Goal: Task Accomplishment & Management: Use online tool/utility

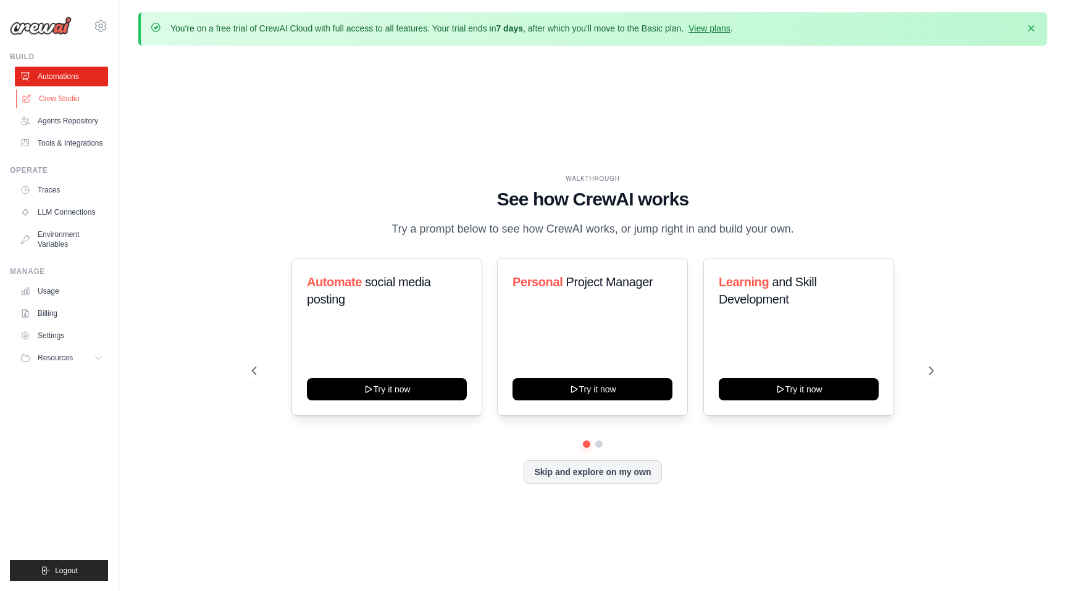
click at [60, 94] on link "Crew Studio" at bounding box center [62, 99] width 93 height 20
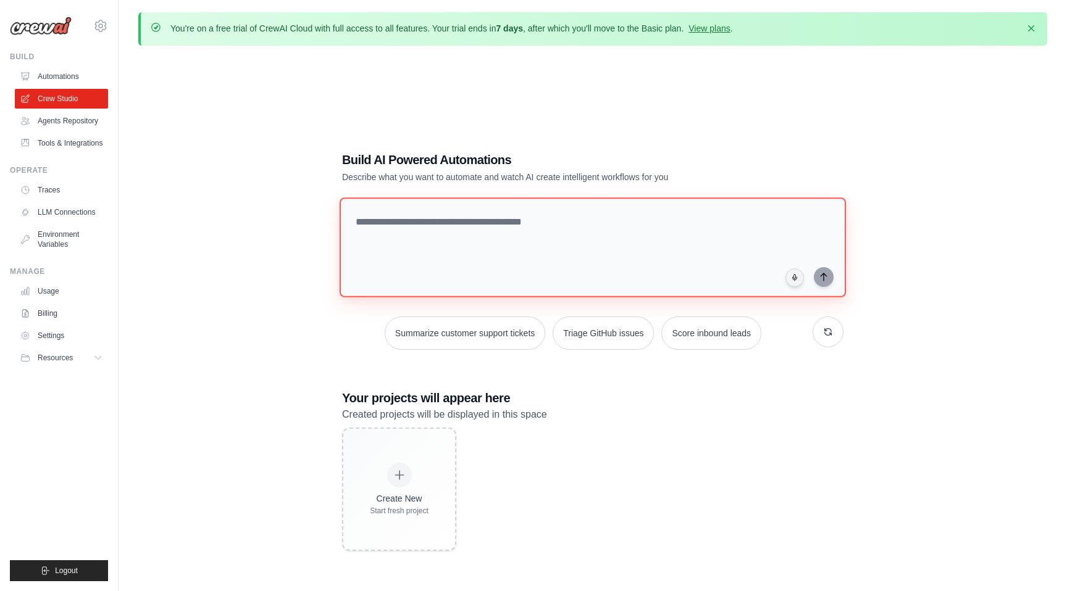
click at [486, 250] on textarea at bounding box center [593, 248] width 506 height 100
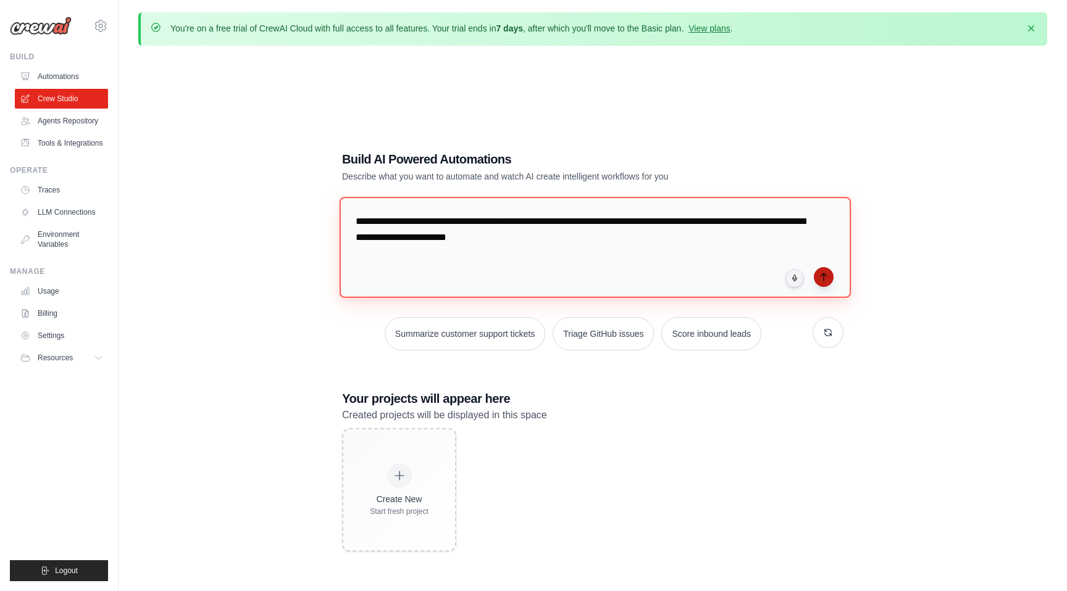
type textarea "**********"
click at [826, 278] on icon "submit" at bounding box center [824, 277] width 10 height 10
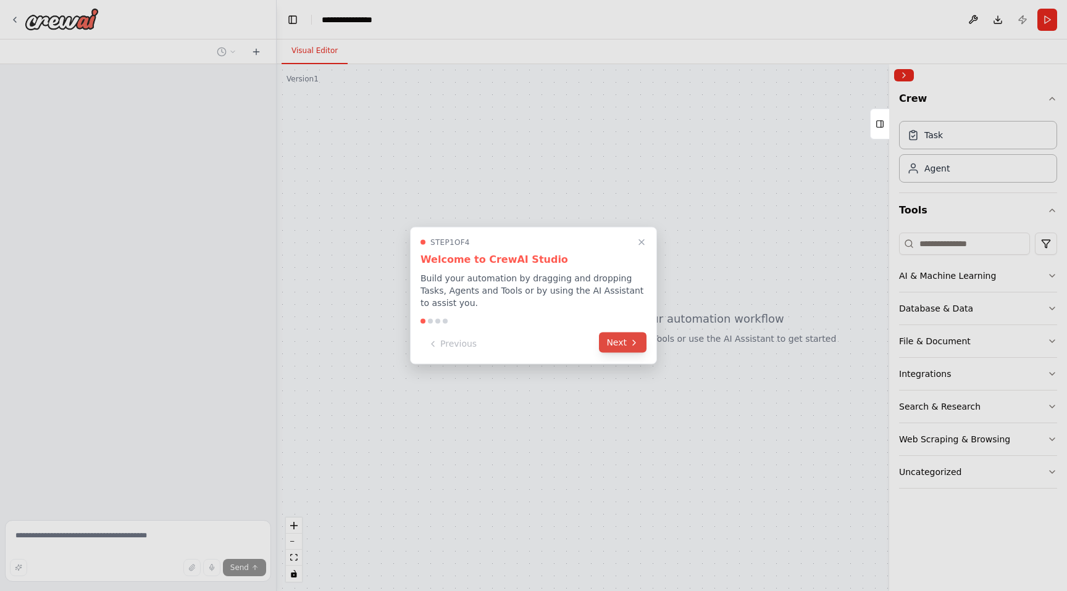
click at [622, 338] on button "Next" at bounding box center [623, 343] width 48 height 20
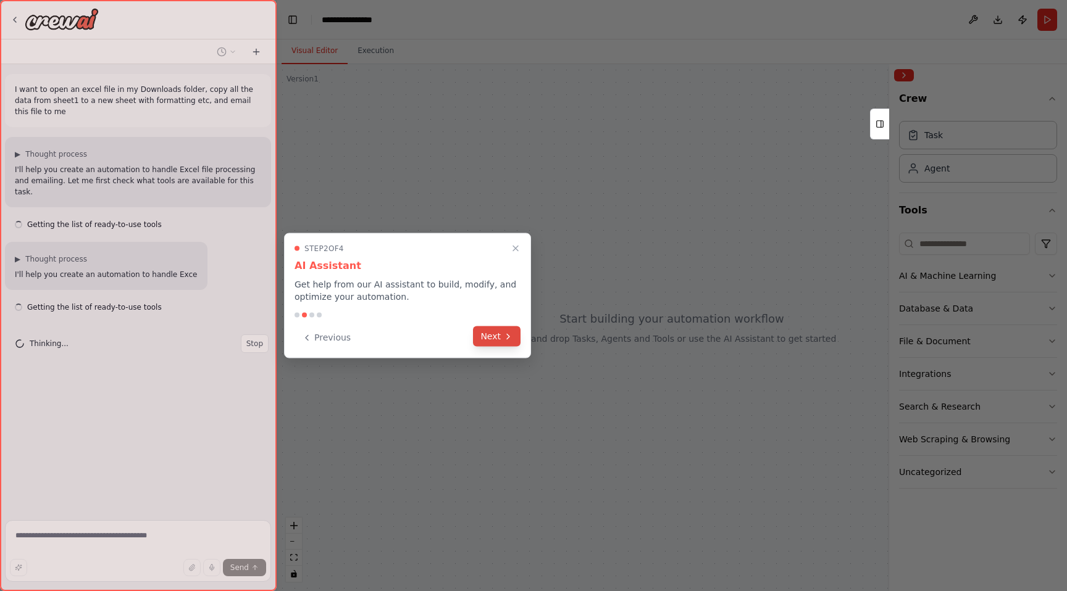
click at [505, 331] on icon at bounding box center [508, 336] width 10 height 10
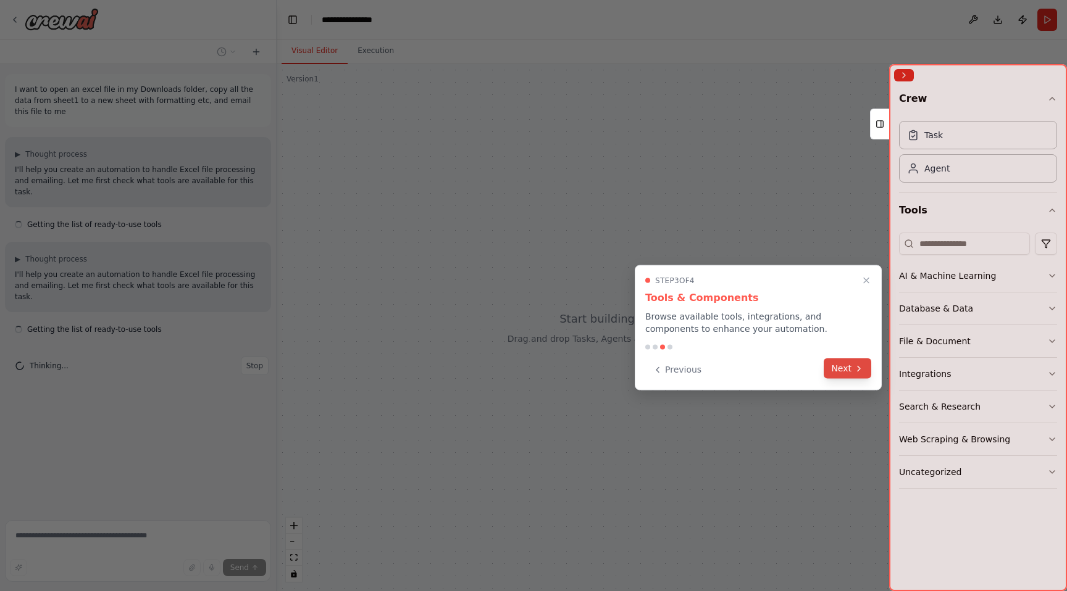
click at [846, 373] on button "Next" at bounding box center [847, 369] width 48 height 20
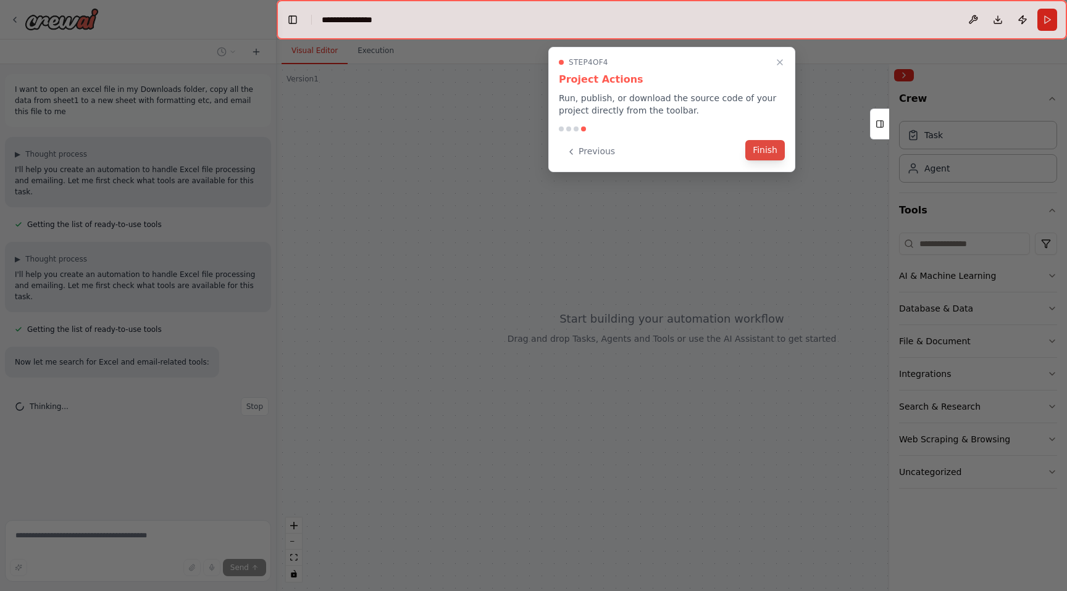
click at [764, 152] on button "Finish" at bounding box center [765, 150] width 40 height 20
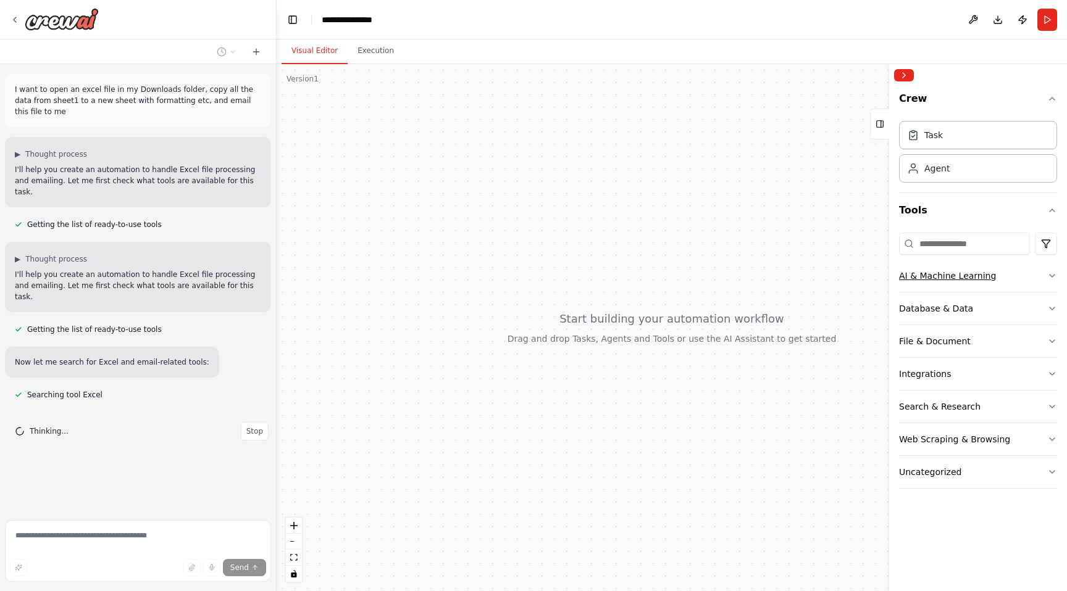
click at [1056, 277] on icon "button" at bounding box center [1052, 276] width 10 height 10
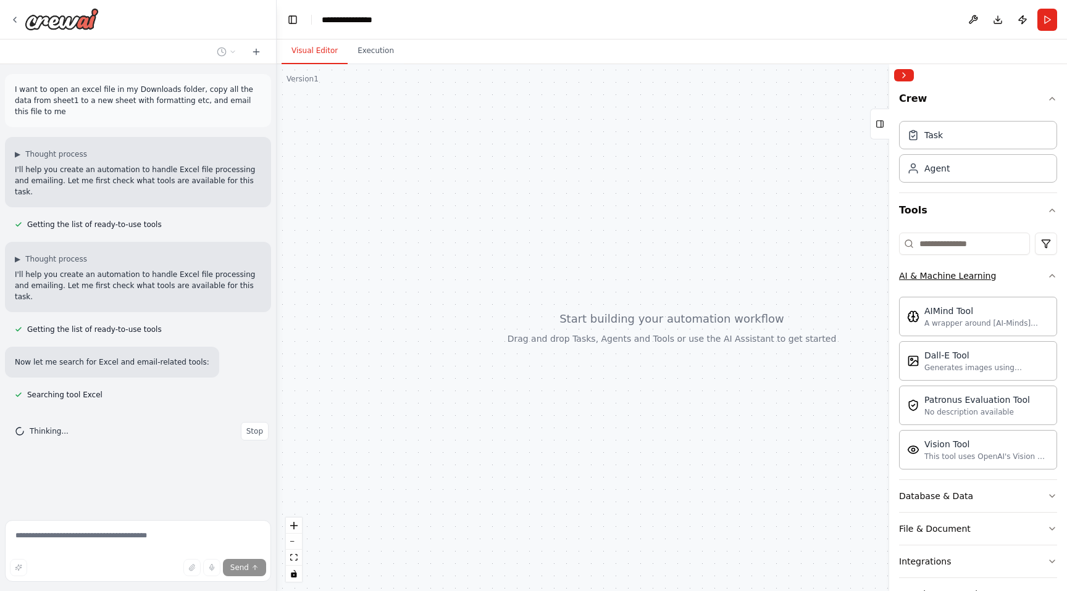
click at [1056, 277] on icon "button" at bounding box center [1052, 276] width 10 height 10
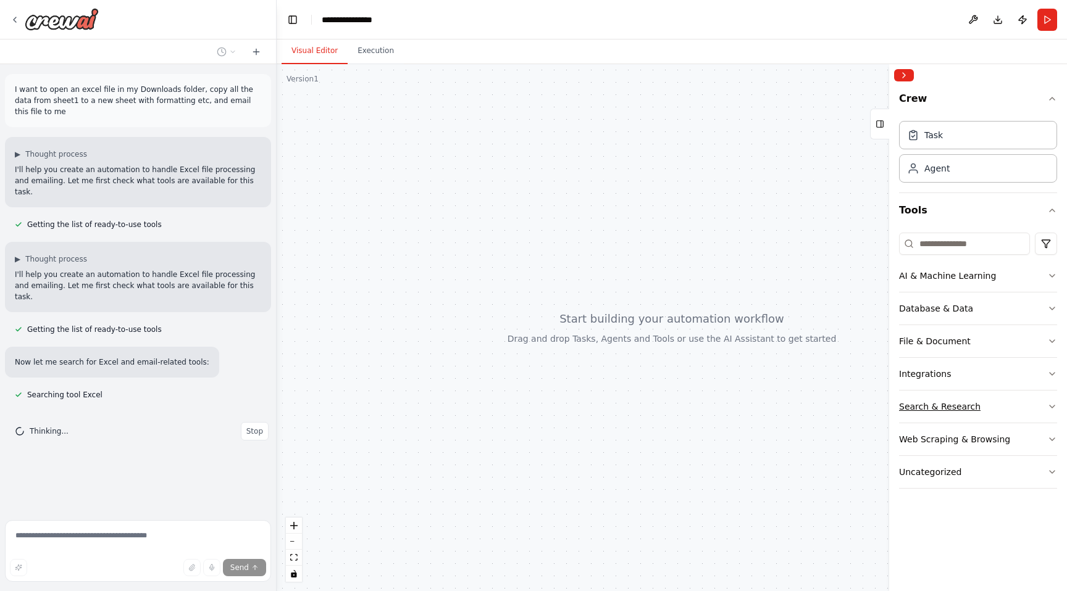
click at [1050, 404] on icon "button" at bounding box center [1052, 407] width 10 height 10
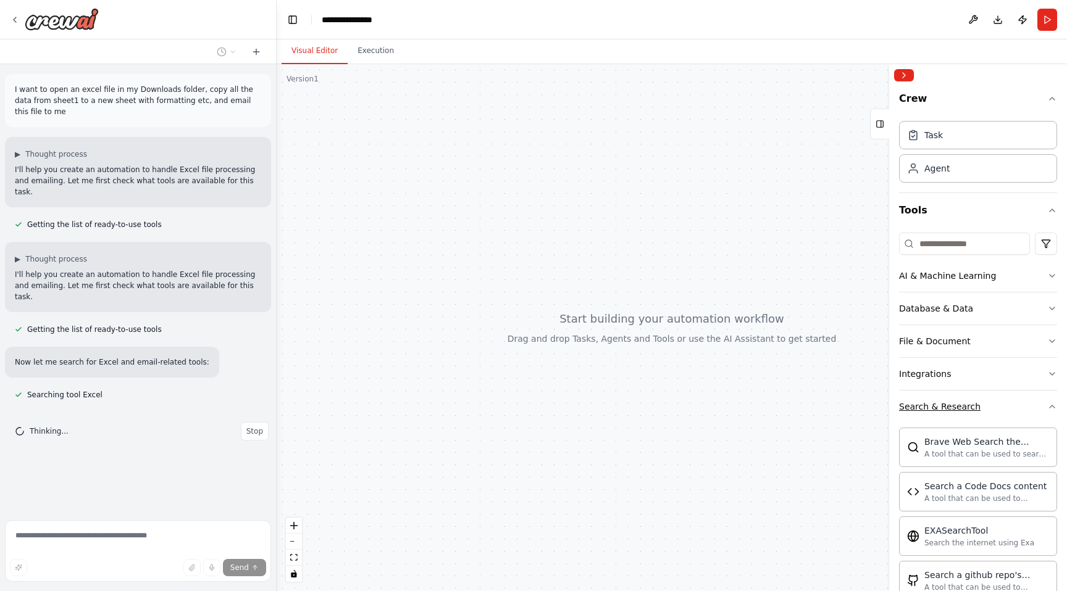
click at [1050, 406] on icon "button" at bounding box center [1052, 407] width 10 height 10
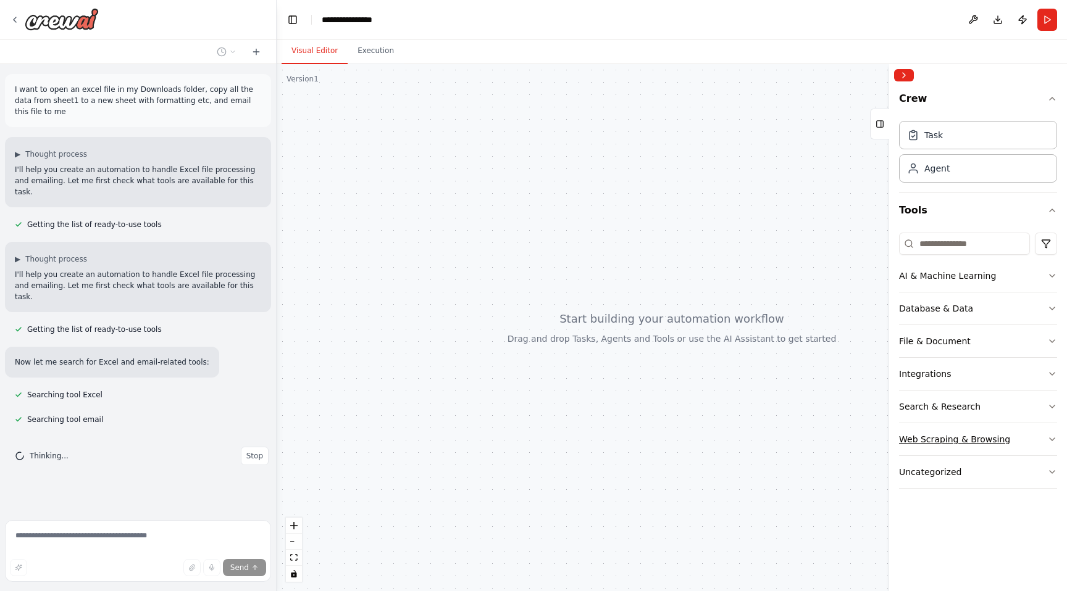
click at [1047, 433] on button "Web Scraping & Browsing" at bounding box center [978, 439] width 158 height 32
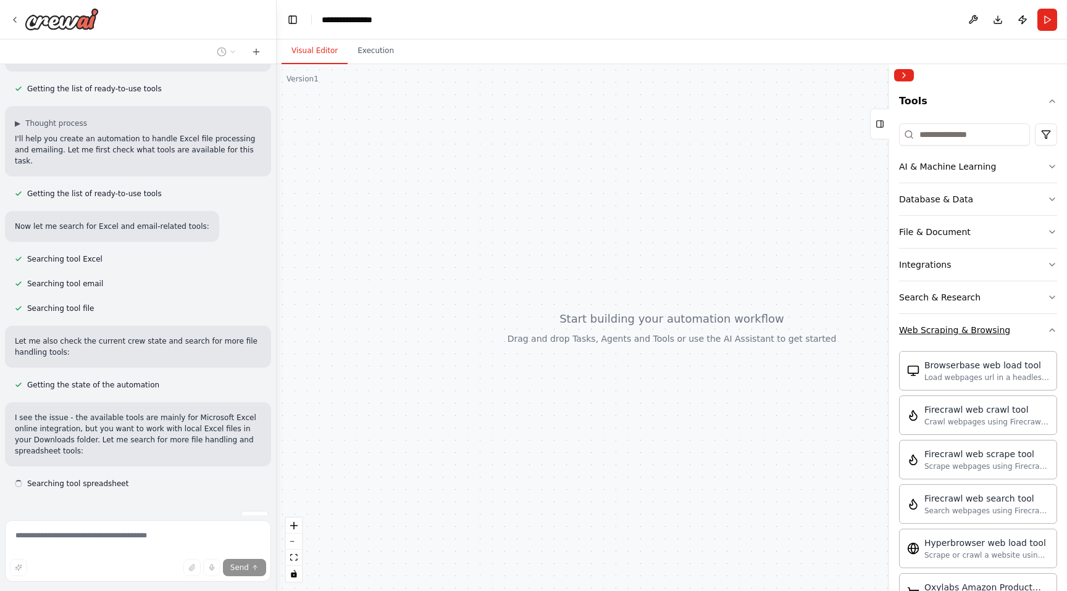
scroll to position [147, 0]
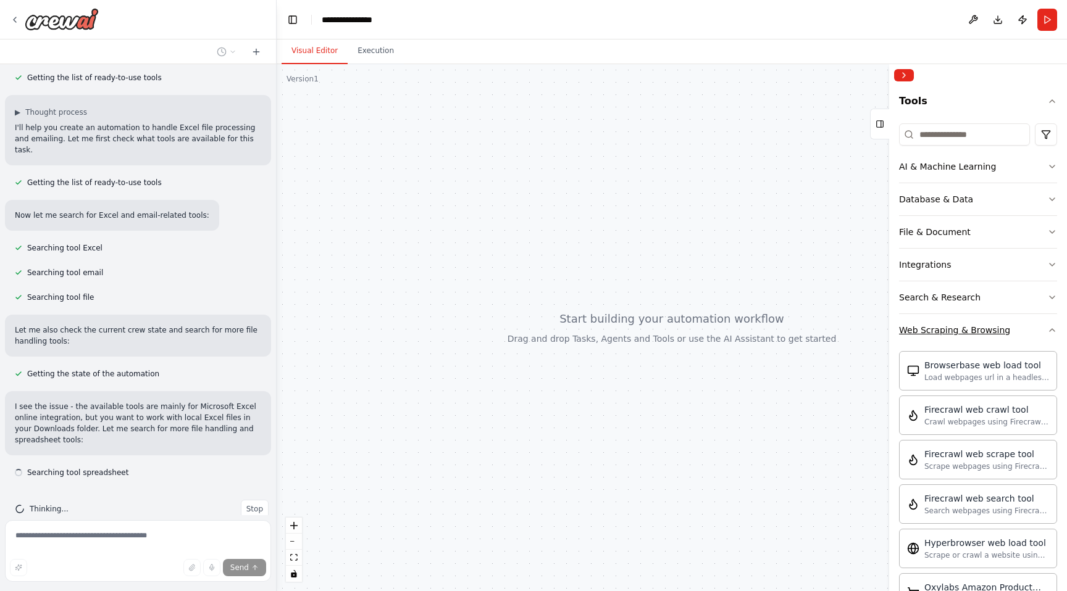
click at [1055, 330] on icon "button" at bounding box center [1052, 330] width 10 height 10
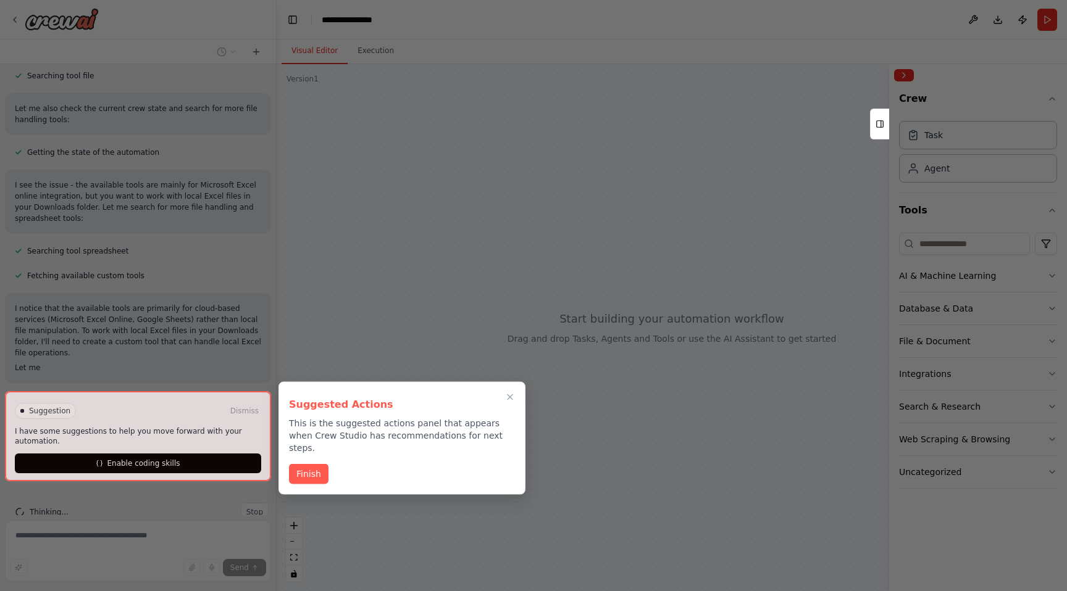
scroll to position [372, 0]
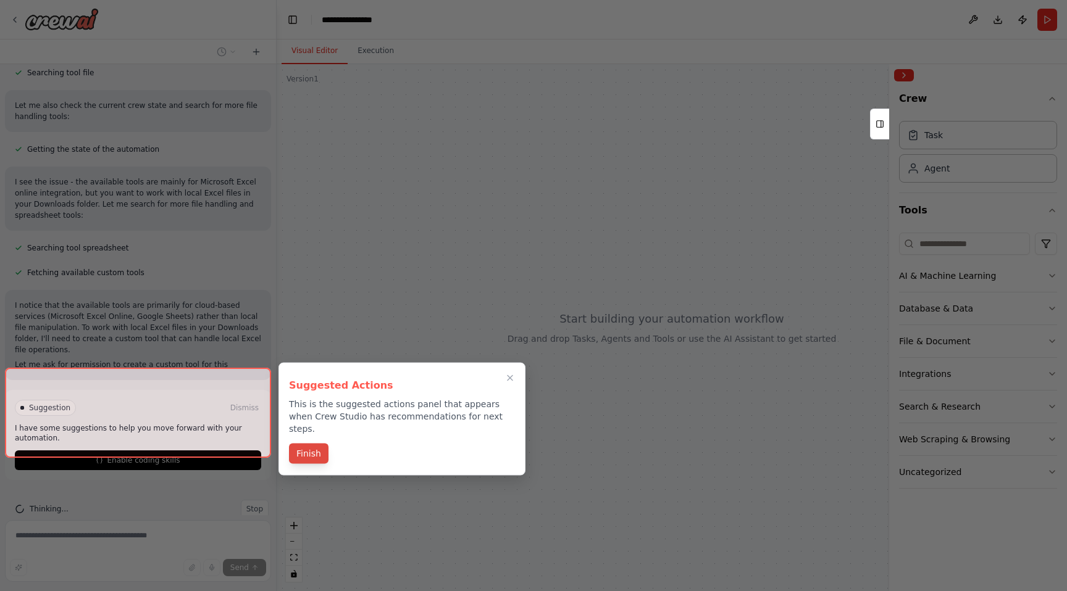
click at [308, 444] on button "Finish" at bounding box center [309, 454] width 40 height 20
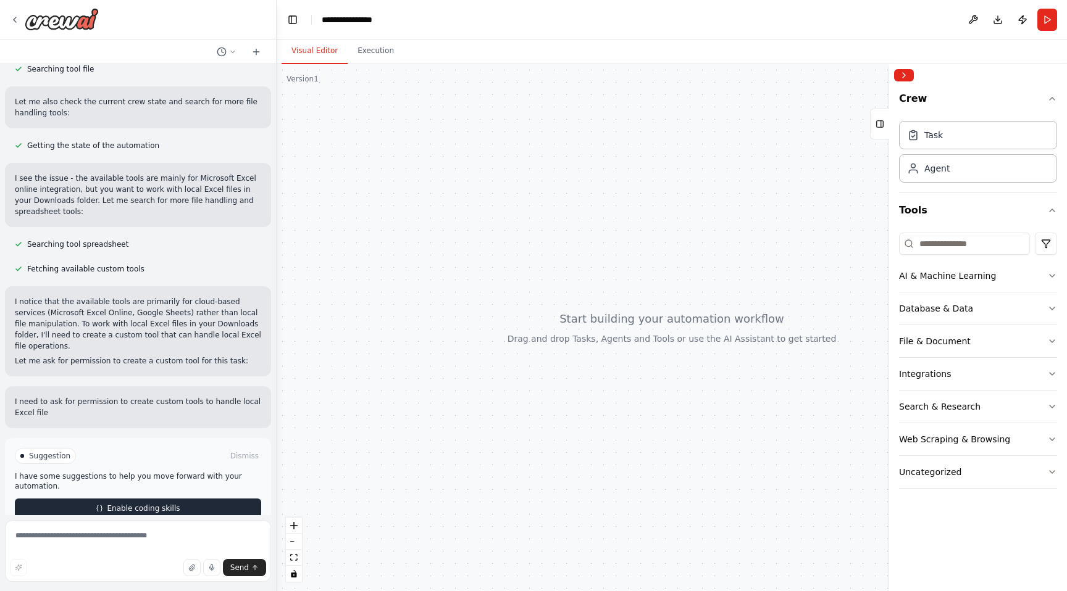
click at [154, 499] on button "Enable coding skills" at bounding box center [138, 509] width 246 height 20
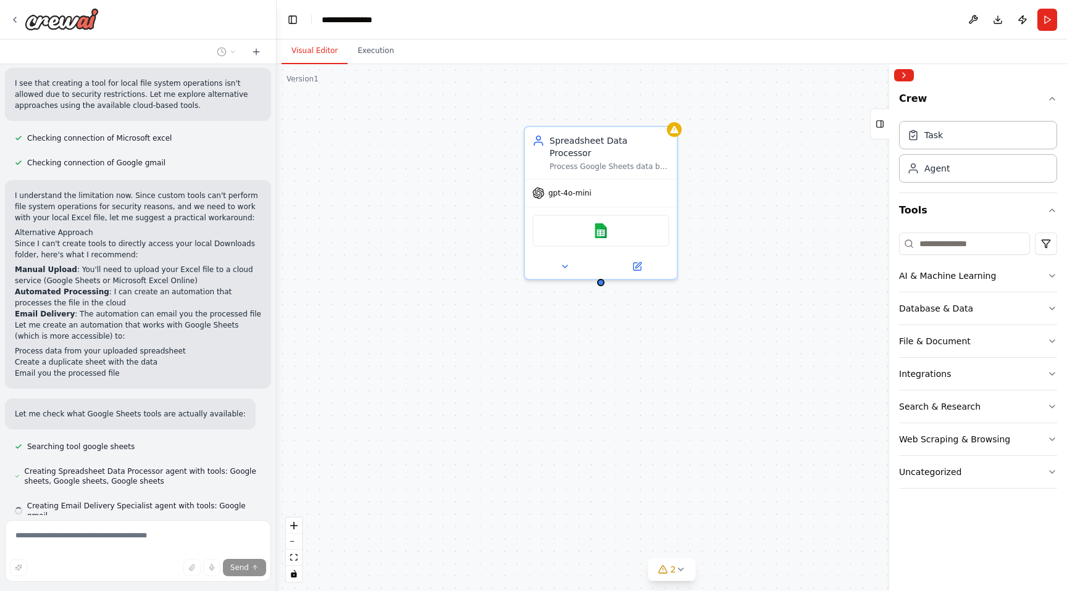
scroll to position [1262, 0]
click at [904, 75] on button "Collapse right sidebar" at bounding box center [904, 75] width 20 height 12
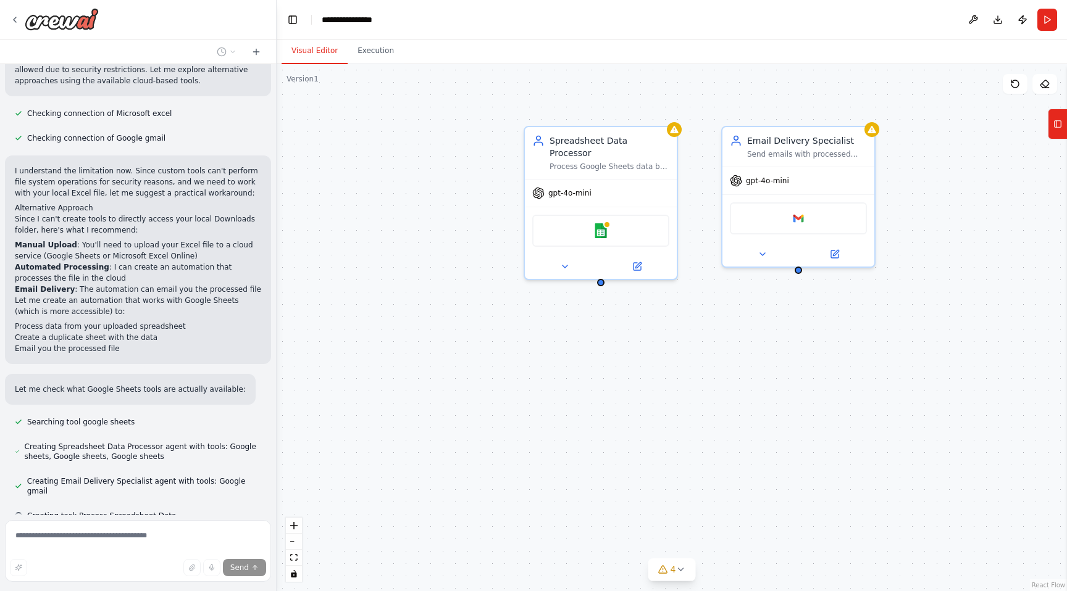
scroll to position [1286, 0]
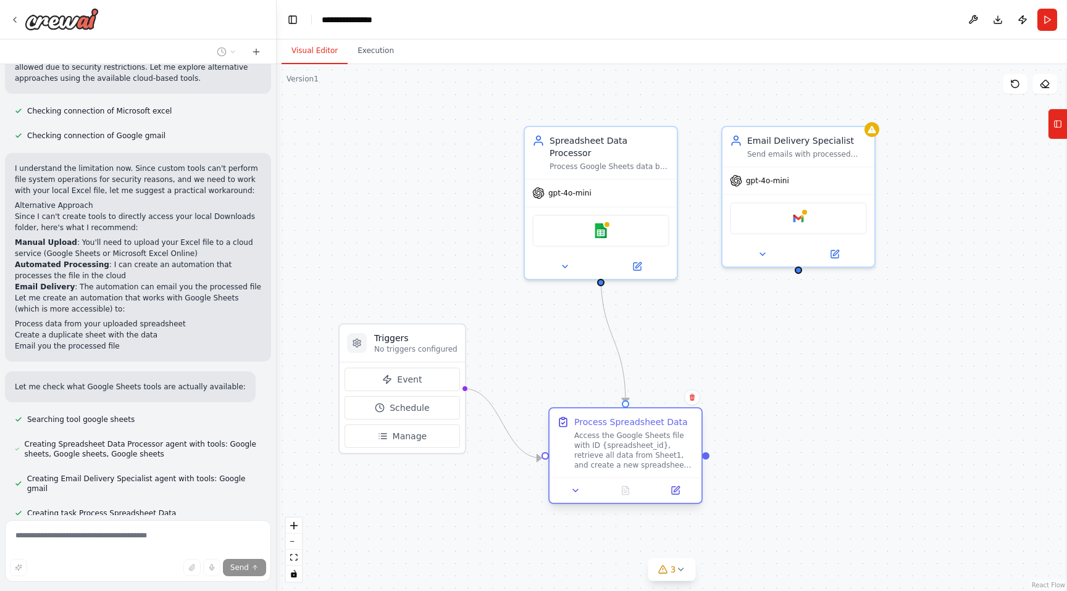
drag, startPoint x: 630, startPoint y: 388, endPoint x: 646, endPoint y: 418, distance: 34.0
click at [646, 418] on div "Process Spreadsheet Data Access the Google Sheets file with ID {spreadsheet_id}…" at bounding box center [634, 443] width 120 height 54
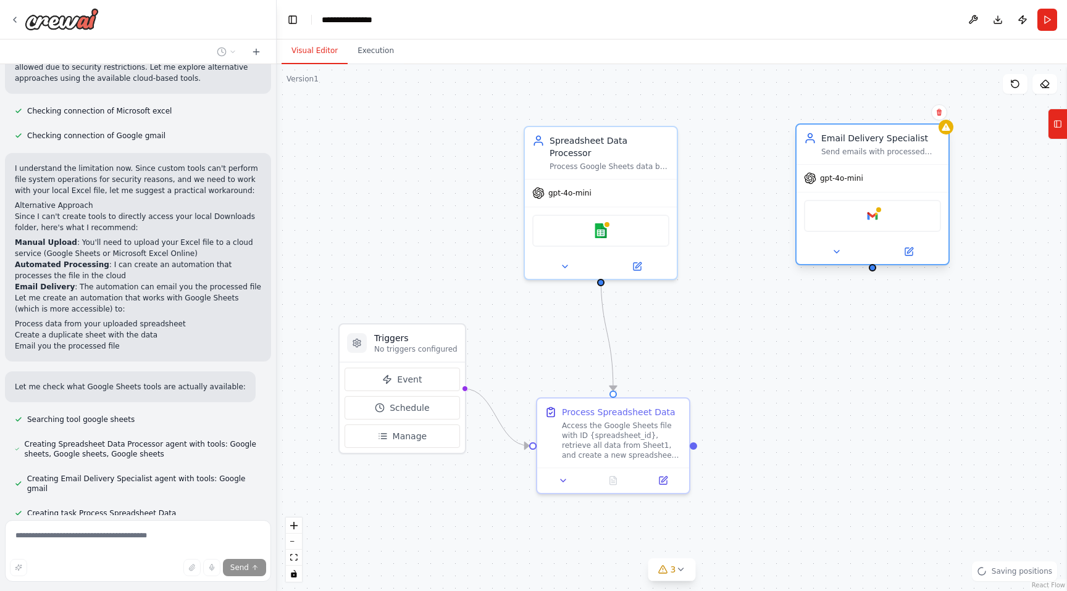
drag, startPoint x: 780, startPoint y: 151, endPoint x: 850, endPoint y: 152, distance: 69.8
click at [850, 152] on div "Send emails with processed spreadsheet files and provide clear communication ab…" at bounding box center [881, 152] width 120 height 10
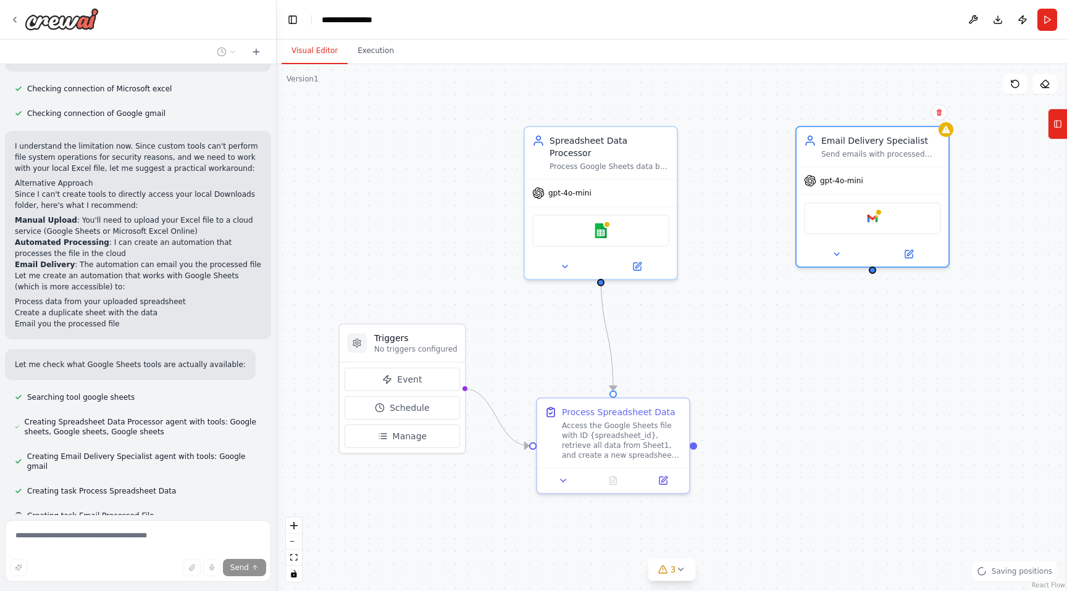
scroll to position [1311, 0]
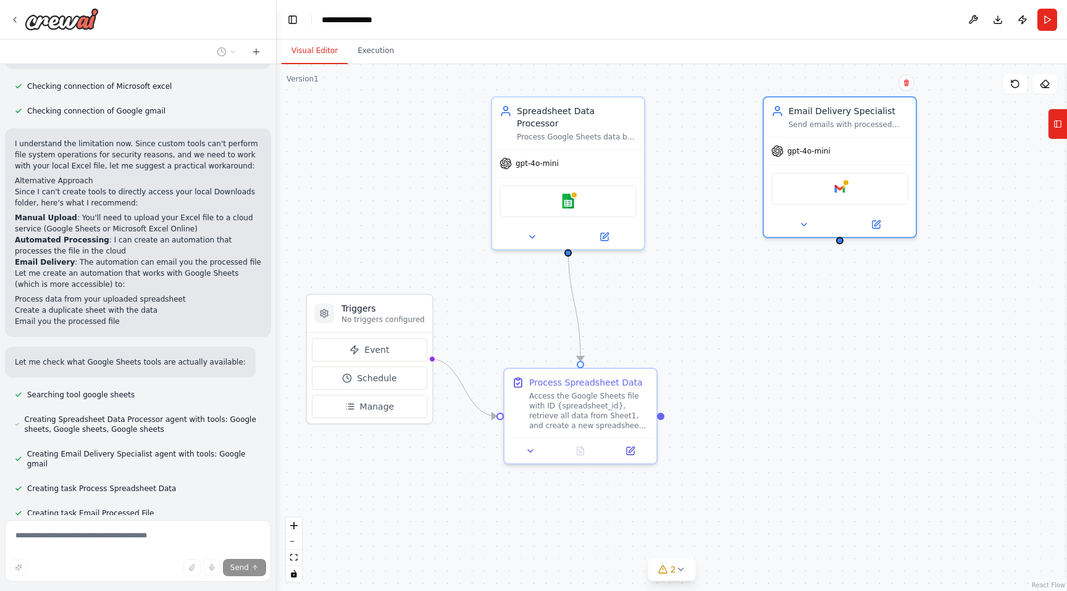
drag, startPoint x: 602, startPoint y: 271, endPoint x: 570, endPoint y: 241, distance: 44.1
click at [570, 241] on div ".deletable-edge-delete-btn { width: 20px; height: 20px; border: 0px solid #ffff…" at bounding box center [672, 327] width 790 height 527
click at [565, 247] on div at bounding box center [567, 250] width 7 height 7
click at [567, 247] on div at bounding box center [567, 250] width 7 height 7
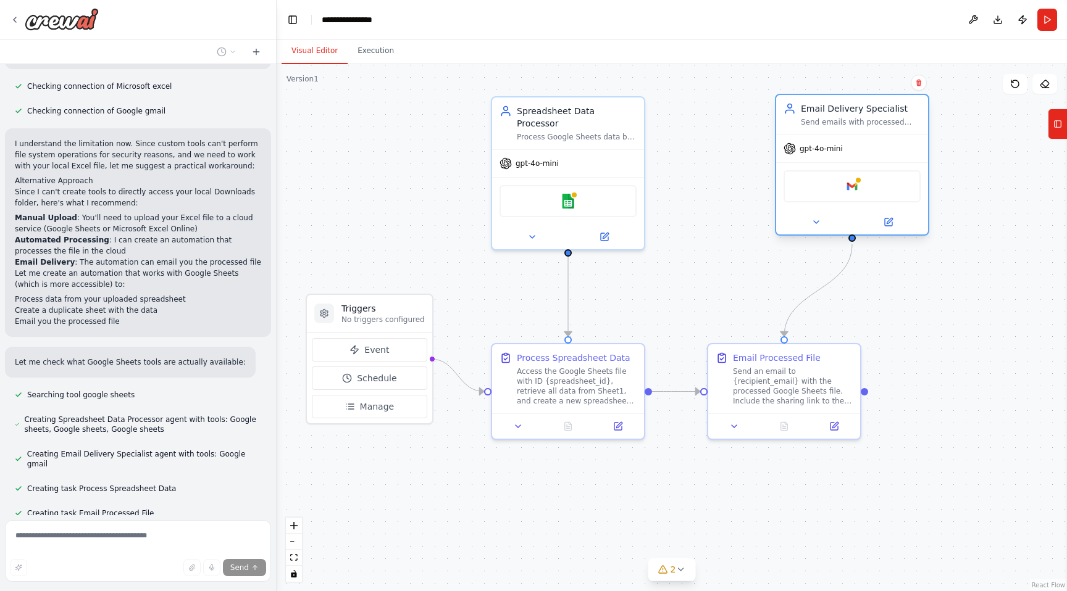
scroll to position [1336, 0]
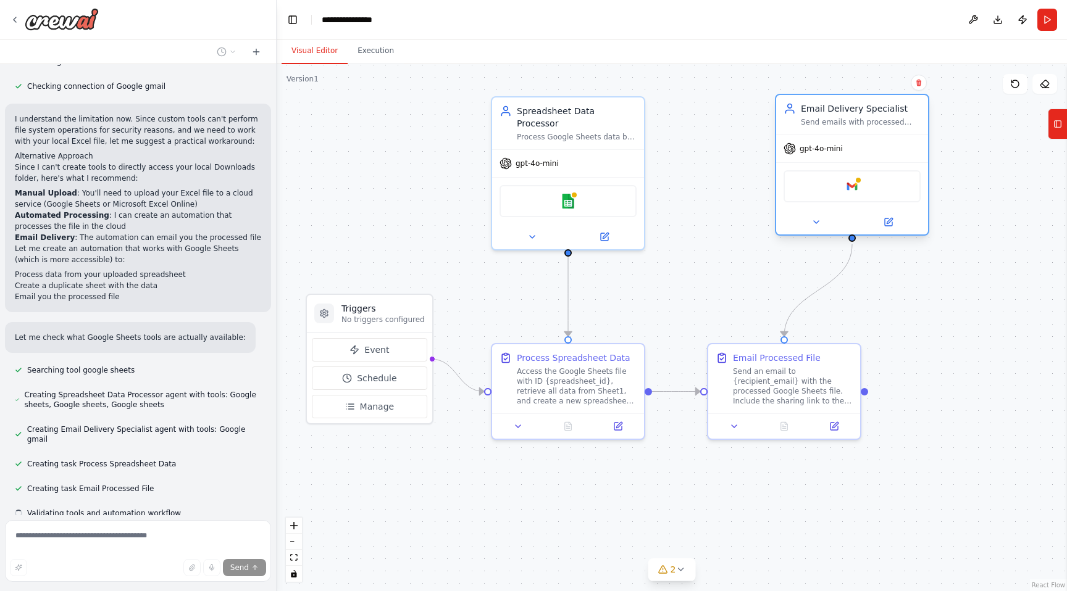
drag, startPoint x: 786, startPoint y: 117, endPoint x: 865, endPoint y: 117, distance: 78.4
click at [865, 117] on div "Send emails with processed spreadsheet files and provide clear communication ab…" at bounding box center [861, 122] width 120 height 10
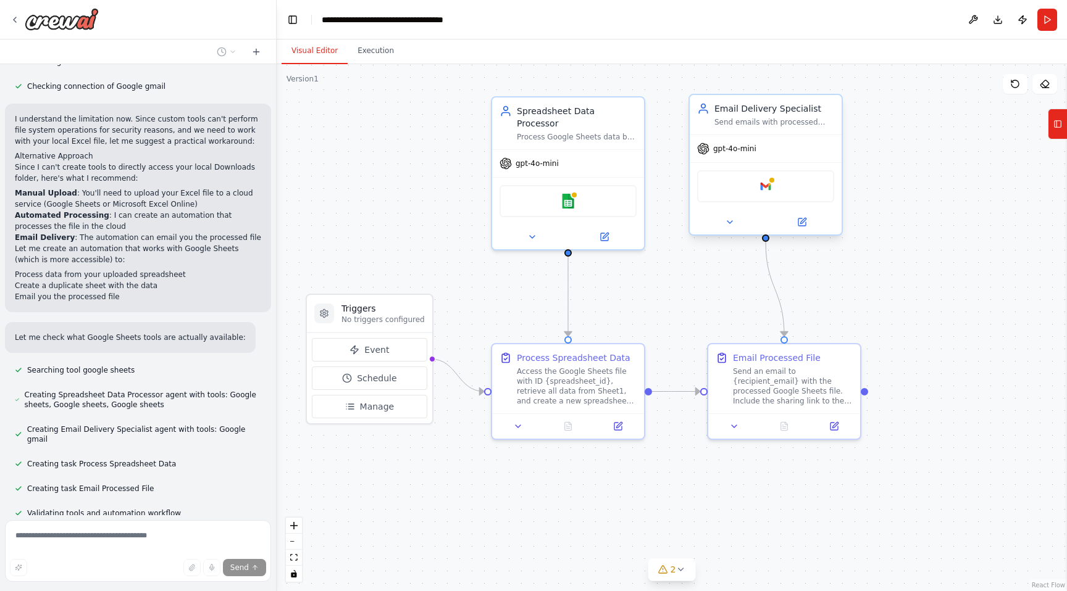
scroll to position [1360, 0]
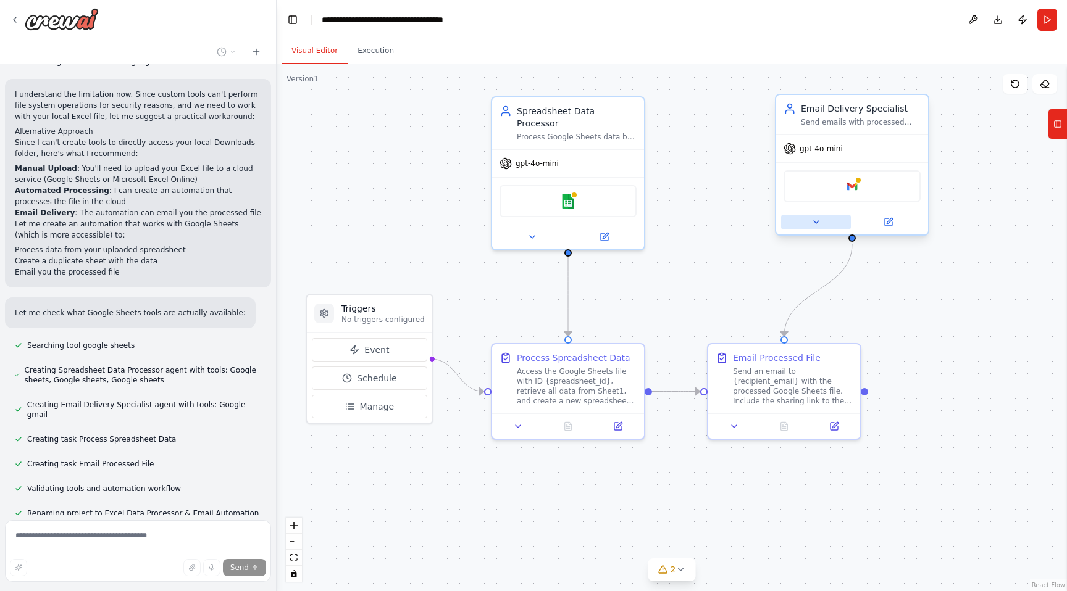
click at [817, 224] on icon at bounding box center [816, 222] width 10 height 10
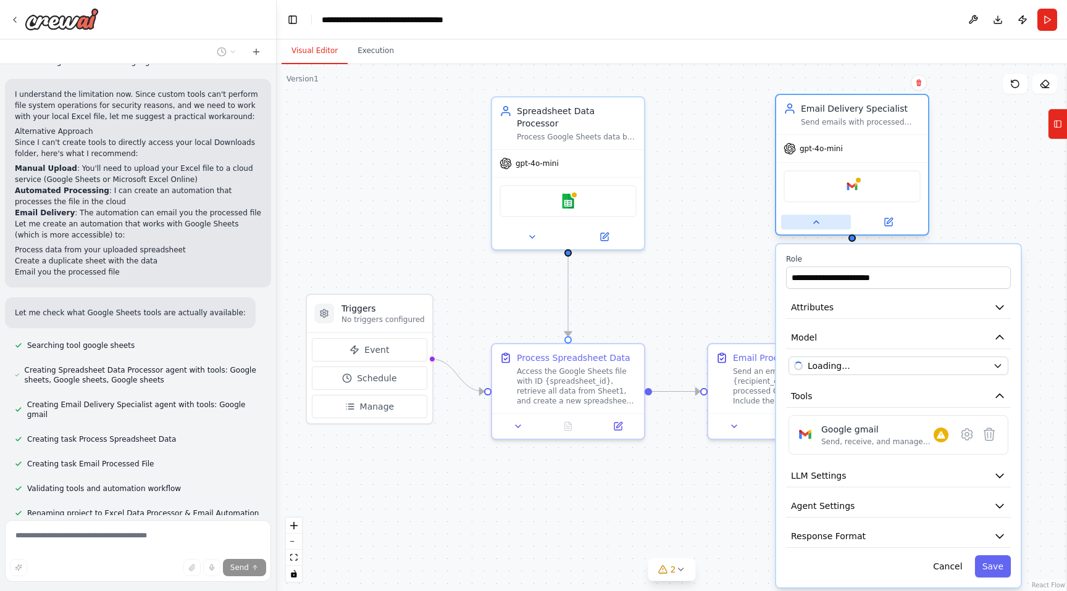
click at [817, 224] on icon at bounding box center [816, 222] width 10 height 10
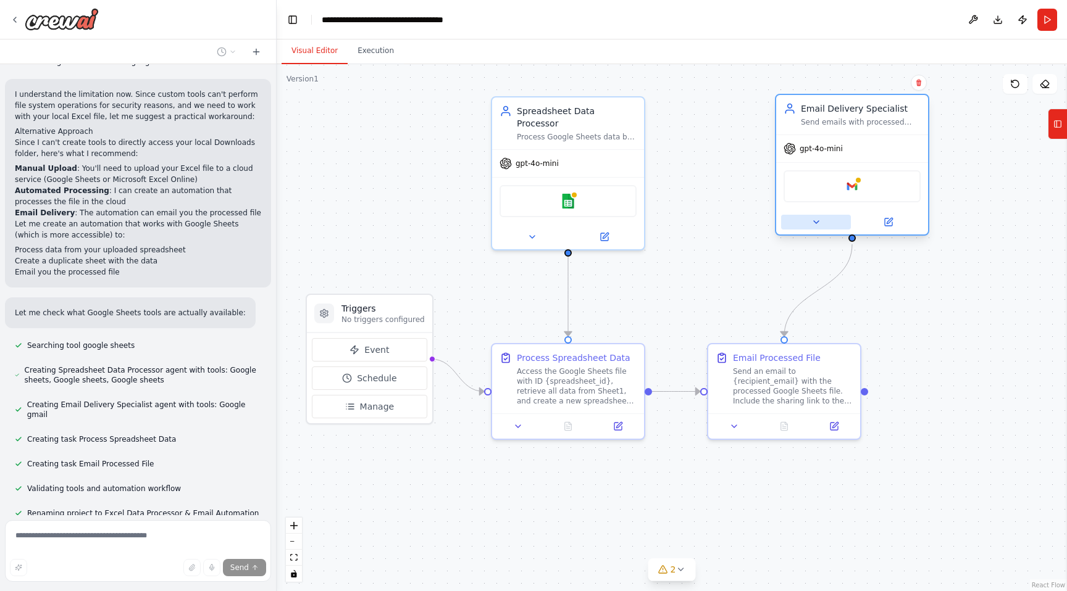
click at [817, 224] on icon at bounding box center [816, 222] width 10 height 10
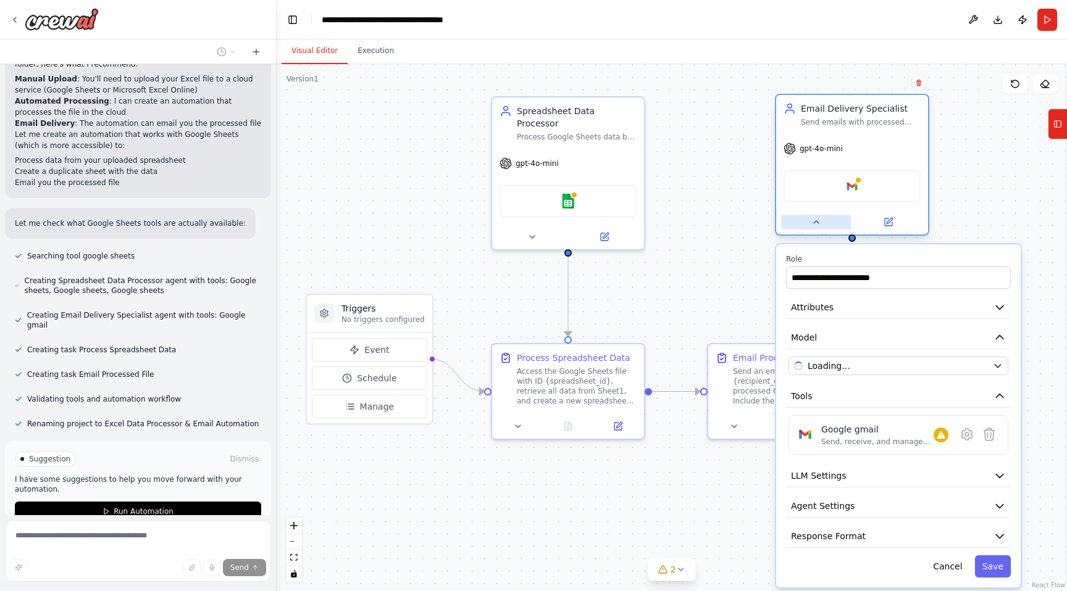
click at [817, 224] on icon at bounding box center [816, 222] width 10 height 10
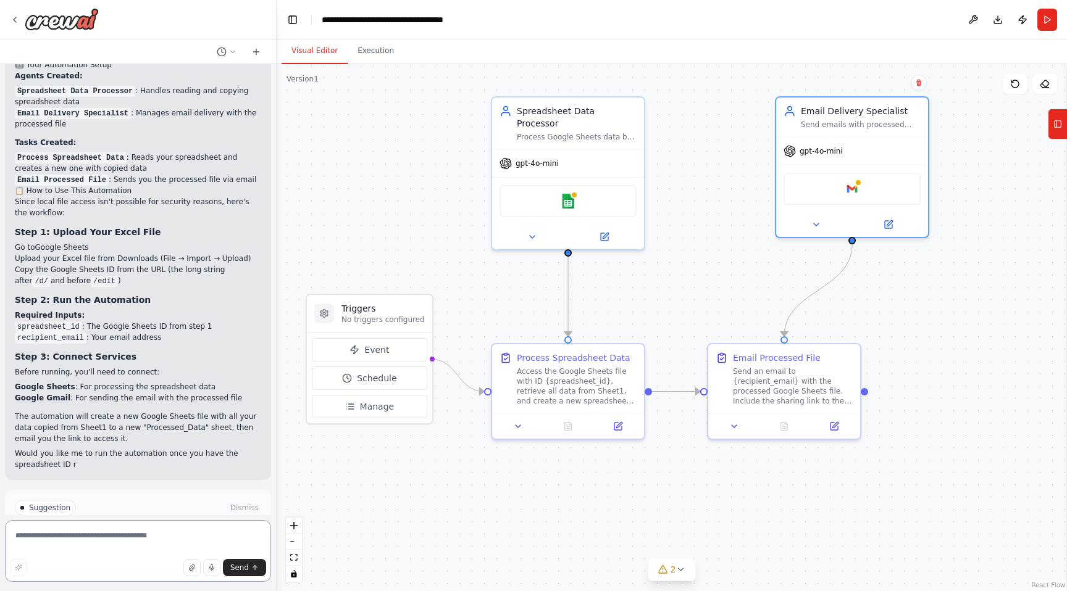
scroll to position [1879, 0]
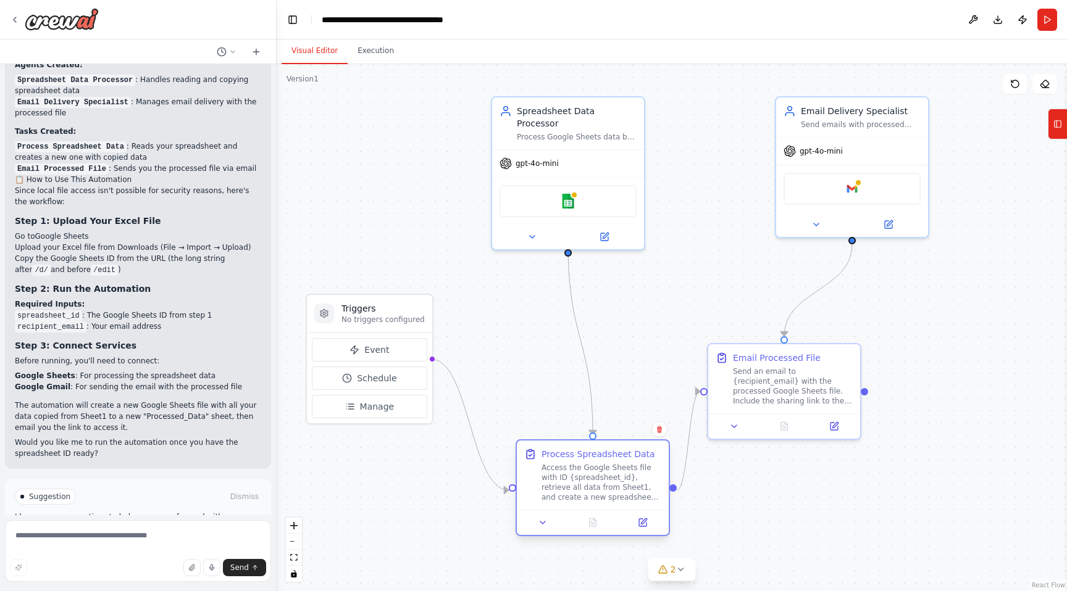
drag, startPoint x: 549, startPoint y: 362, endPoint x: 565, endPoint y: 457, distance: 95.8
click at [565, 458] on div "Process Spreadsheet Data Access the Google Sheets file with ID {spreadsheet_id}…" at bounding box center [601, 475] width 120 height 54
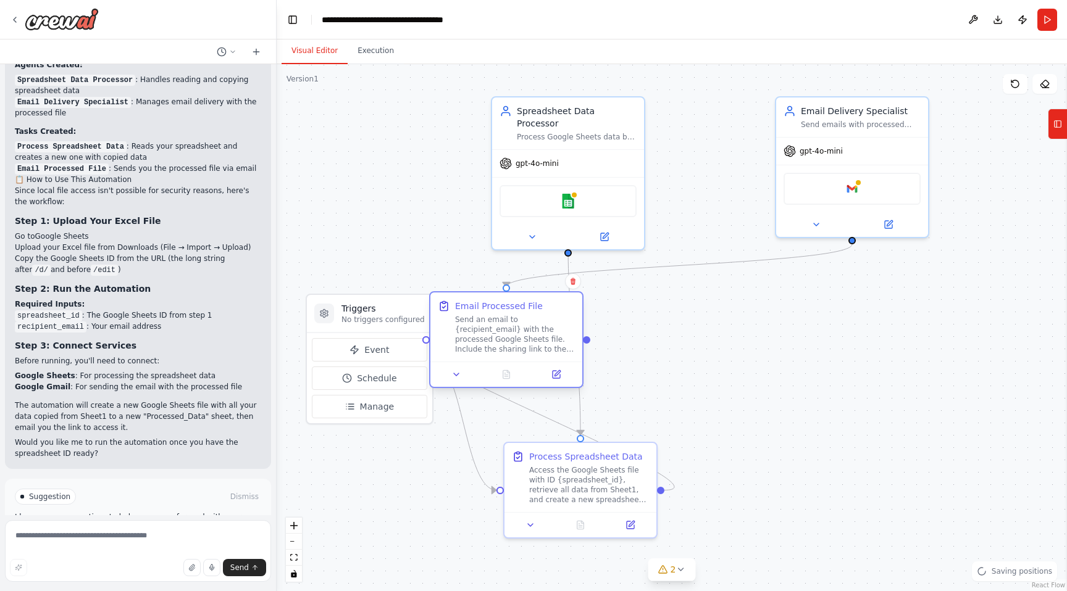
drag, startPoint x: 777, startPoint y: 359, endPoint x: 497, endPoint y: 314, distance: 283.7
click at [497, 314] on div "Email Processed File Send an email to {recipient_email} with the processed Goog…" at bounding box center [515, 327] width 120 height 54
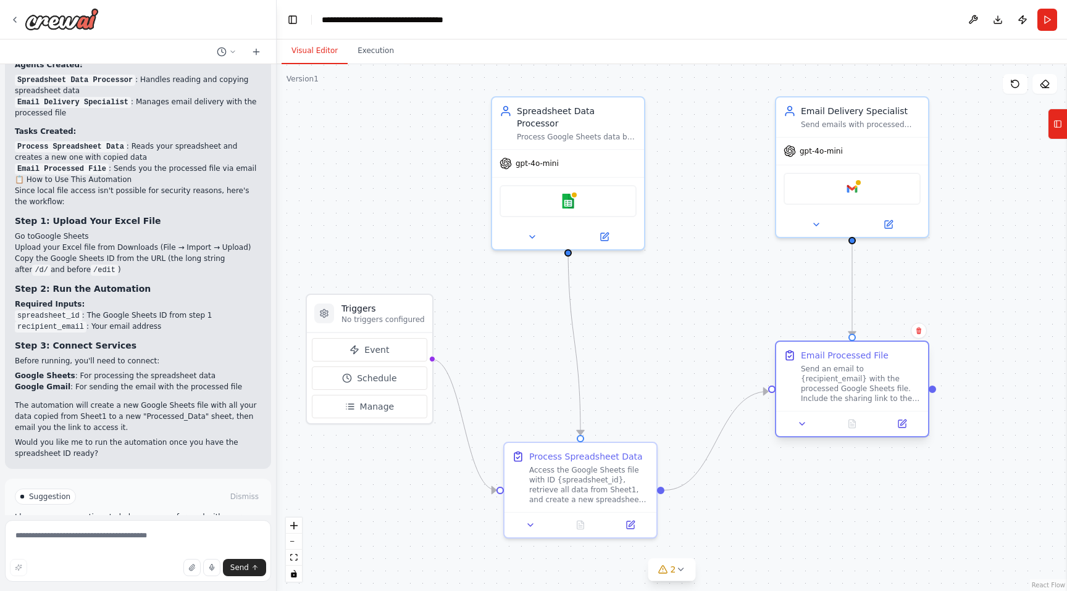
drag, startPoint x: 497, startPoint y: 314, endPoint x: 883, endPoint y: 374, distance: 390.4
click at [883, 374] on div "Email Processed File Send an email to {recipient_email} with the processed Goog…" at bounding box center [861, 376] width 120 height 54
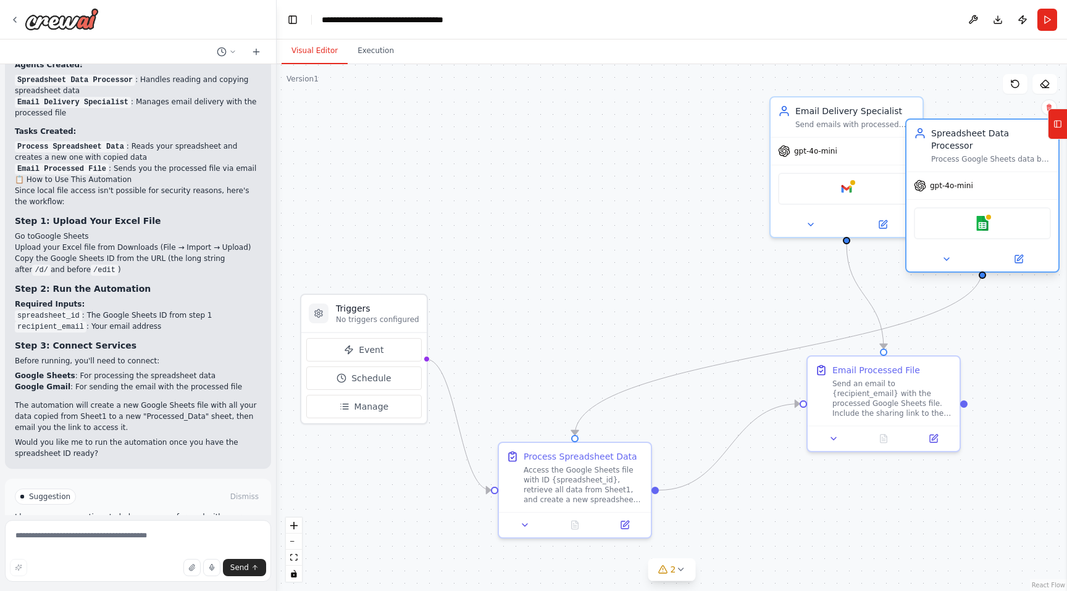
drag, startPoint x: 584, startPoint y: 140, endPoint x: 1003, endPoint y: 167, distance: 420.0
click at [1003, 172] on div "gpt-4o-mini" at bounding box center [982, 185] width 152 height 27
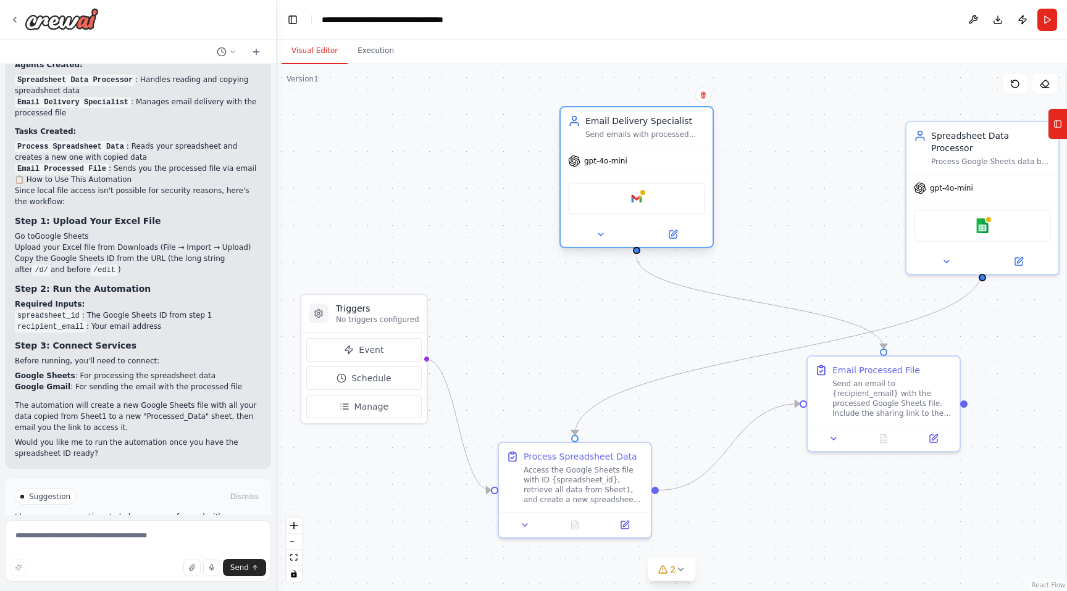
drag, startPoint x: 864, startPoint y: 120, endPoint x: 575, endPoint y: 131, distance: 288.5
click at [585, 131] on div "Send emails with processed spreadsheet files and provide clear communication ab…" at bounding box center [645, 135] width 120 height 10
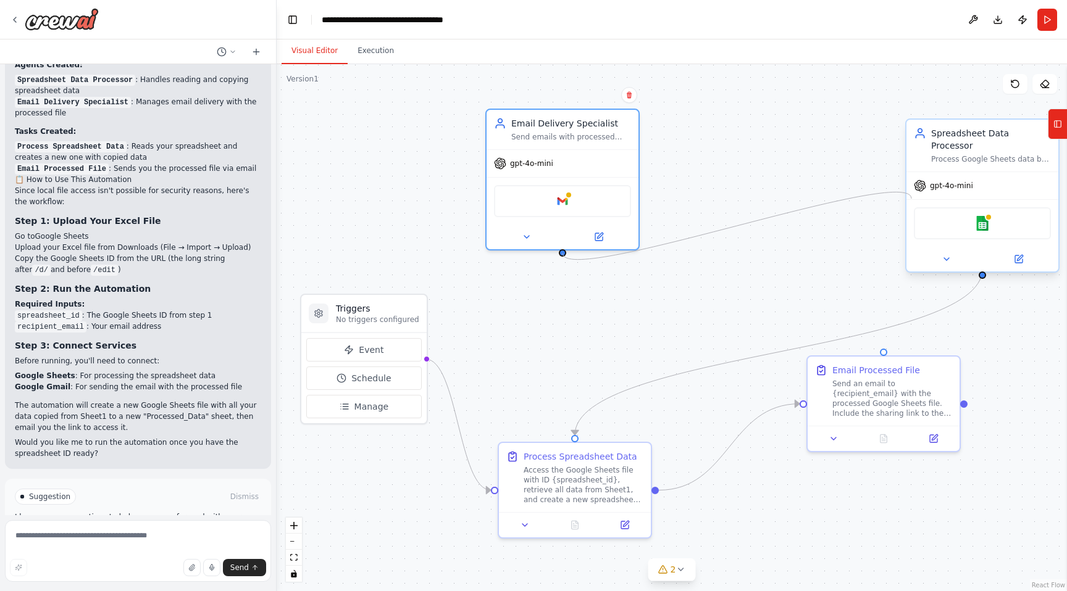
drag, startPoint x: 883, startPoint y: 343, endPoint x: 911, endPoint y: 198, distance: 147.8
click at [911, 198] on div ".deletable-edge-delete-btn { width: 20px; height: 20px; border: 0px solid #ffff…" at bounding box center [633, 298] width 790 height 527
drag, startPoint x: 562, startPoint y: 254, endPoint x: 983, endPoint y: 265, distance: 421.1
click at [983, 265] on div ".deletable-edge-delete-btn { width: 20px; height: 20px; border: 0px solid #ffff…" at bounding box center [672, 327] width 790 height 527
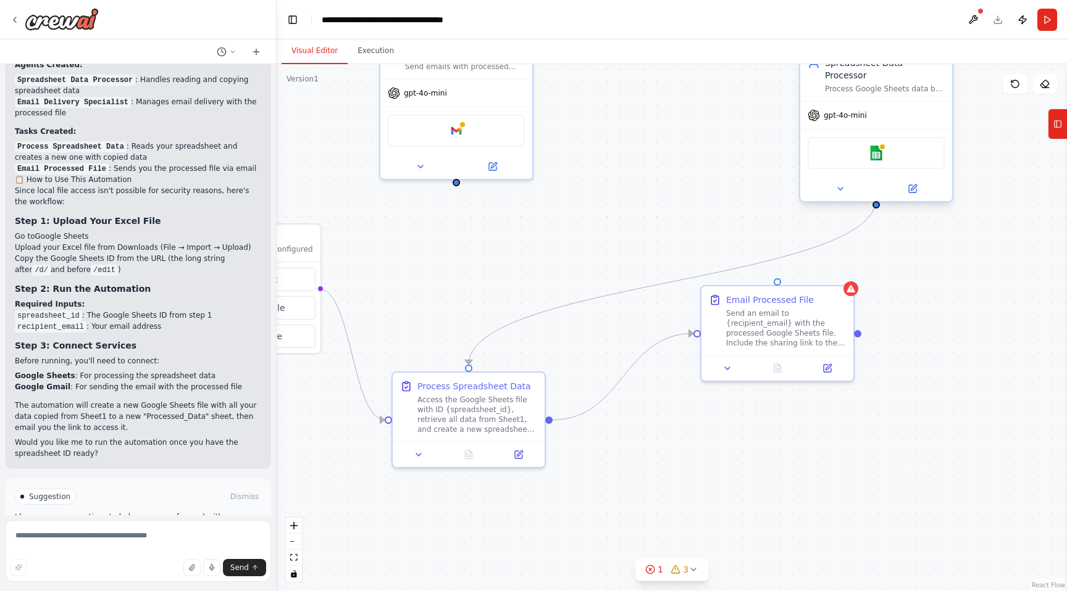
drag, startPoint x: 984, startPoint y: 266, endPoint x: 878, endPoint y: 242, distance: 108.9
click at [878, 242] on div ".deletable-edge-delete-btn { width: 20px; height: 20px; border: 0px solid #ffff…" at bounding box center [672, 327] width 790 height 527
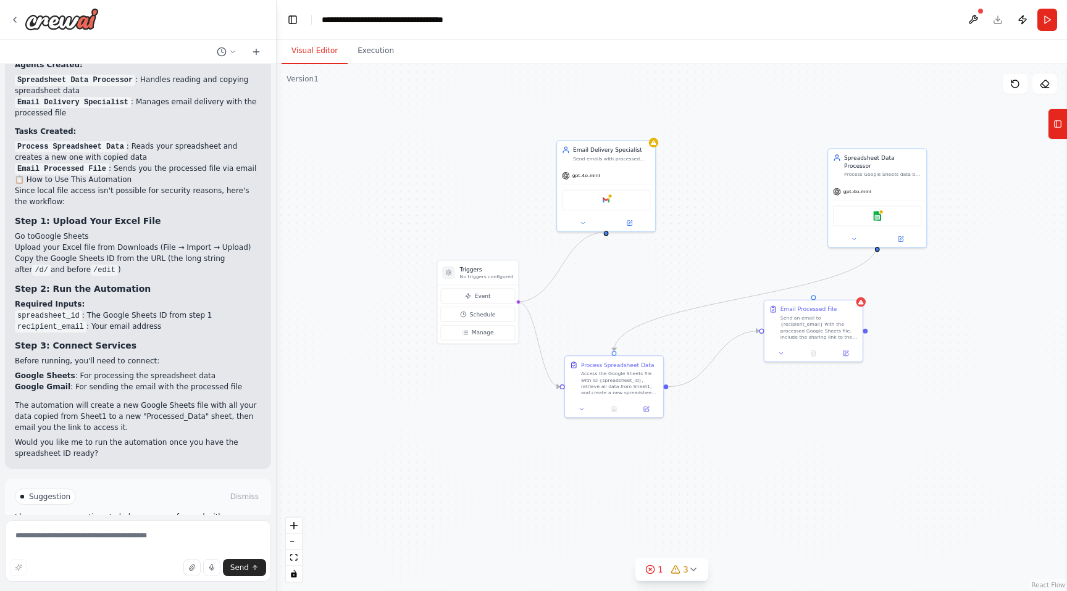
drag, startPoint x: 515, startPoint y: 301, endPoint x: 606, endPoint y: 233, distance: 113.7
click at [606, 233] on div ".deletable-edge-delete-btn { width: 20px; height: 20px; border: 0px solid #ffff…" at bounding box center [672, 327] width 790 height 527
drag, startPoint x: 515, startPoint y: 302, endPoint x: 607, endPoint y: 231, distance: 116.2
click at [607, 231] on div "Triggers No triggers configured Event Schedule Manage Spreadsheet Data Processo…" at bounding box center [652, 263] width 510 height 340
click at [1014, 86] on icon at bounding box center [1015, 84] width 10 height 10
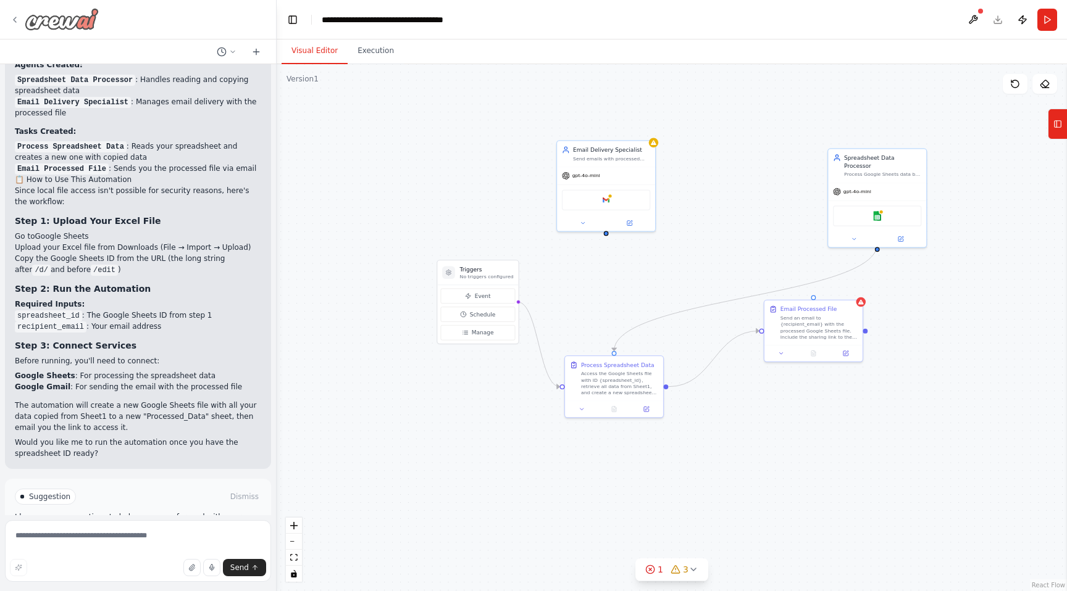
click at [12, 19] on icon at bounding box center [15, 20] width 10 height 10
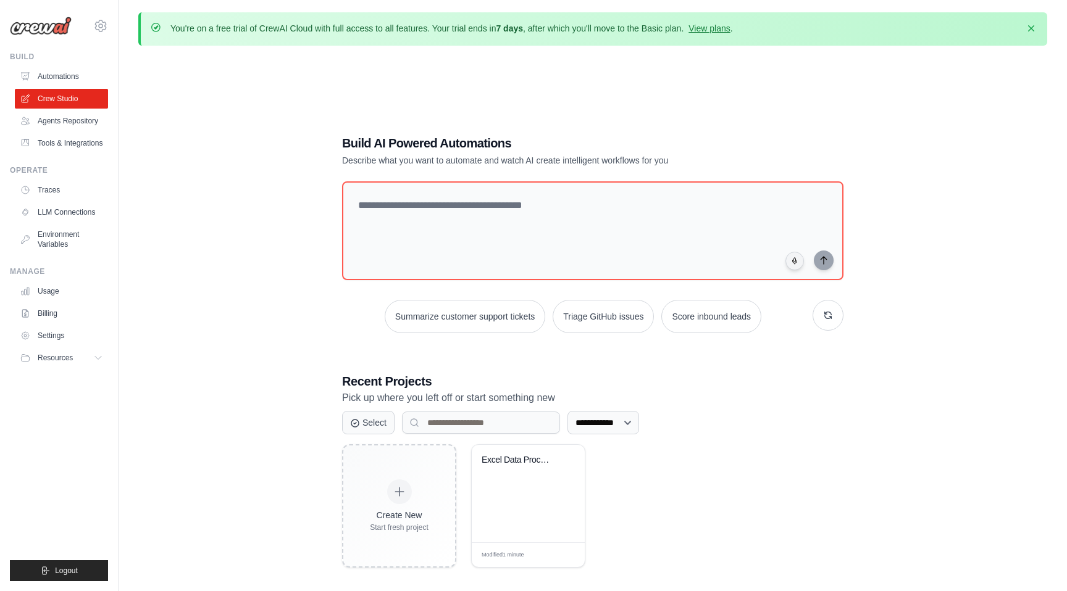
scroll to position [67, 0]
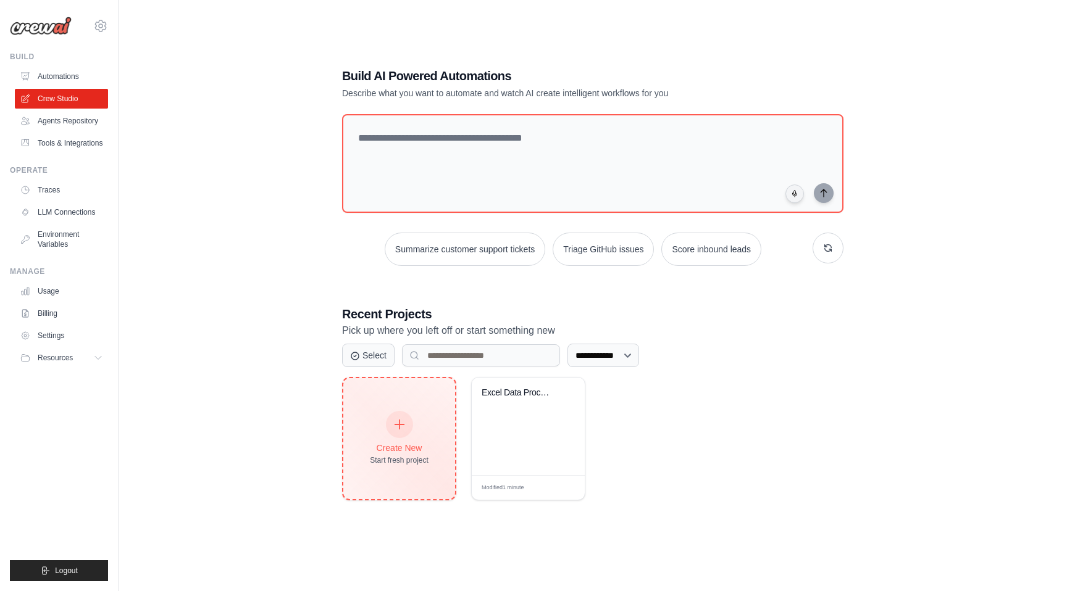
click at [423, 459] on div "Start fresh project" at bounding box center [399, 461] width 59 height 10
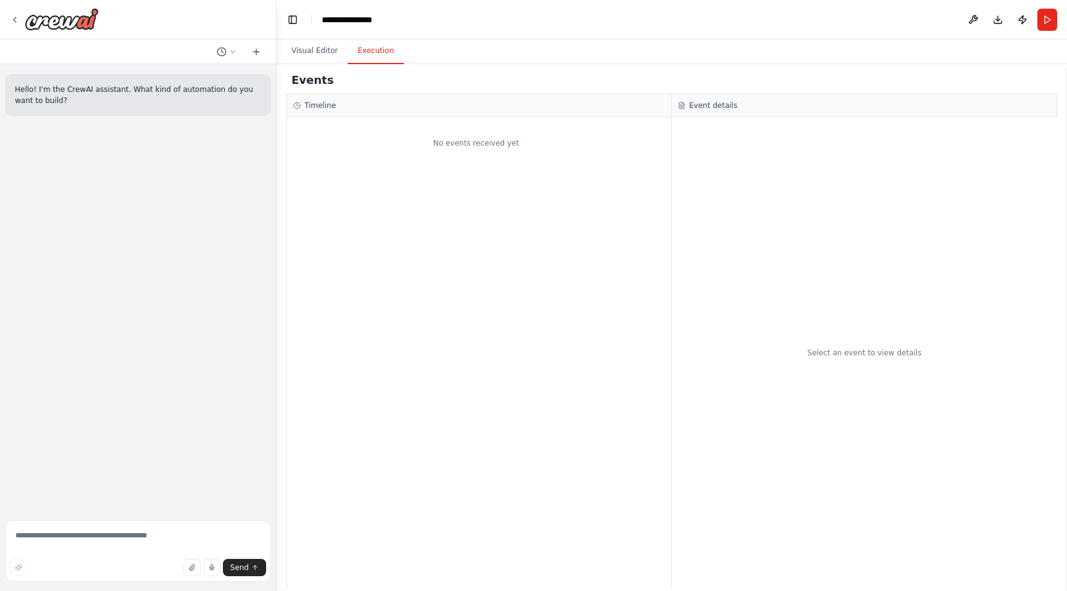
click at [386, 48] on button "Execution" at bounding box center [376, 51] width 56 height 26
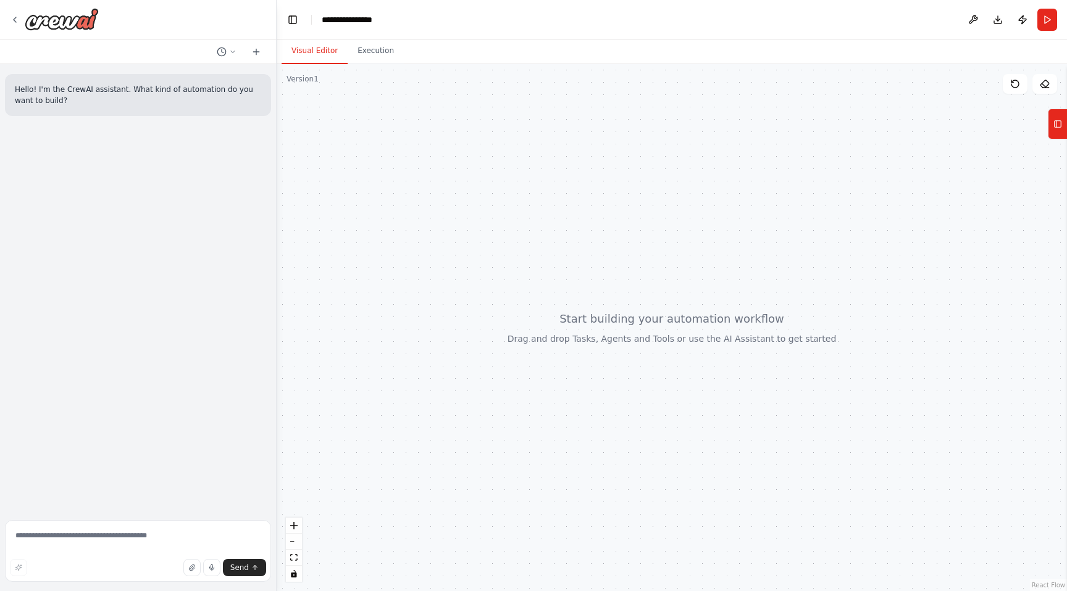
click at [302, 54] on button "Visual Editor" at bounding box center [314, 51] width 66 height 26
click at [1060, 115] on icon at bounding box center [1057, 124] width 9 height 20
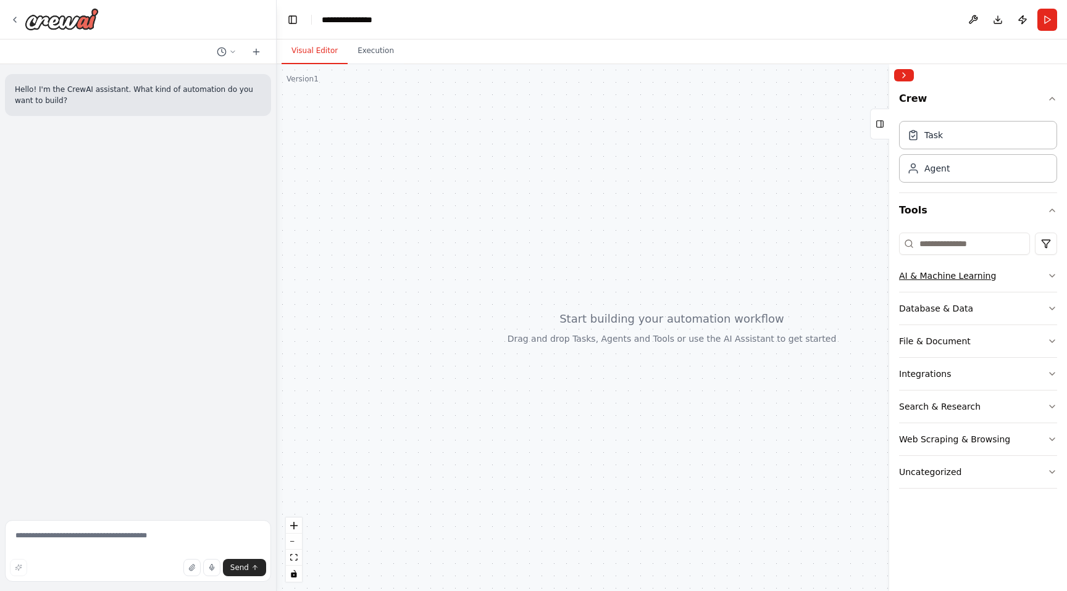
click at [1031, 276] on button "AI & Machine Learning" at bounding box center [978, 276] width 158 height 32
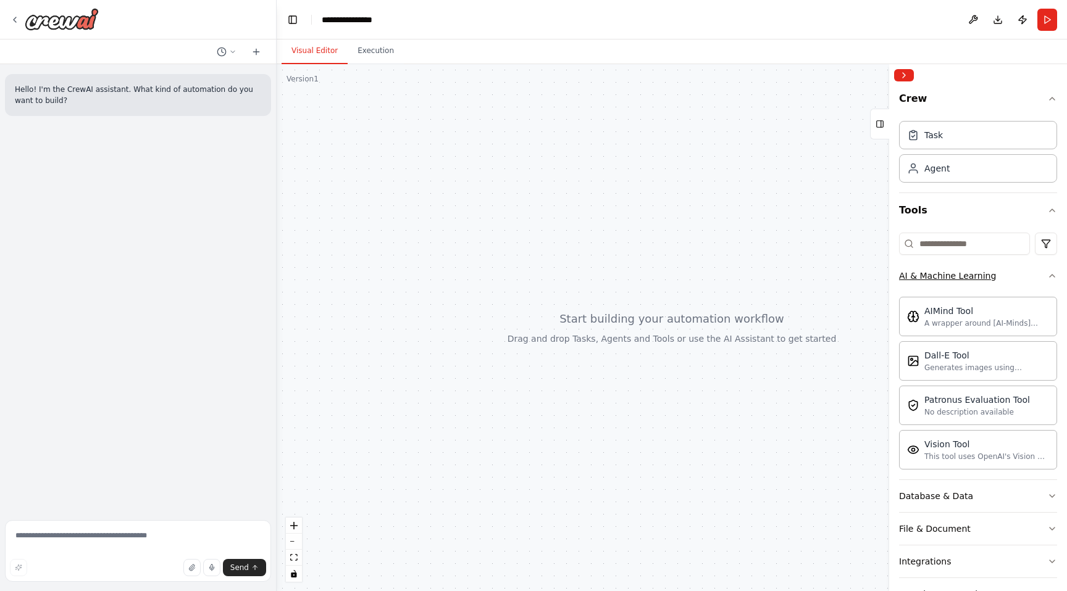
click at [1031, 276] on button "AI & Machine Learning" at bounding box center [978, 276] width 158 height 32
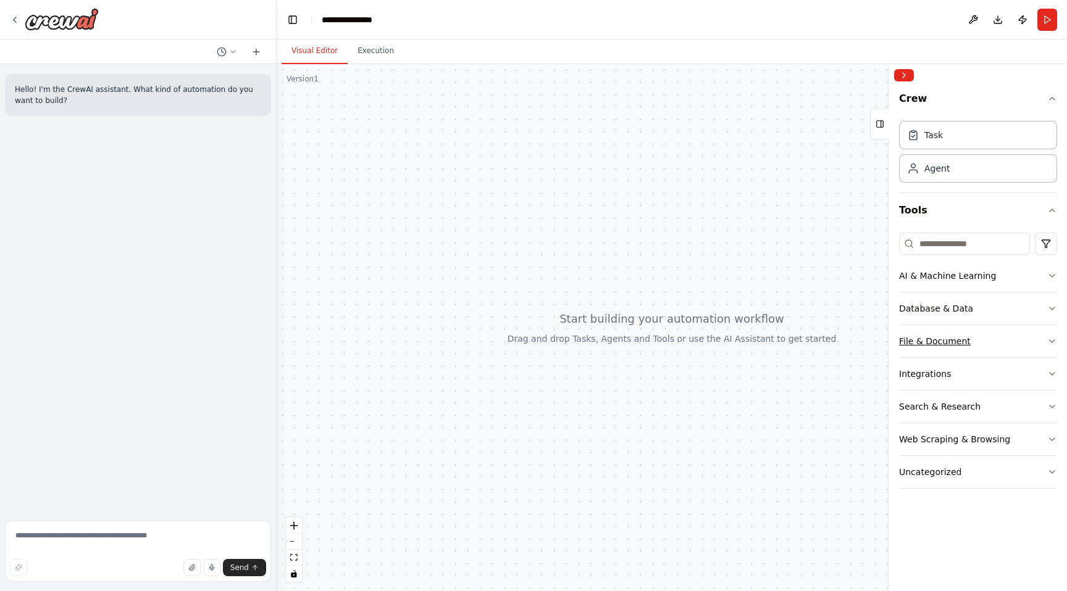
click at [1004, 341] on button "File & Document" at bounding box center [978, 341] width 158 height 32
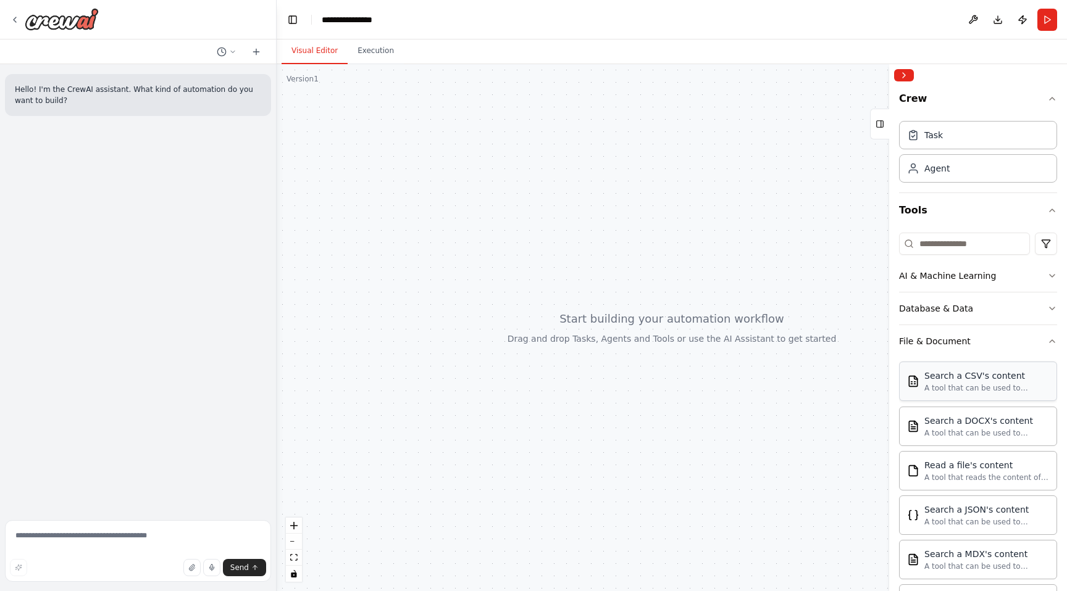
click at [951, 388] on div "A tool that can be used to semantic search a query from a CSV's content." at bounding box center [986, 388] width 125 height 10
click at [256, 50] on icon at bounding box center [256, 52] width 10 height 10
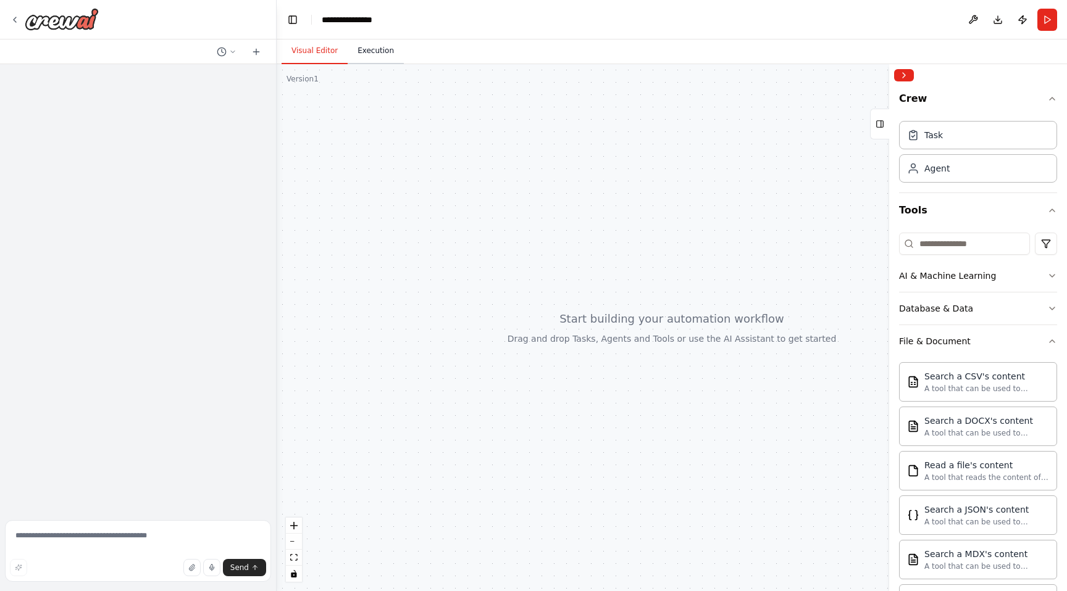
click at [364, 48] on button "Execution" at bounding box center [376, 51] width 56 height 26
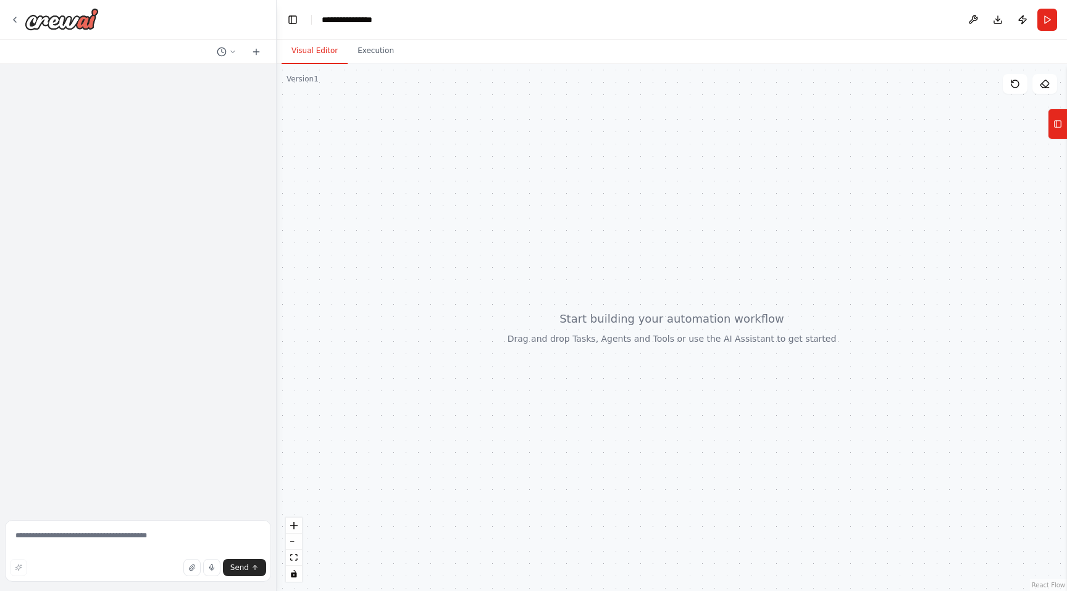
click at [307, 50] on button "Visual Editor" at bounding box center [314, 51] width 66 height 26
click at [1045, 85] on icon at bounding box center [1044, 84] width 10 height 10
click at [1060, 125] on rect at bounding box center [1057, 124] width 7 height 7
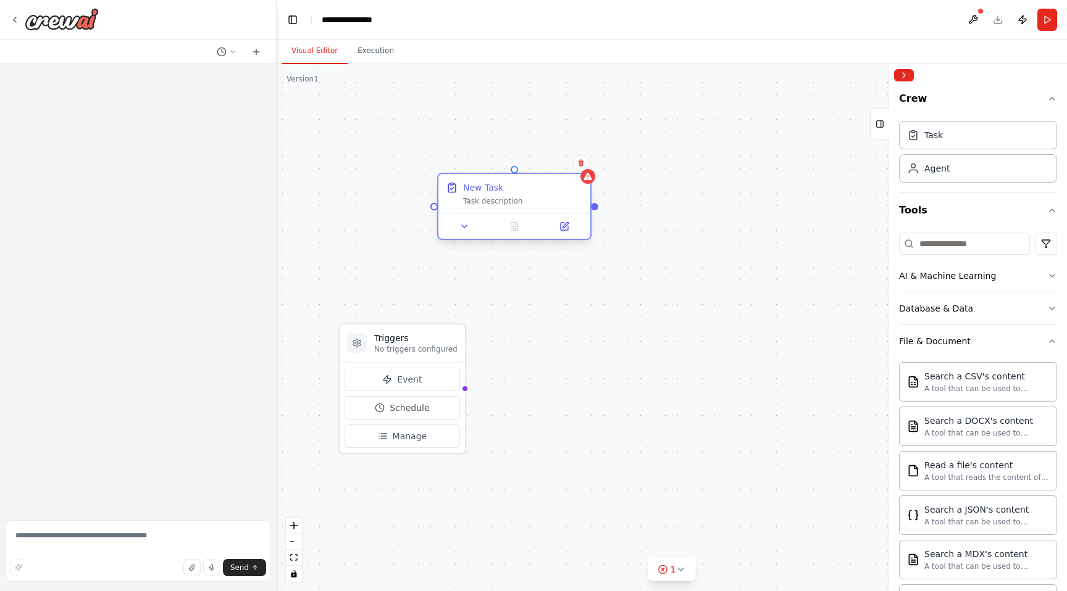
drag, startPoint x: 560, startPoint y: 220, endPoint x: 498, endPoint y: 182, distance: 73.4
click at [498, 182] on div "New Task" at bounding box center [483, 187] width 40 height 12
drag, startPoint x: 460, startPoint y: 389, endPoint x: 438, endPoint y: 206, distance: 184.1
click at [438, 206] on div "Triggers No triggers configured Event Schedule Manage New Task Task description" at bounding box center [672, 327] width 790 height 527
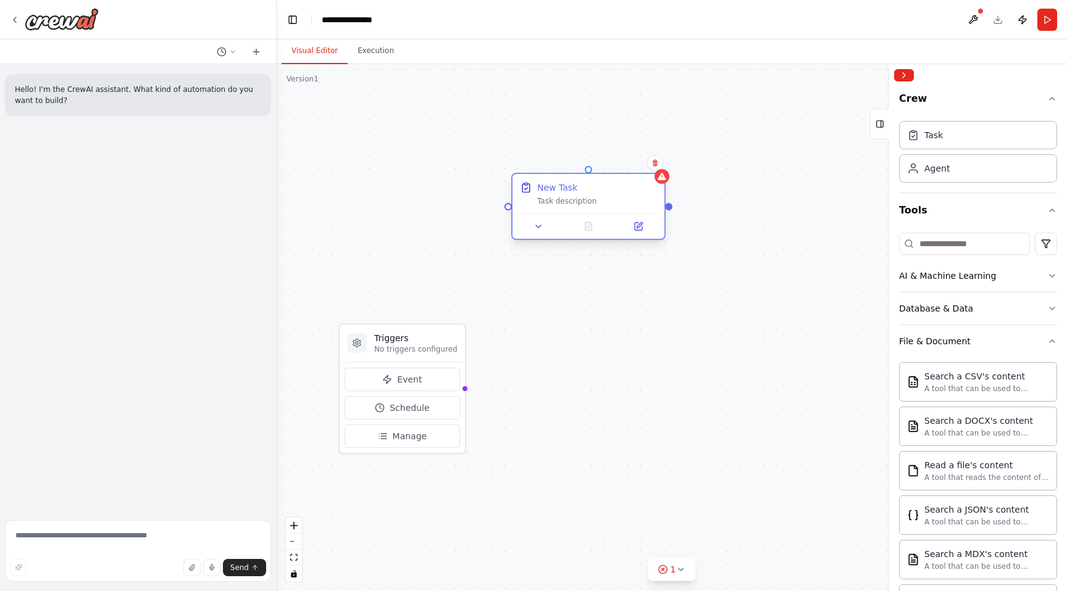
drag, startPoint x: 515, startPoint y: 207, endPoint x: 612, endPoint y: 207, distance: 97.5
click at [612, 207] on div "New Task Task description" at bounding box center [588, 194] width 152 height 40
drag, startPoint x: 460, startPoint y: 388, endPoint x: 534, endPoint y: 215, distance: 188.4
click at [534, 215] on div "Triggers No triggers configured Event Schedule Manage New Task Task description" at bounding box center [672, 327] width 790 height 527
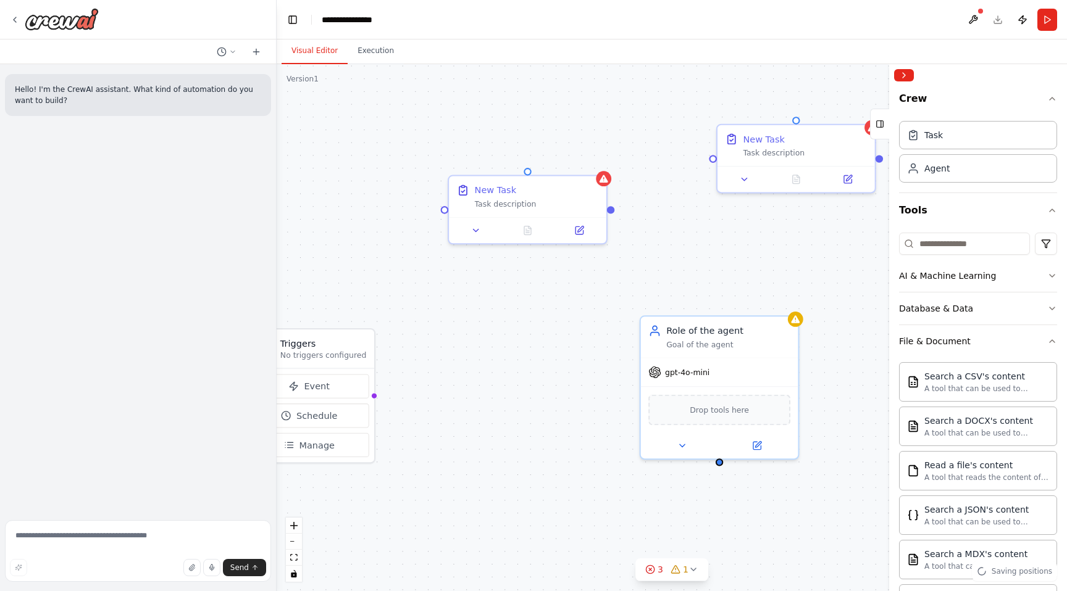
drag, startPoint x: 602, startPoint y: 302, endPoint x: 441, endPoint y: 295, distance: 161.3
click at [441, 295] on div "Triggers No triggers configured Event Schedule Manage New Task Task description…" at bounding box center [672, 327] width 790 height 527
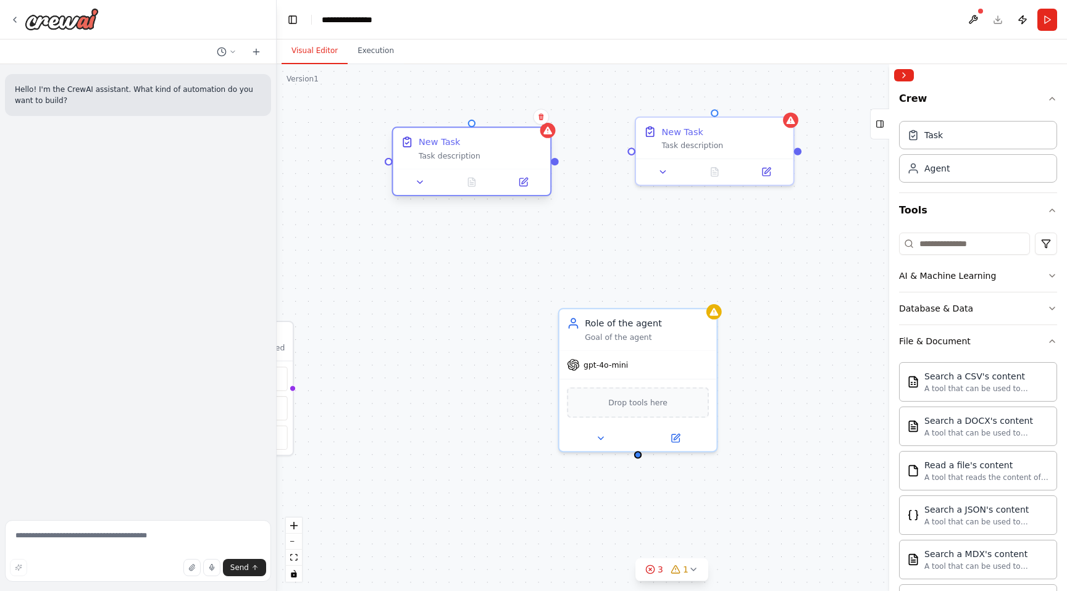
click at [452, 175] on div at bounding box center [471, 182] width 157 height 26
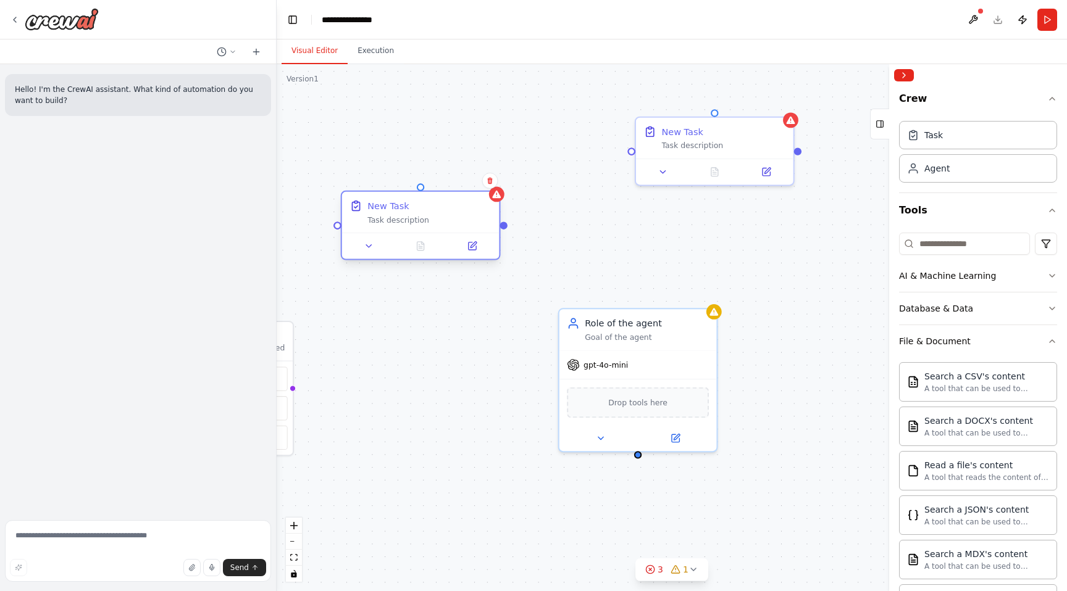
click at [423, 230] on div "New Task Task description" at bounding box center [420, 212] width 157 height 41
click at [629, 150] on div at bounding box center [631, 148] width 7 height 7
click at [517, 228] on div at bounding box center [515, 225] width 7 height 7
drag, startPoint x: 517, startPoint y: 228, endPoint x: 616, endPoint y: 149, distance: 126.5
click at [616, 148] on div ".deletable-edge-delete-btn { width: 20px; height: 20px; border: 0px solid #ffff…" at bounding box center [507, 325] width 818 height 546
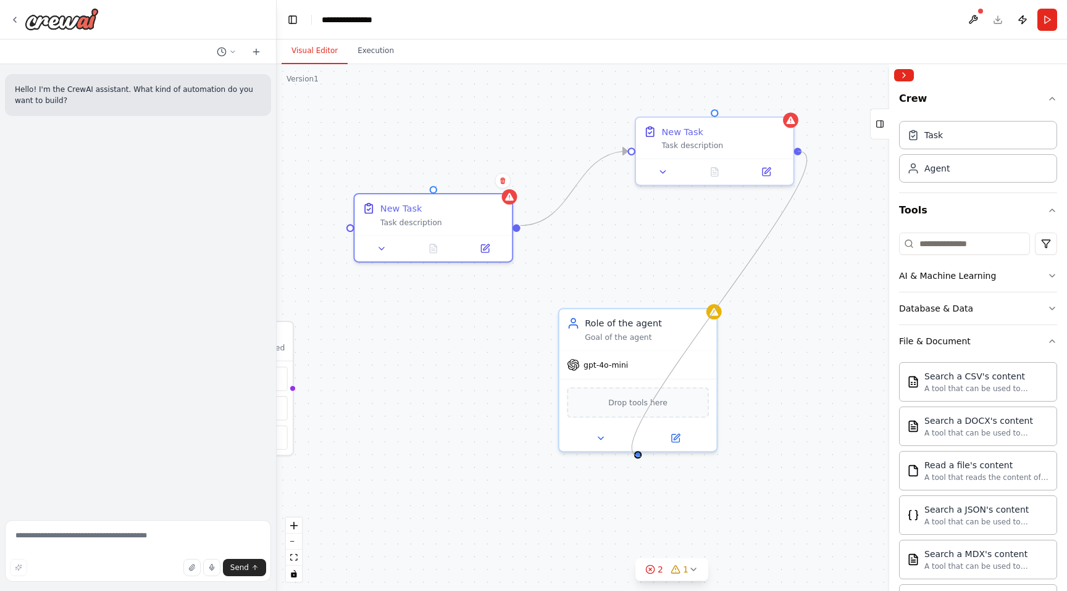
drag, startPoint x: 799, startPoint y: 149, endPoint x: 641, endPoint y: 457, distance: 345.6
click at [641, 457] on div ".deletable-edge-delete-btn { width: 20px; height: 20px; border: 0px solid #ffff…" at bounding box center [672, 327] width 790 height 527
drag, startPoint x: 798, startPoint y: 151, endPoint x: 750, endPoint y: 406, distance: 259.4
click at [750, 405] on div ".deletable-edge-delete-btn { width: 20px; height: 20px; border: 0px solid #ffff…" at bounding box center [672, 327] width 790 height 527
drag, startPoint x: 637, startPoint y: 455, endPoint x: 793, endPoint y: 148, distance: 344.0
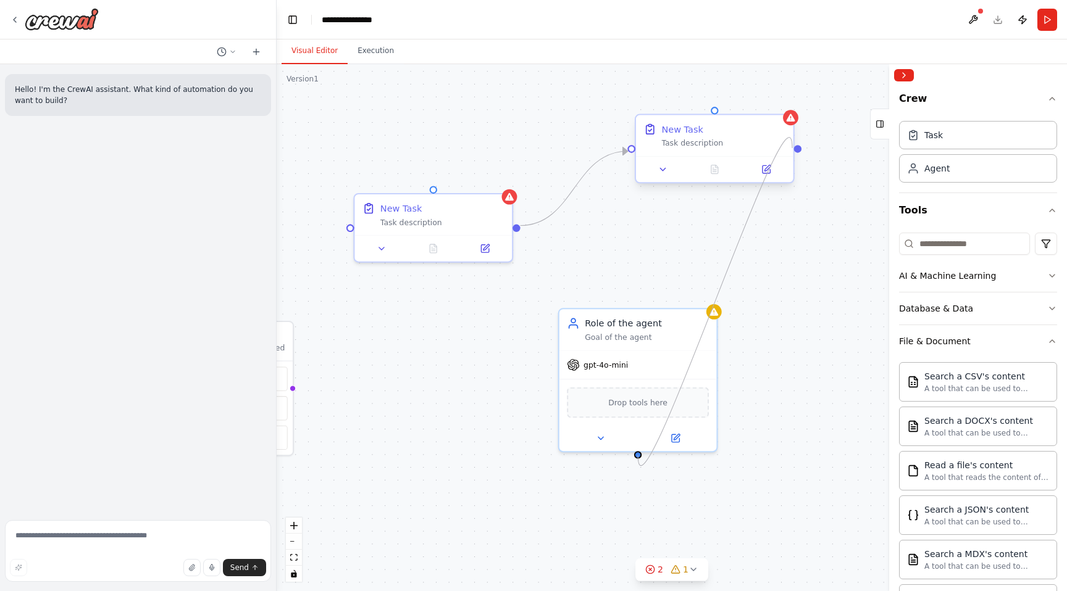
click at [793, 148] on div "Triggers No triggers configured Event Schedule Manage New Task Task description…" at bounding box center [507, 325] width 818 height 546
drag, startPoint x: 638, startPoint y: 454, endPoint x: 511, endPoint y: 230, distance: 256.8
click at [511, 230] on div "Triggers No triggers configured Event Schedule Manage New Task Task description…" at bounding box center [507, 325] width 818 height 546
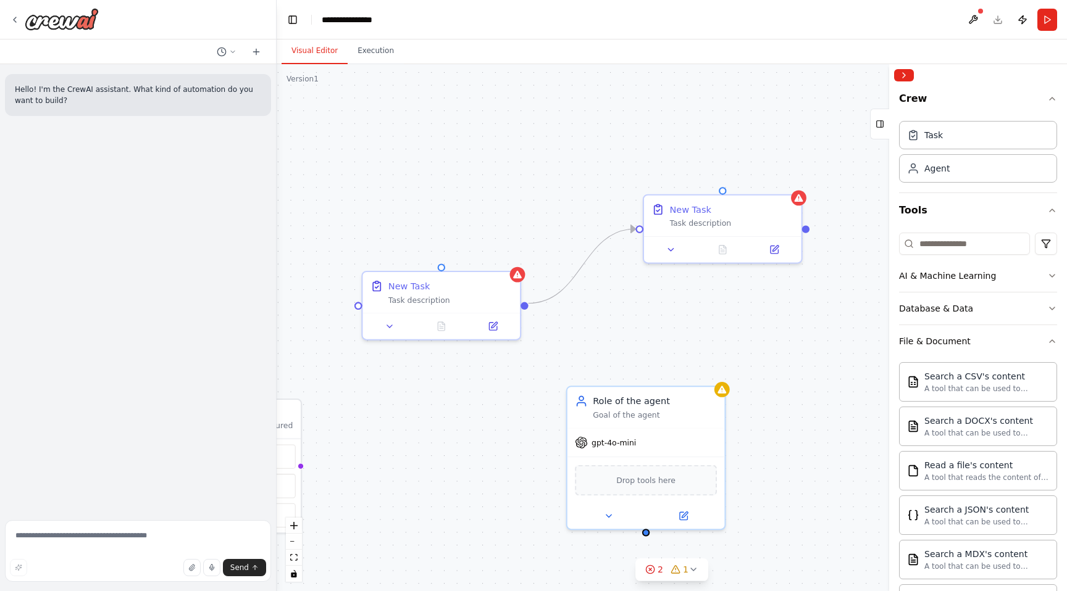
drag, startPoint x: 444, startPoint y: 335, endPoint x: 436, endPoint y: 412, distance: 77.5
click at [436, 412] on div ".deletable-edge-delete-btn { width: 20px; height: 20px; border: 0px solid #ffff…" at bounding box center [672, 327] width 790 height 527
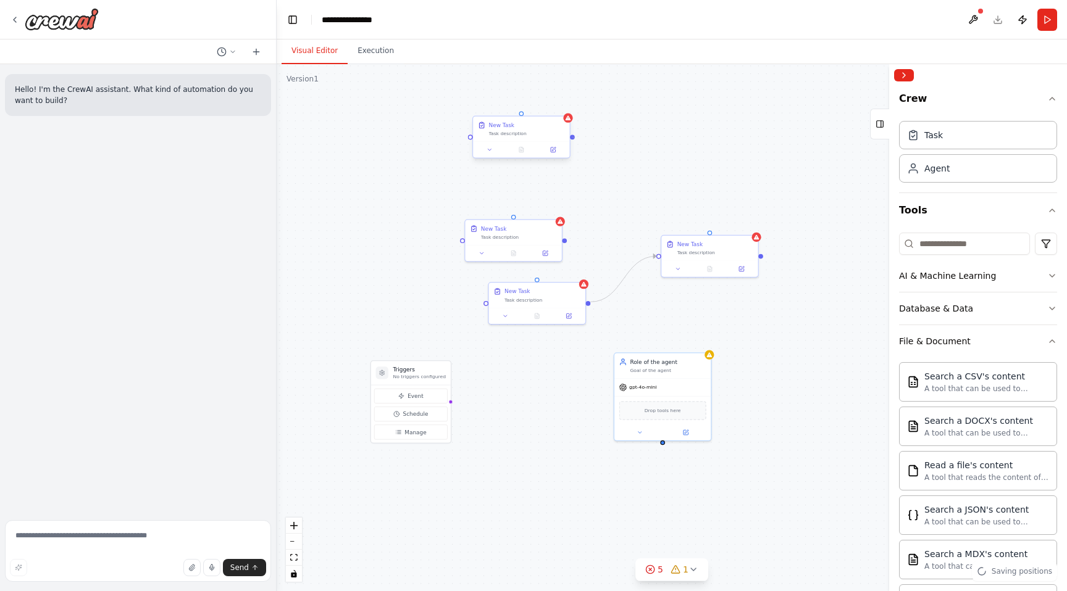
click at [574, 138] on div ".deletable-edge-delete-btn { width: 20px; height: 20px; border: 0px solid #ffff…" at bounding box center [672, 327] width 790 height 527
drag, startPoint x: 572, startPoint y: 138, endPoint x: 659, endPoint y: 254, distance: 145.1
click at [659, 254] on div "Triggers No triggers configured Event Schedule Manage New Task Task description…" at bounding box center [582, 363] width 502 height 335
drag, startPoint x: 760, startPoint y: 255, endPoint x: 565, endPoint y: 241, distance: 194.9
click at [565, 241] on div ".deletable-edge-delete-btn { width: 20px; height: 20px; border: 0px solid #ffff…" at bounding box center [672, 327] width 790 height 527
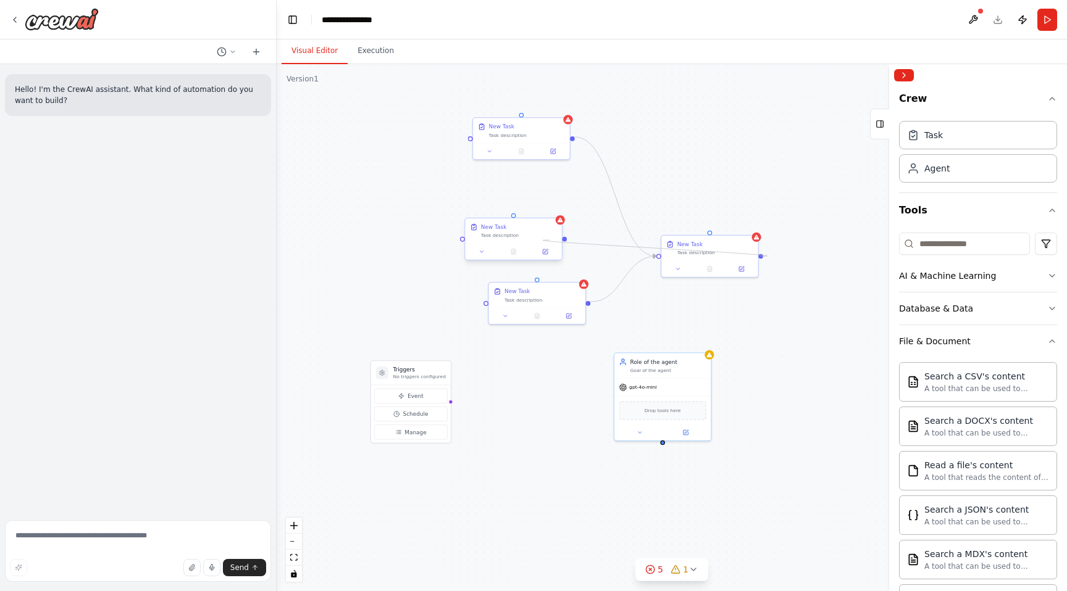
drag, startPoint x: 760, startPoint y: 256, endPoint x: 549, endPoint y: 240, distance: 211.7
click at [549, 240] on div "Triggers No triggers configured Event Schedule Manage New Task Task description…" at bounding box center [582, 363] width 502 height 335
drag, startPoint x: 564, startPoint y: 239, endPoint x: 759, endPoint y: 256, distance: 195.8
click at [759, 256] on div ".deletable-edge-delete-btn { width: 20px; height: 20px; border: 0px solid #ffff…" at bounding box center [672, 327] width 790 height 527
drag, startPoint x: 565, startPoint y: 240, endPoint x: 657, endPoint y: 257, distance: 94.2
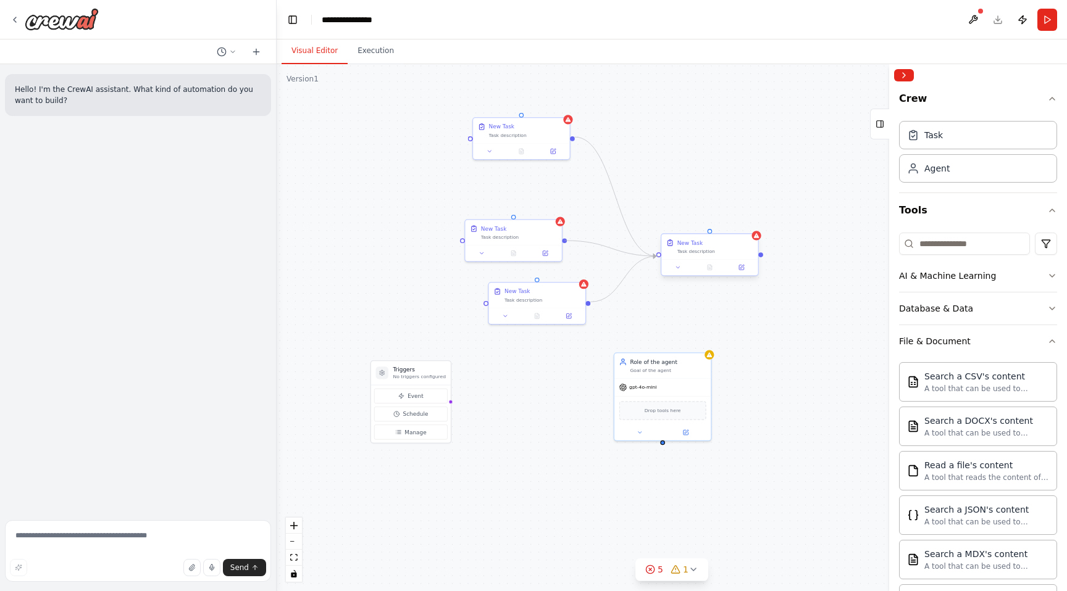
click at [657, 257] on div "Triggers No triggers configured Event Schedule Manage New Task Task description…" at bounding box center [582, 363] width 502 height 335
drag, startPoint x: 658, startPoint y: 254, endPoint x: 666, endPoint y: 349, distance: 95.4
click at [666, 349] on div ".deletable-edge-delete-btn { width: 20px; height: 20px; border: 0px solid #ffff…" at bounding box center [672, 327] width 790 height 527
click at [603, 246] on icon "Edge from 4b08a4ca-893b-4782-8a3f-f915aa21b32a to 7cf7f9e7-20d6-48bd-b8be-9eea4…" at bounding box center [612, 248] width 90 height 15
click at [610, 248] on icon at bounding box center [612, 248] width 6 height 7
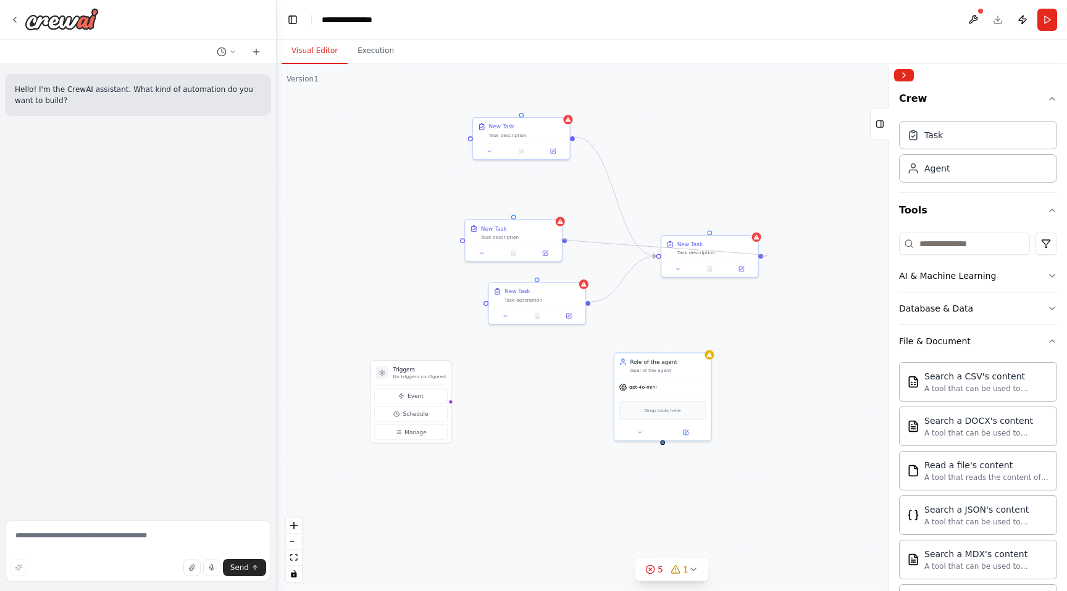
drag, startPoint x: 761, startPoint y: 254, endPoint x: 568, endPoint y: 239, distance: 193.8
click at [568, 239] on div ".deletable-edge-delete-btn { width: 20px; height: 20px; border: 0px solid #ffff…" at bounding box center [672, 327] width 790 height 527
drag, startPoint x: 761, startPoint y: 255, endPoint x: 541, endPoint y: 279, distance: 221.7
click at [541, 279] on div ".deletable-edge-delete-btn { width: 20px; height: 20px; border: 0px solid #ffff…" at bounding box center [672, 327] width 790 height 527
drag, startPoint x: 554, startPoint y: 293, endPoint x: 554, endPoint y: 322, distance: 28.4
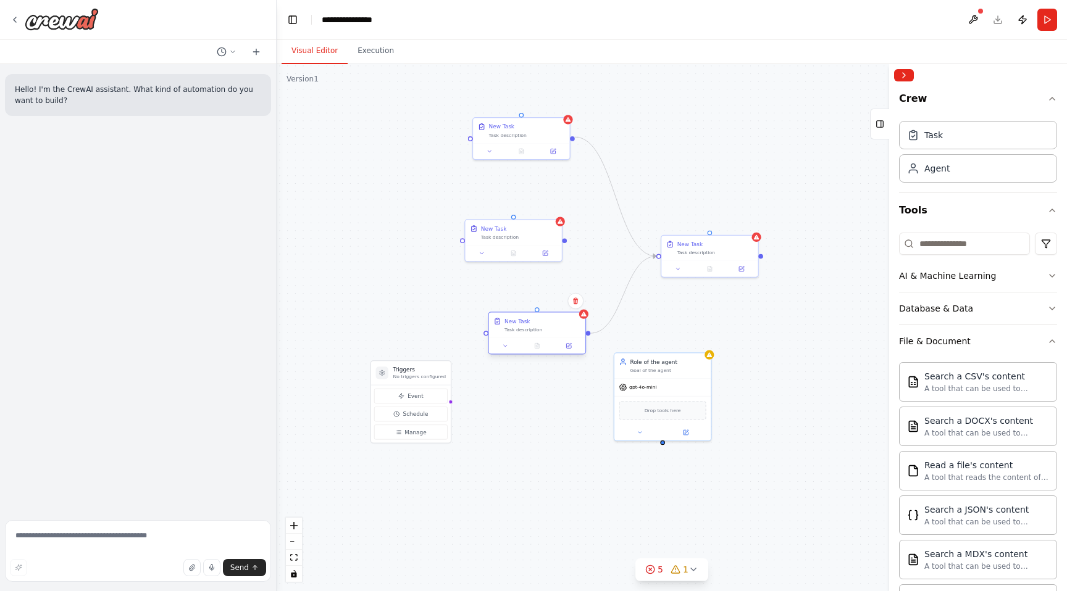
click at [554, 322] on div "New Task" at bounding box center [542, 321] width 76 height 8
drag, startPoint x: 761, startPoint y: 256, endPoint x: 536, endPoint y: 310, distance: 231.3
click at [536, 310] on div "Triggers No triggers configured Event Schedule Manage New Task Task description…" at bounding box center [582, 363] width 502 height 335
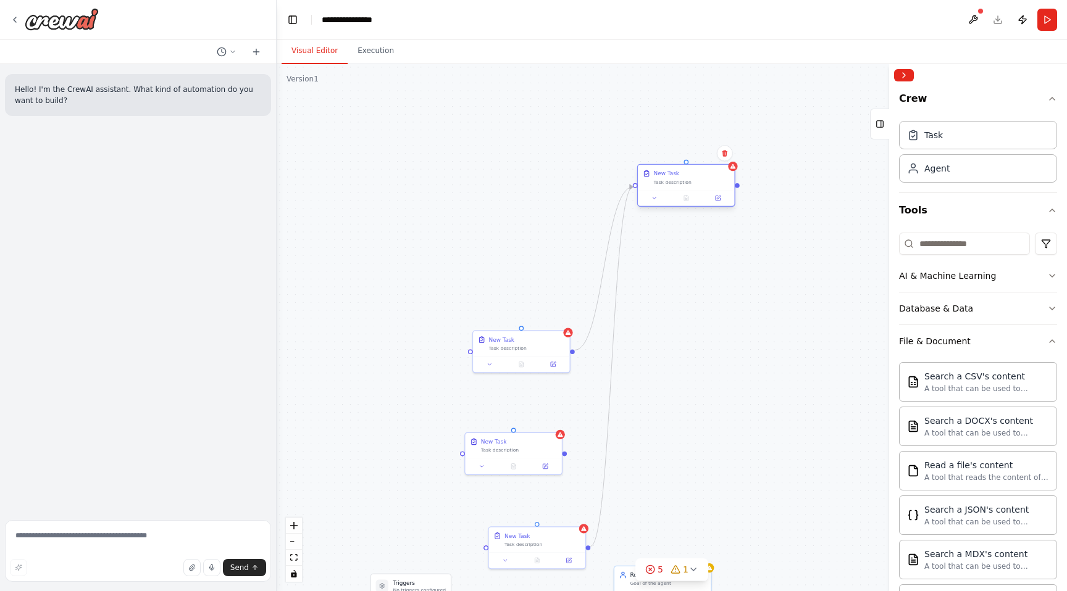
drag, startPoint x: 720, startPoint y: 256, endPoint x: 697, endPoint y: 188, distance: 71.8
click at [697, 190] on div "New Task Task description" at bounding box center [686, 185] width 98 height 43
drag, startPoint x: 704, startPoint y: 177, endPoint x: 780, endPoint y: 366, distance: 203.6
click at [780, 366] on div "New Task Task description" at bounding box center [770, 365] width 76 height 15
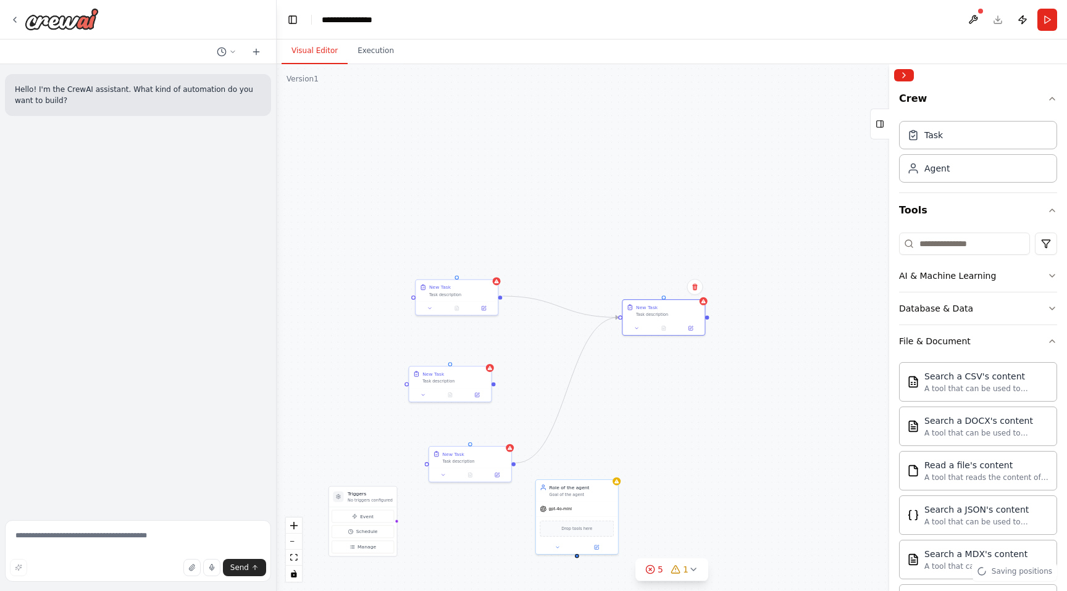
drag, startPoint x: 696, startPoint y: 427, endPoint x: 606, endPoint y: 362, distance: 111.0
click at [606, 361] on div ".deletable-edge-delete-btn { width: 20px; height: 20px; border: 0px solid #ffff…" at bounding box center [672, 327] width 790 height 527
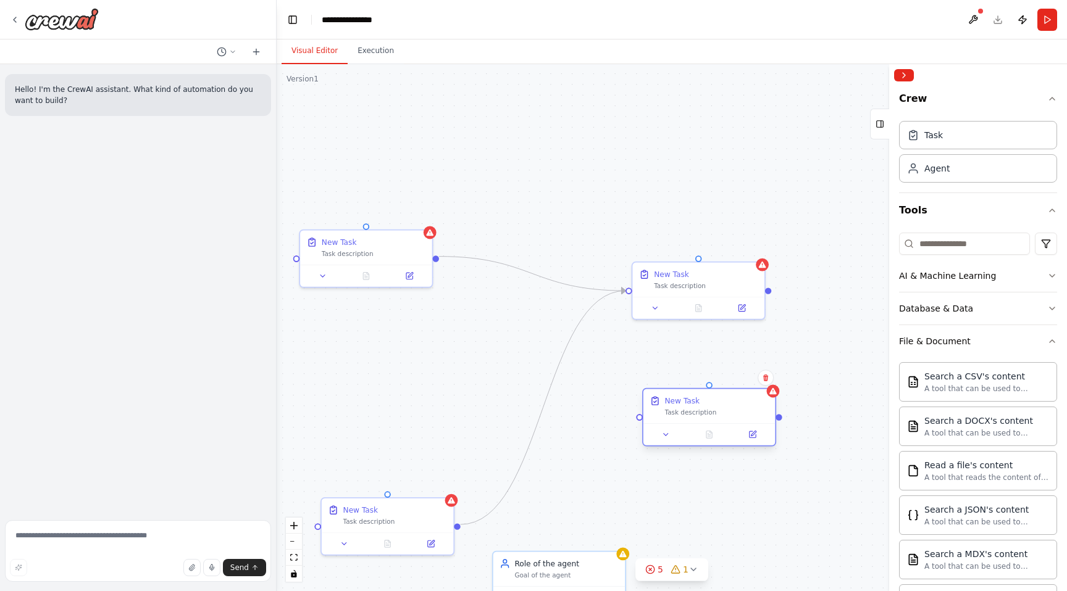
drag, startPoint x: 371, startPoint y: 391, endPoint x: 728, endPoint y: 412, distance: 357.4
click at [728, 412] on div "Task description" at bounding box center [717, 413] width 104 height 9
drag, startPoint x: 435, startPoint y: 257, endPoint x: 641, endPoint y: 421, distance: 262.7
click at [641, 421] on div "Triggers No triggers configured Event Schedule Manage New Task Task description…" at bounding box center [449, 564] width 686 height 457
drag, startPoint x: 715, startPoint y: 406, endPoint x: 881, endPoint y: 271, distance: 214.6
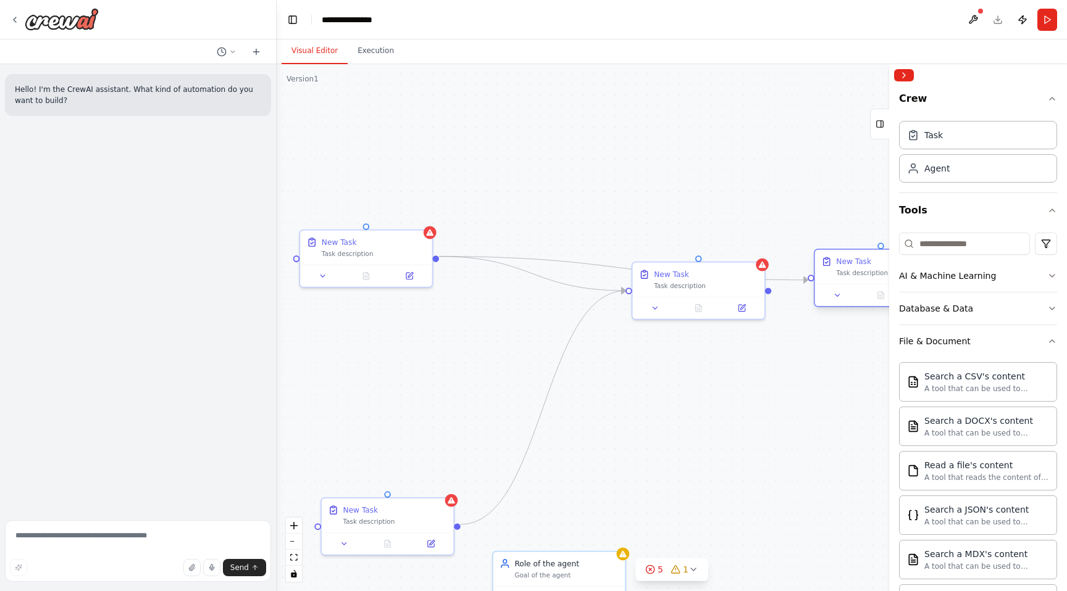
click at [881, 271] on div "New Task Task description" at bounding box center [888, 267] width 104 height 22
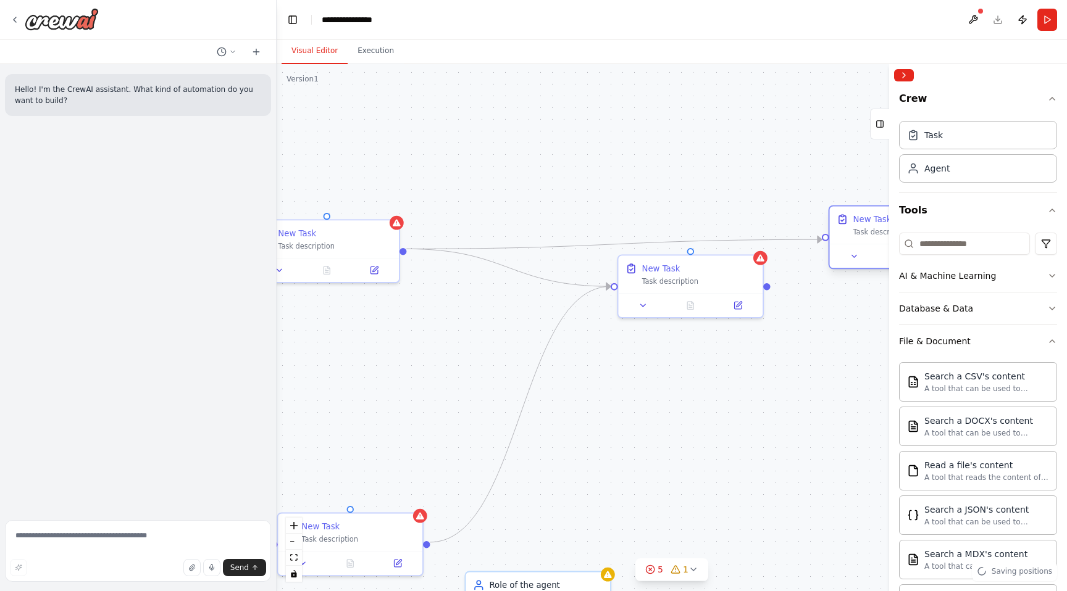
drag, startPoint x: 854, startPoint y: 267, endPoint x: 863, endPoint y: 227, distance: 40.6
click at [863, 228] on div "Task description" at bounding box center [909, 232] width 114 height 9
drag, startPoint x: 863, startPoint y: 229, endPoint x: 625, endPoint y: 450, distance: 324.5
click at [625, 450] on div "New Task Task description" at bounding box center [651, 447] width 114 height 23
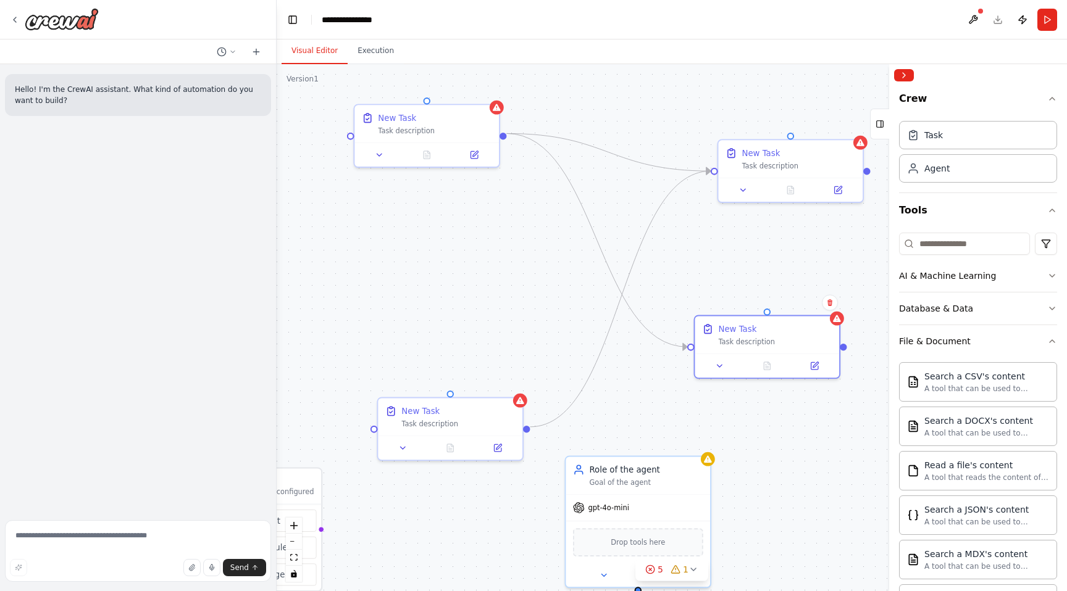
drag, startPoint x: 430, startPoint y: 444, endPoint x: 576, endPoint y: 285, distance: 215.8
click at [576, 285] on div ".deletable-edge-delete-btn { width: 20px; height: 20px; border: 0px solid #ffff…" at bounding box center [672, 327] width 790 height 527
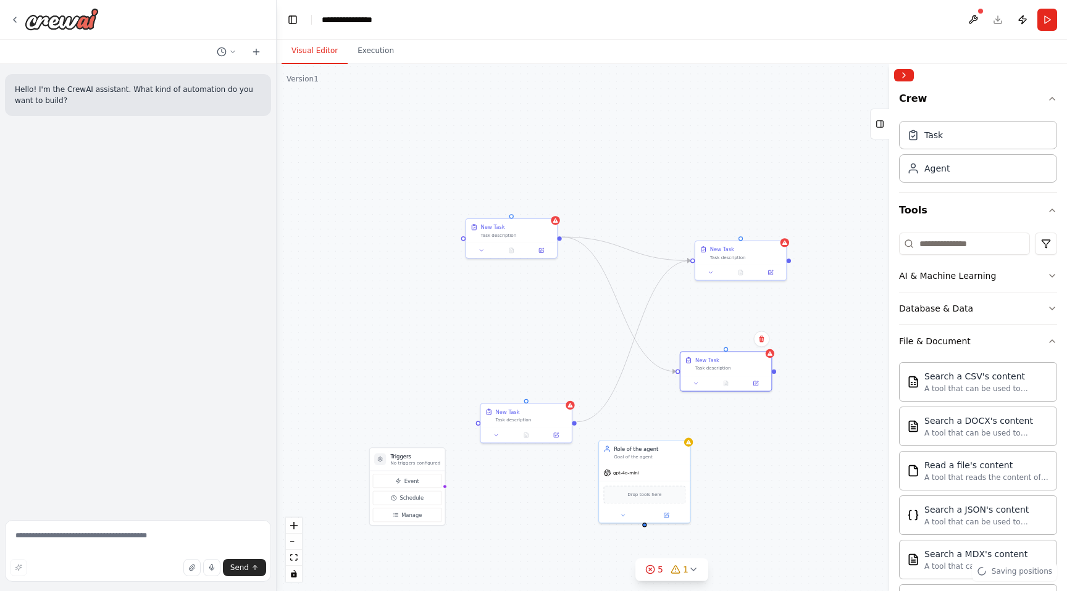
drag, startPoint x: 591, startPoint y: 256, endPoint x: 591, endPoint y: 331, distance: 75.3
click at [591, 331] on div ".deletable-edge-delete-btn { width: 20px; height: 20px; border: 0px solid #ffff…" at bounding box center [672, 327] width 790 height 527
drag, startPoint x: 740, startPoint y: 362, endPoint x: 775, endPoint y: 372, distance: 36.5
click at [775, 372] on div "New Task Task description" at bounding box center [768, 369] width 72 height 15
click at [378, 49] on button "Execution" at bounding box center [376, 51] width 56 height 26
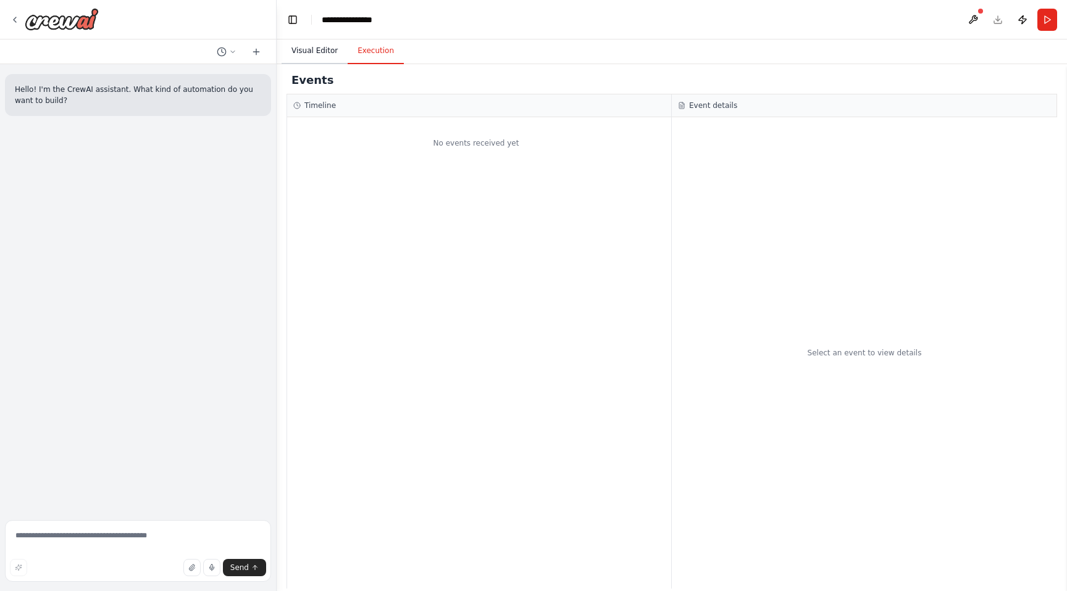
click at [297, 44] on button "Visual Editor" at bounding box center [314, 51] width 66 height 26
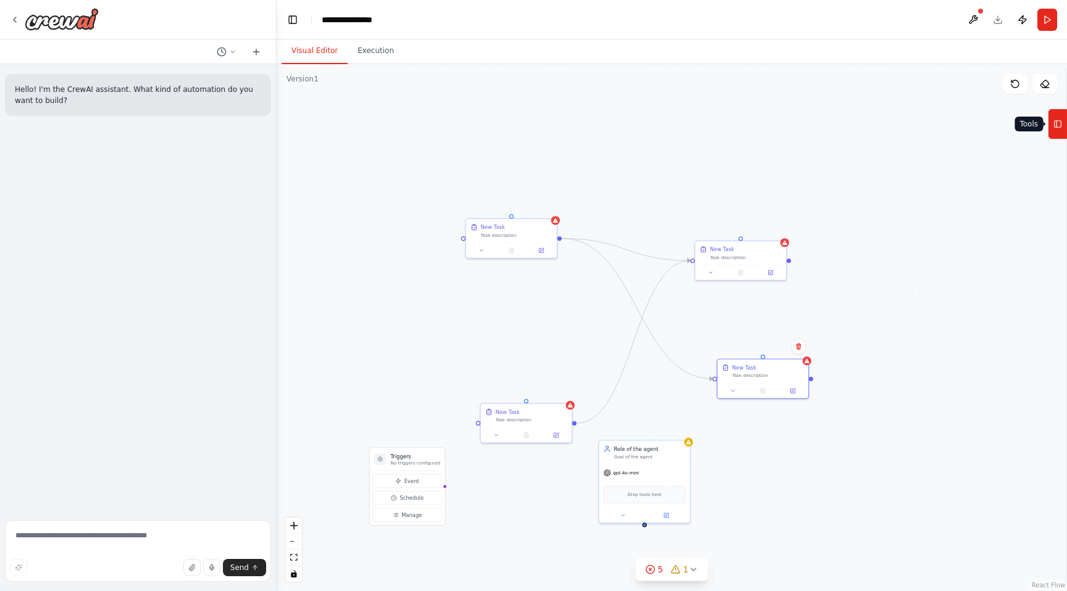
click at [1054, 122] on icon at bounding box center [1057, 124] width 9 height 20
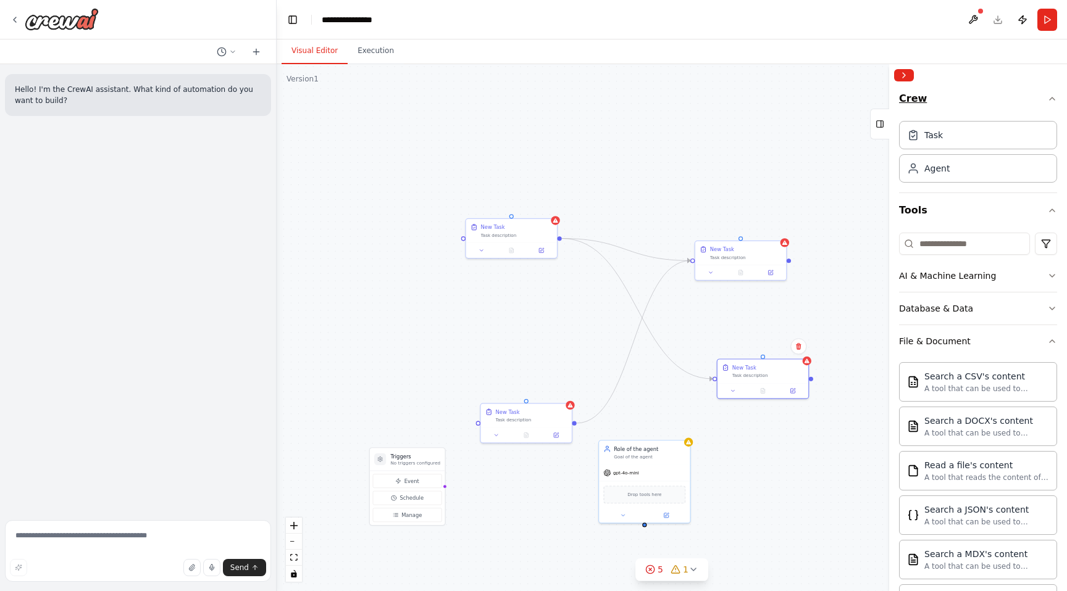
click at [1051, 101] on icon "button" at bounding box center [1052, 99] width 10 height 10
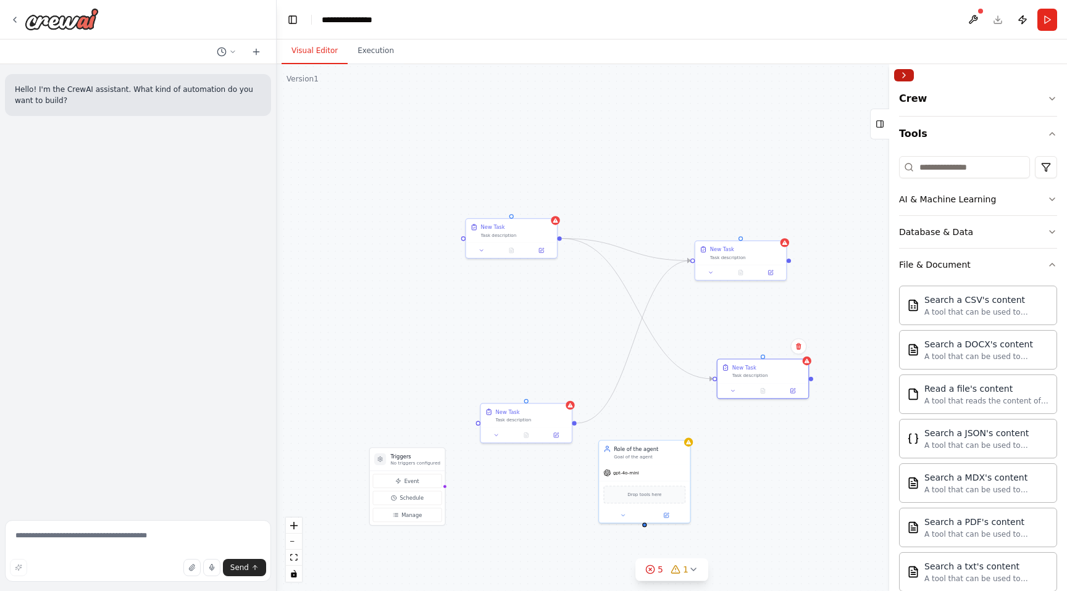
click at [900, 74] on button "Collapse right sidebar" at bounding box center [904, 75] width 20 height 12
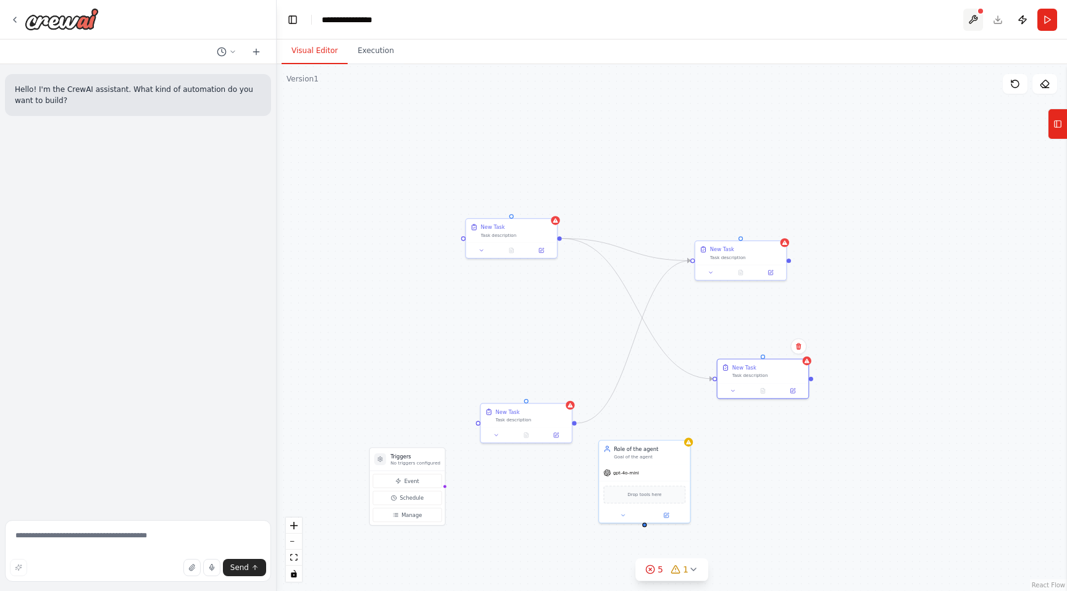
click at [973, 19] on button at bounding box center [973, 20] width 20 height 22
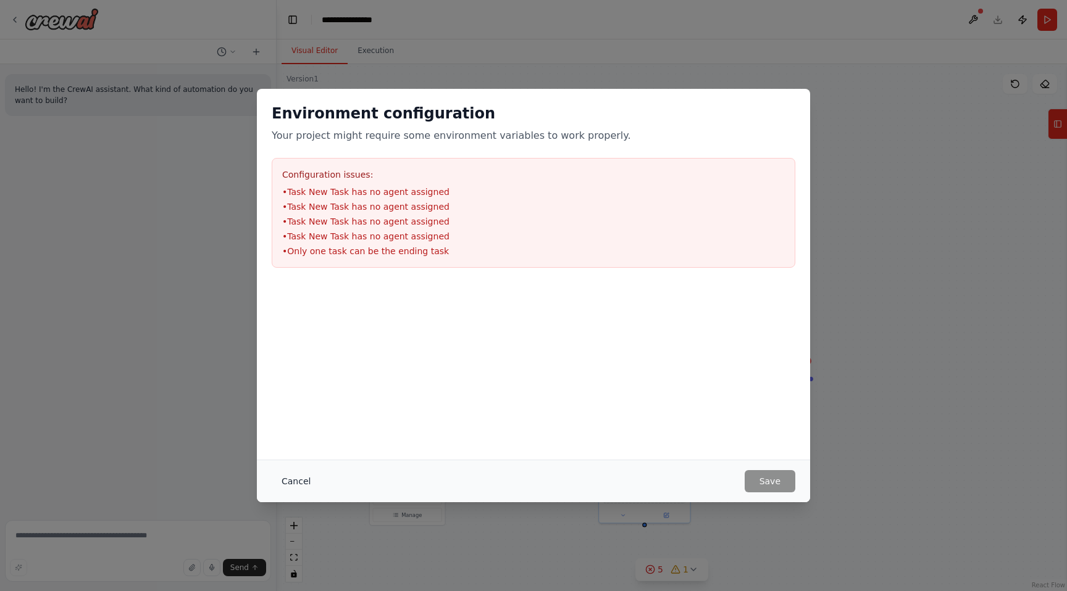
click at [296, 473] on button "Cancel" at bounding box center [296, 481] width 49 height 22
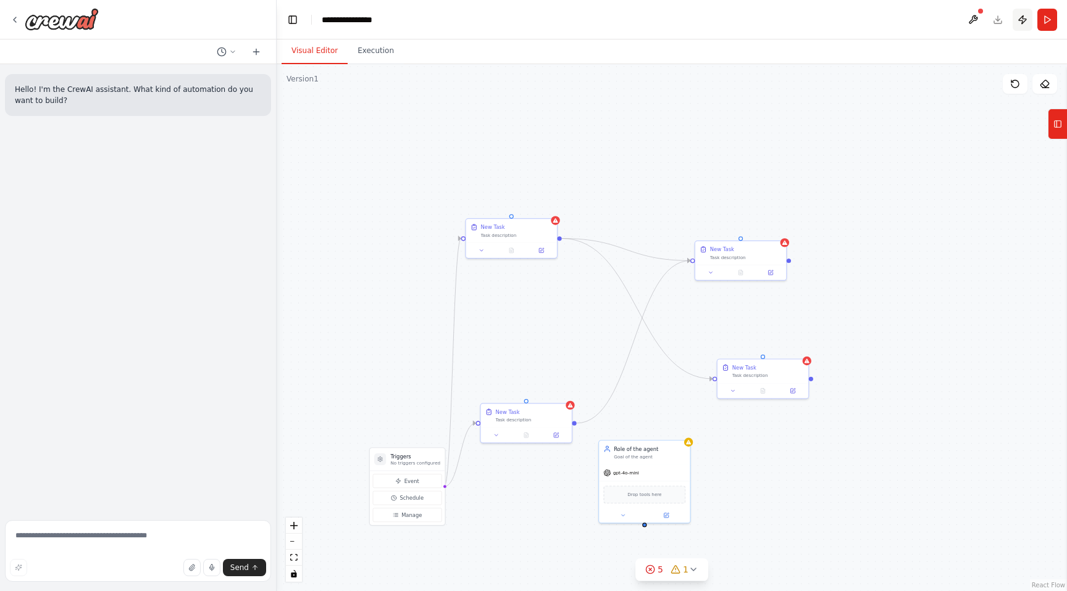
click at [1024, 19] on button "Publish" at bounding box center [1022, 20] width 20 height 22
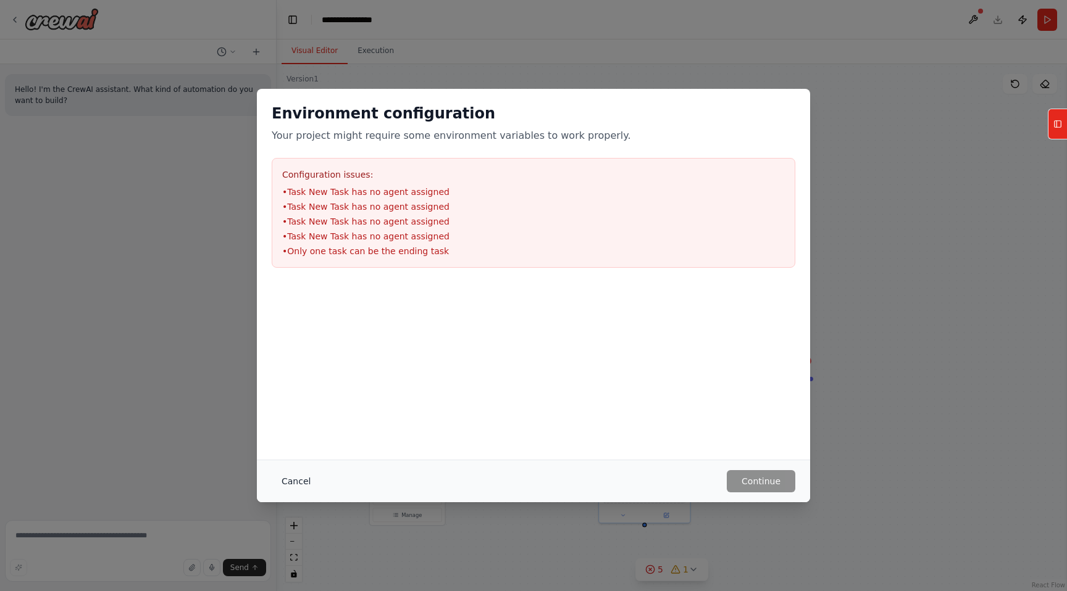
click at [285, 477] on button "Cancel" at bounding box center [296, 481] width 49 height 22
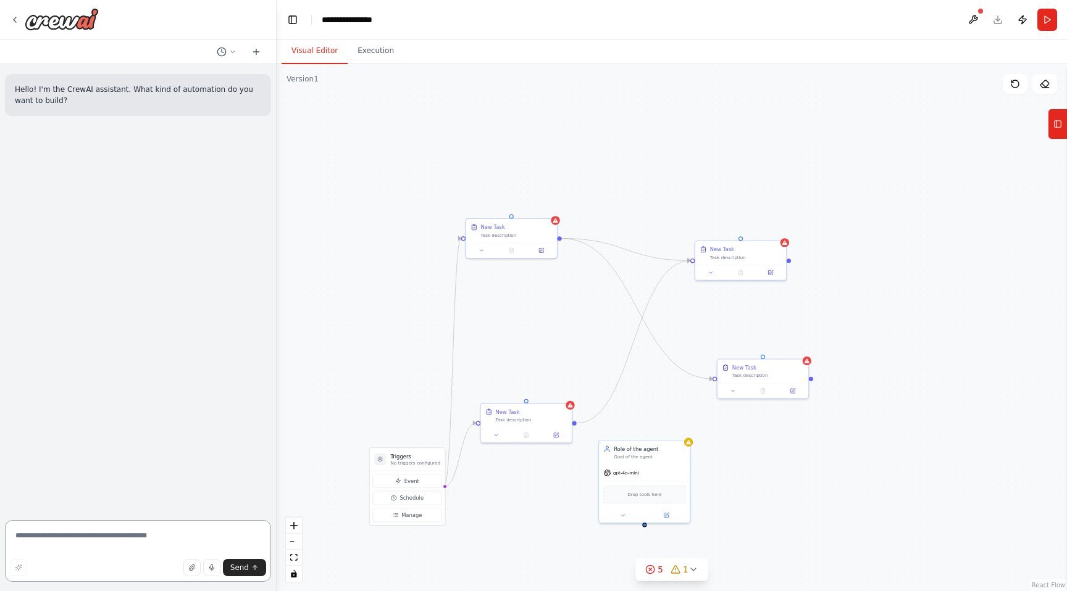
click at [130, 533] on textarea at bounding box center [138, 551] width 266 height 62
click at [338, 390] on div ".deletable-edge-delete-btn { width: 20px; height: 20px; border: 0px solid #ffff…" at bounding box center [672, 327] width 790 height 527
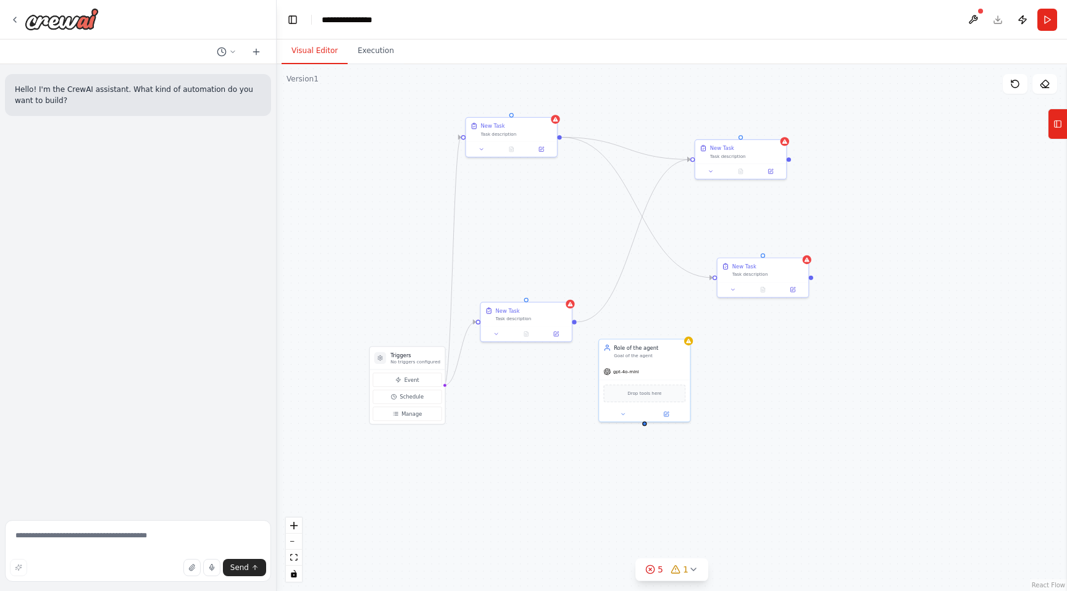
drag, startPoint x: 338, startPoint y: 390, endPoint x: 338, endPoint y: 258, distance: 131.5
click at [338, 258] on div ".deletable-edge-delete-btn { width: 20px; height: 20px; border: 0px solid #ffff…" at bounding box center [672, 327] width 790 height 527
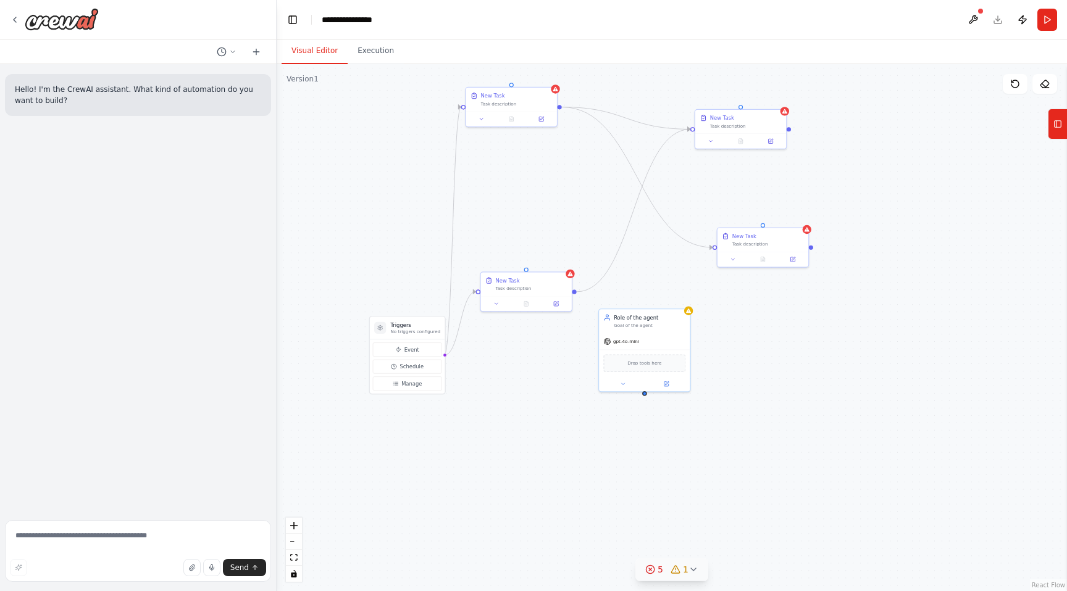
click at [678, 567] on icon at bounding box center [675, 570] width 10 height 10
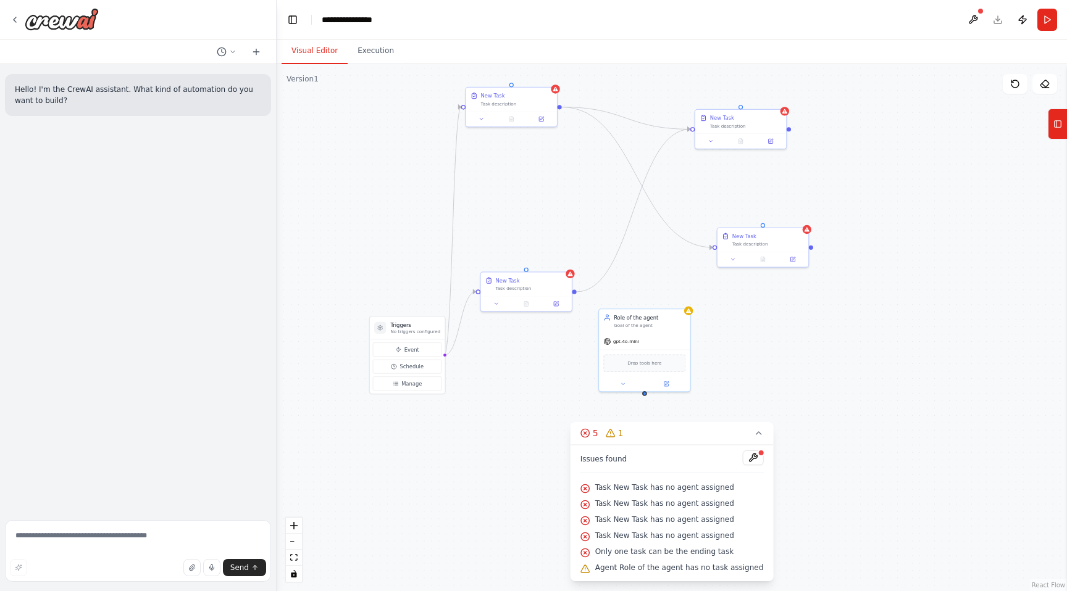
click at [822, 548] on div ".deletable-edge-delete-btn { width: 20px; height: 20px; border: 0px solid #ffff…" at bounding box center [672, 327] width 790 height 527
click at [836, 490] on div ".deletable-edge-delete-btn { width: 20px; height: 20px; border: 0px solid #ffff…" at bounding box center [672, 327] width 790 height 527
click at [756, 433] on icon at bounding box center [758, 433] width 5 height 2
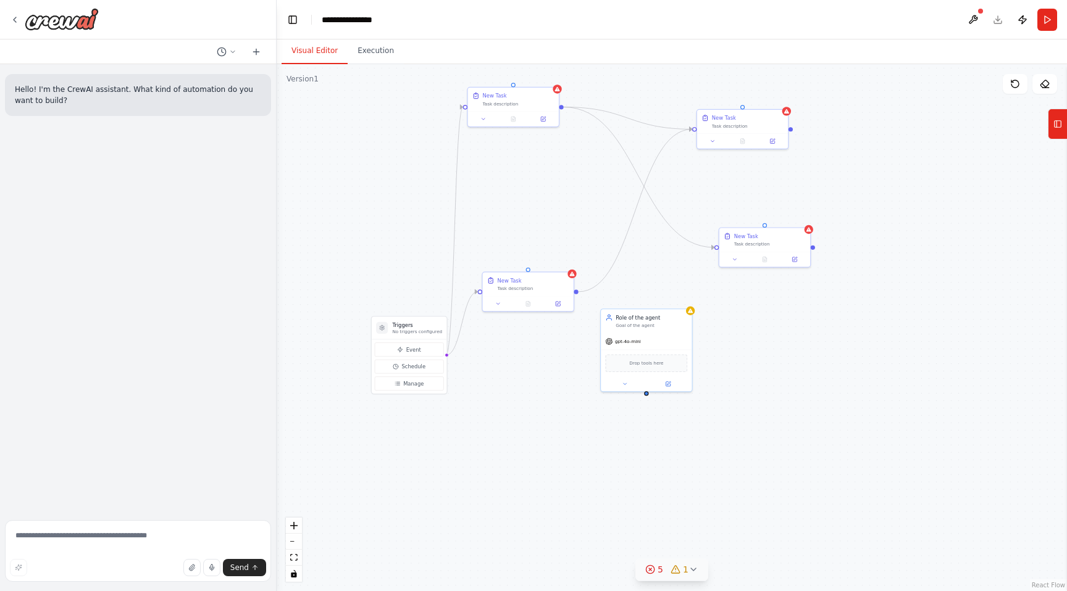
drag, startPoint x: 586, startPoint y: 451, endPoint x: 649, endPoint y: 477, distance: 68.1
click at [649, 477] on div ".deletable-edge-delete-btn { width: 20px; height: 20px; border: 0px solid #ffff…" at bounding box center [672, 327] width 790 height 527
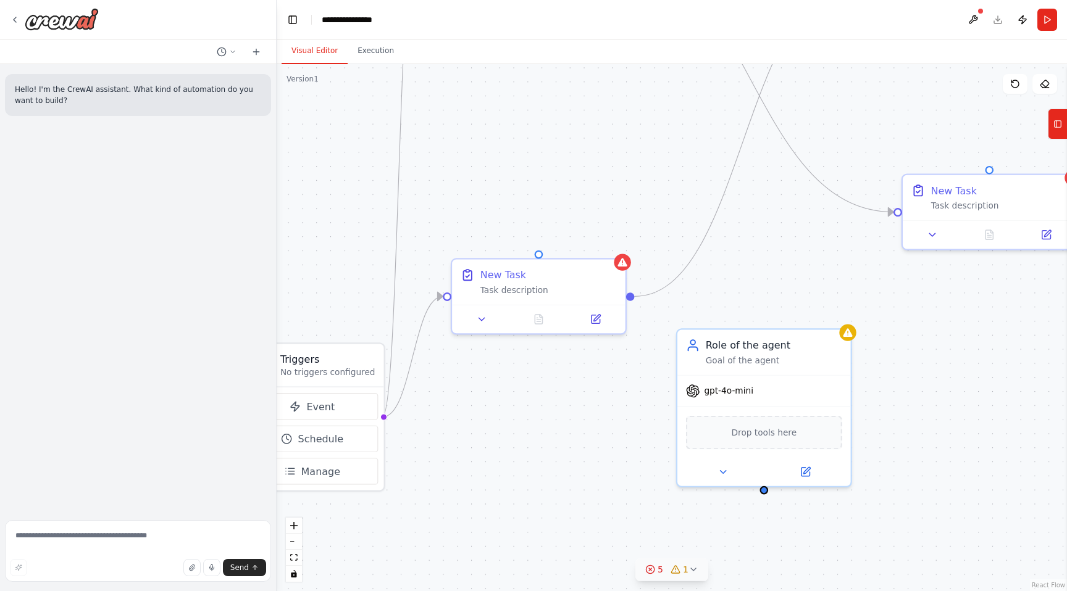
drag, startPoint x: 598, startPoint y: 365, endPoint x: 598, endPoint y: 488, distance: 122.2
click at [598, 488] on div ".deletable-edge-delete-btn { width: 20px; height: 20px; border: 0px solid #ffff…" at bounding box center [672, 327] width 790 height 527
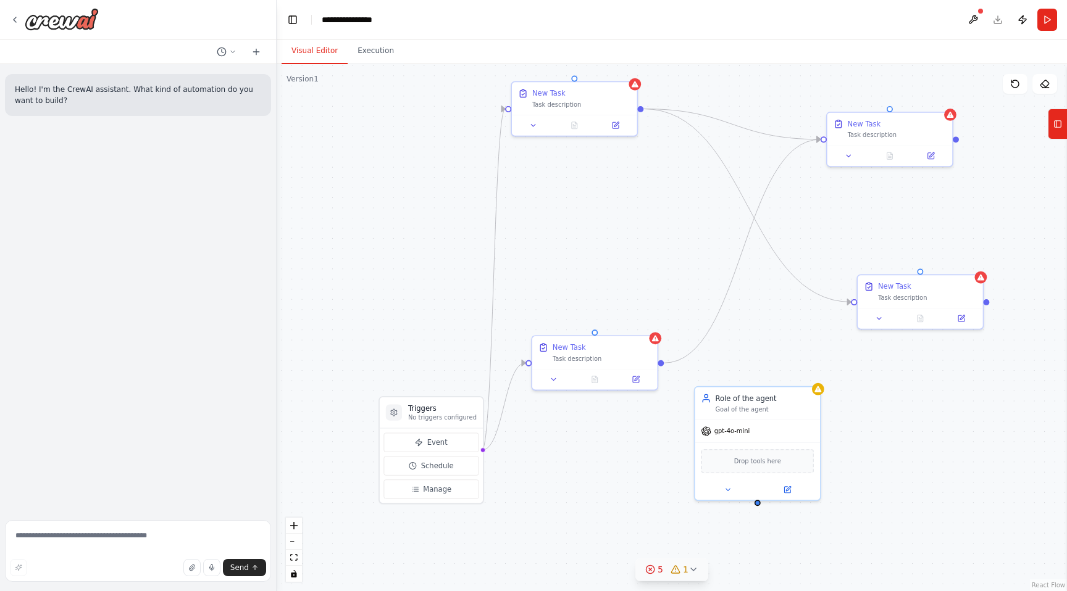
drag, startPoint x: 598, startPoint y: 486, endPoint x: 639, endPoint y: 499, distance: 43.9
click at [639, 499] on div ".deletable-edge-delete-btn { width: 20px; height: 20px; border: 0px solid #ffff…" at bounding box center [672, 327] width 790 height 527
click at [200, 536] on textarea at bounding box center [138, 551] width 266 height 62
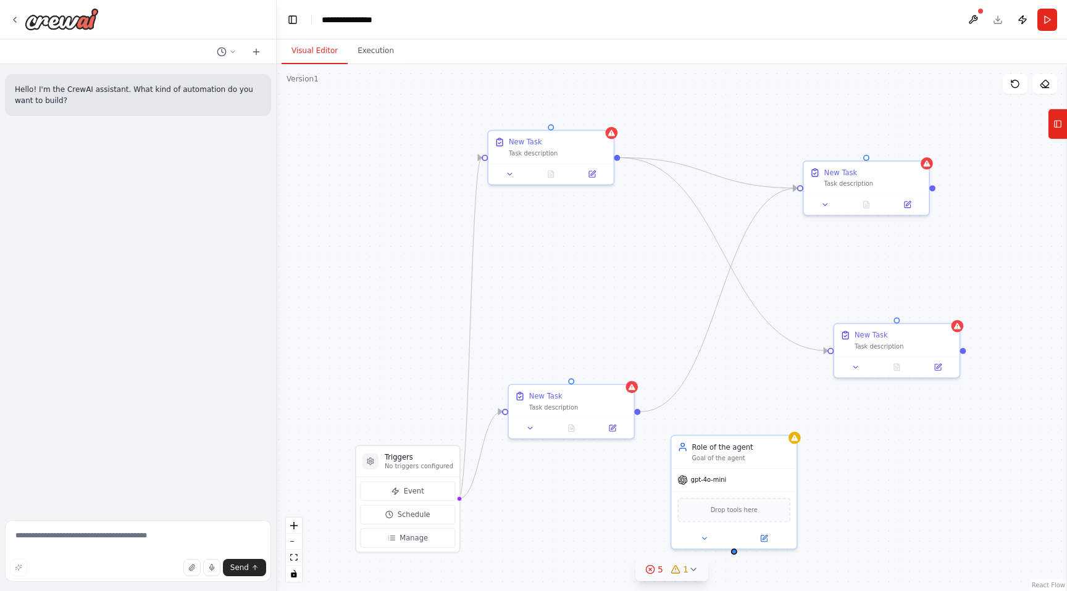
drag, startPoint x: 619, startPoint y: 437, endPoint x: 594, endPoint y: 486, distance: 55.5
click at [594, 486] on div ".deletable-edge-delete-btn { width: 20px; height: 20px; border: 0px solid #ffff…" at bounding box center [672, 327] width 790 height 527
click at [431, 496] on button "Event" at bounding box center [407, 492] width 95 height 19
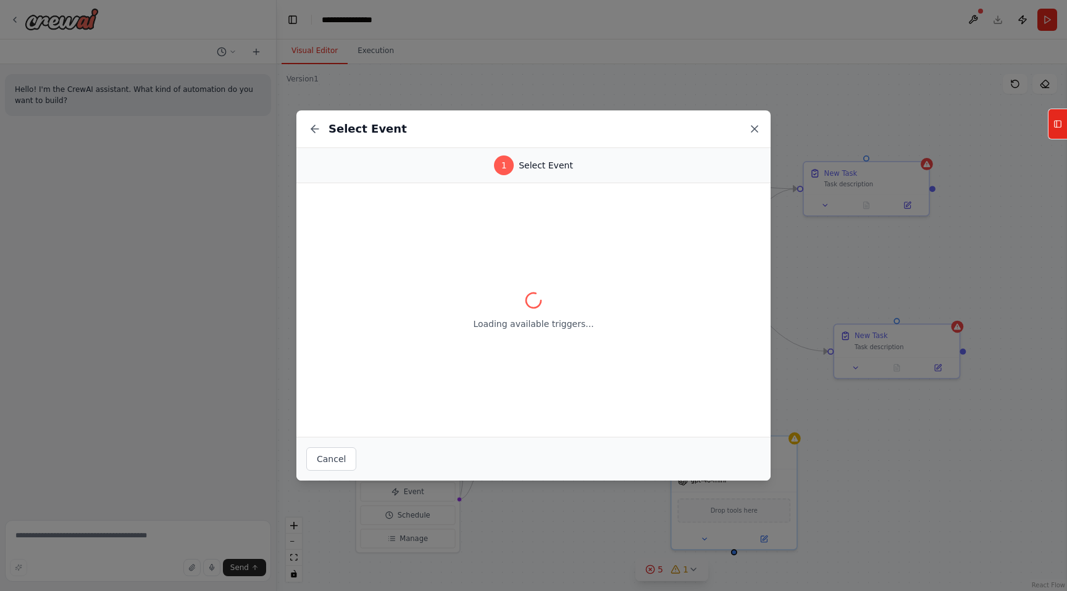
click at [755, 129] on icon at bounding box center [754, 129] width 6 height 6
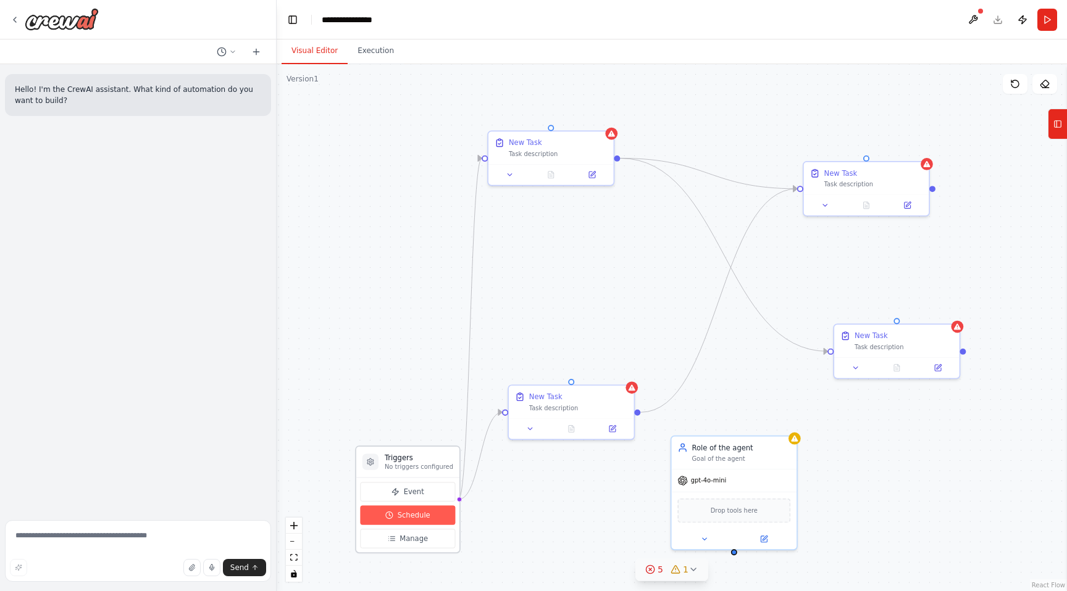
click at [402, 510] on span "Schedule" at bounding box center [414, 515] width 33 height 10
select select "******"
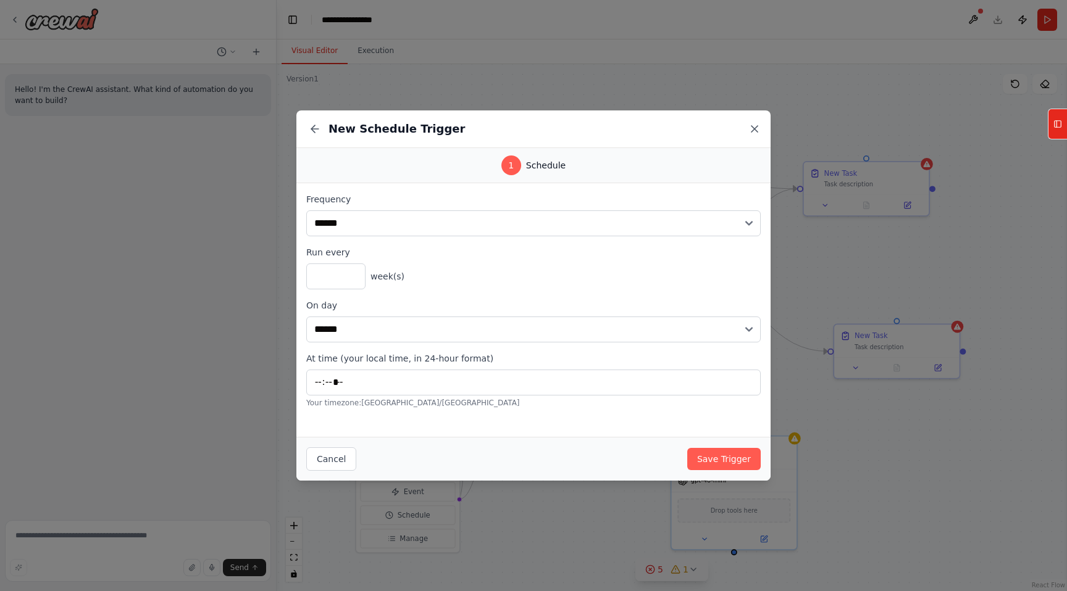
click at [755, 129] on icon at bounding box center [754, 129] width 12 height 12
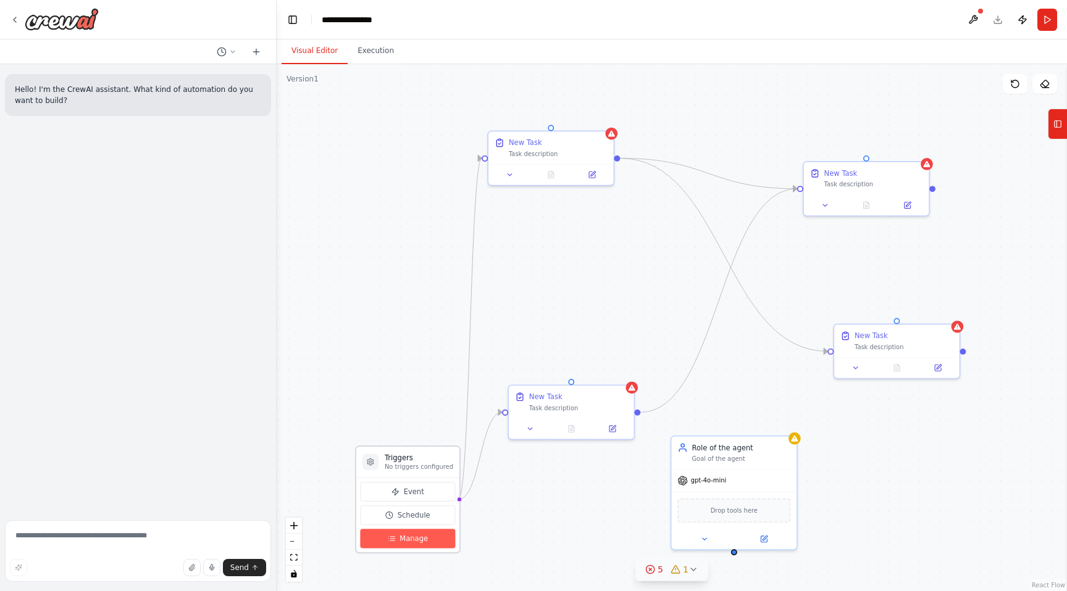
click at [410, 544] on button "Manage" at bounding box center [407, 538] width 95 height 19
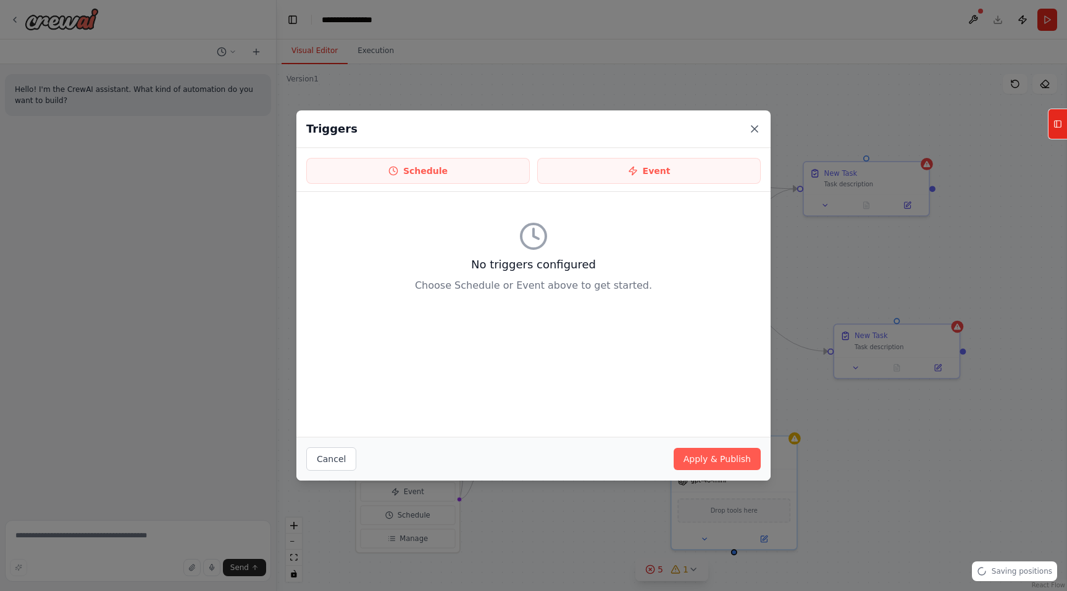
click at [754, 127] on icon at bounding box center [754, 129] width 12 height 12
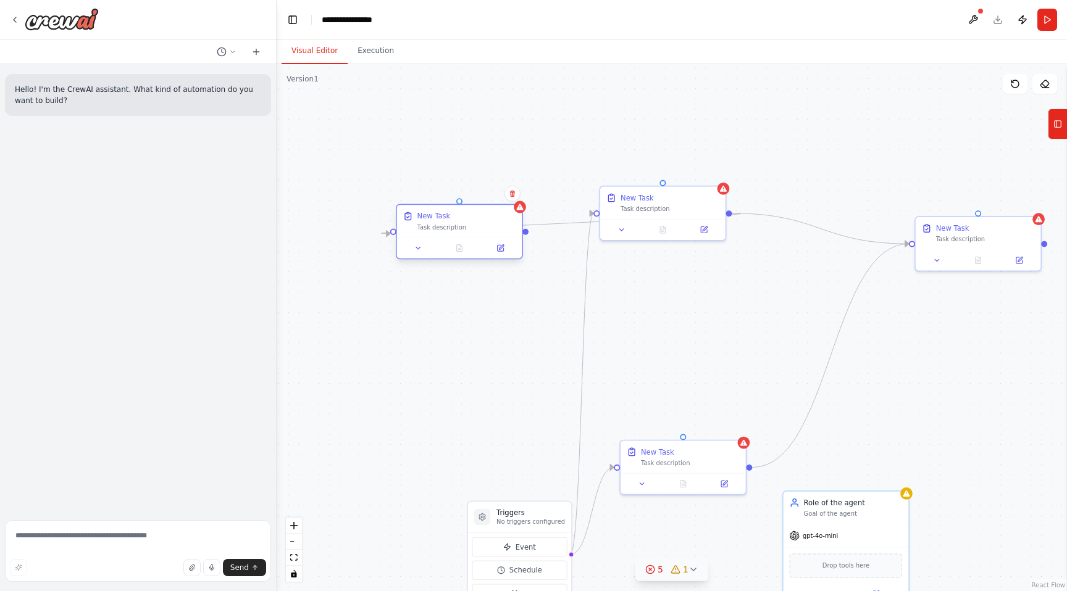
drag, startPoint x: 870, startPoint y: 343, endPoint x: 436, endPoint y: 228, distance: 449.0
click at [436, 228] on div "Task description" at bounding box center [466, 227] width 99 height 8
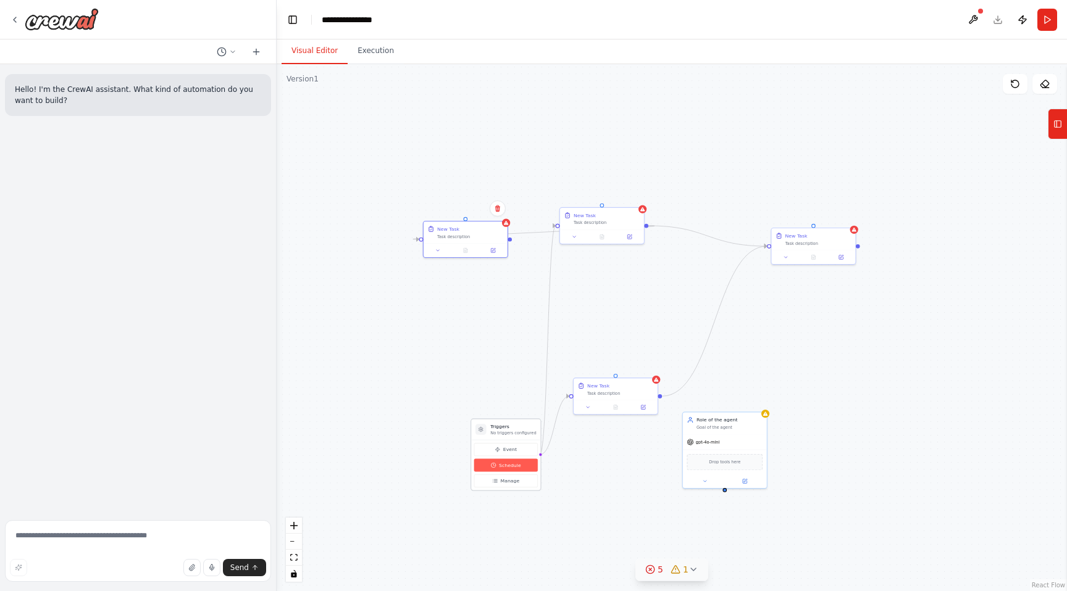
click at [509, 462] on span "Schedule" at bounding box center [510, 465] width 22 height 7
select select "******"
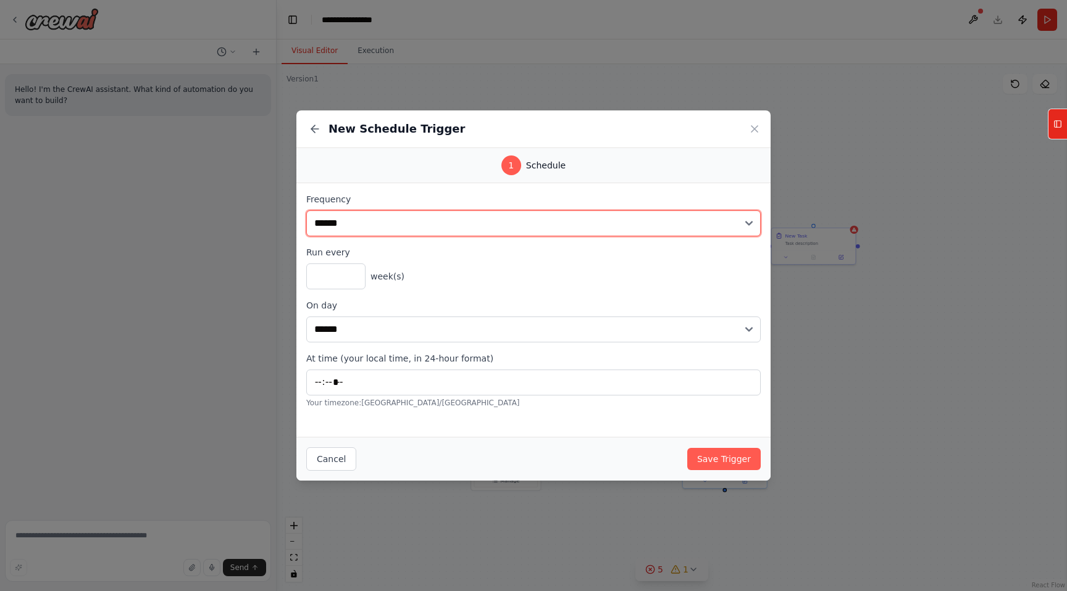
click at [409, 225] on select "**********" at bounding box center [533, 223] width 454 height 26
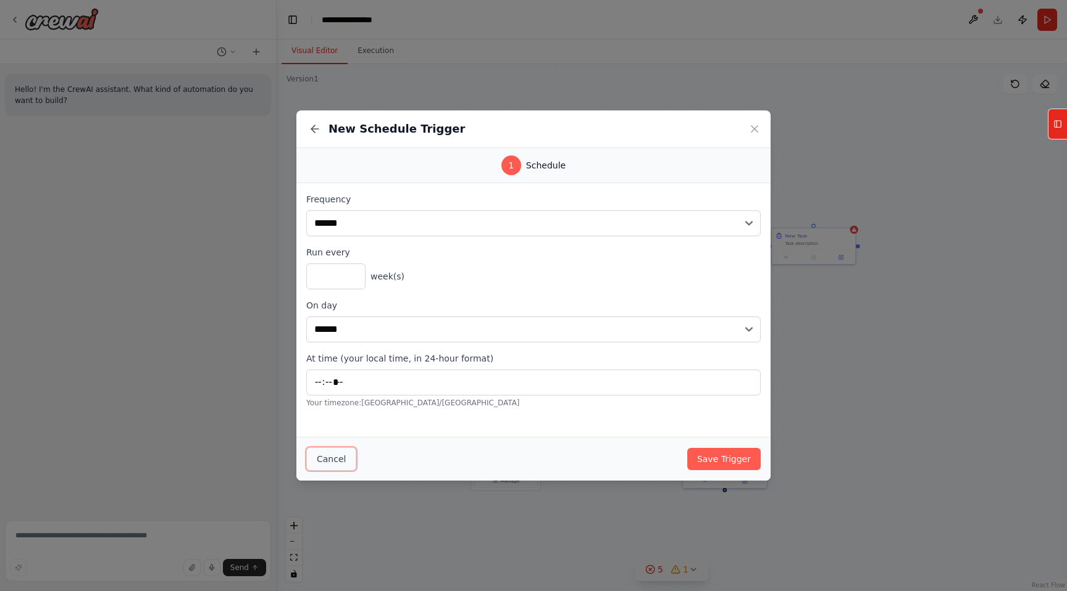
click at [344, 462] on button "Cancel" at bounding box center [331, 459] width 50 height 23
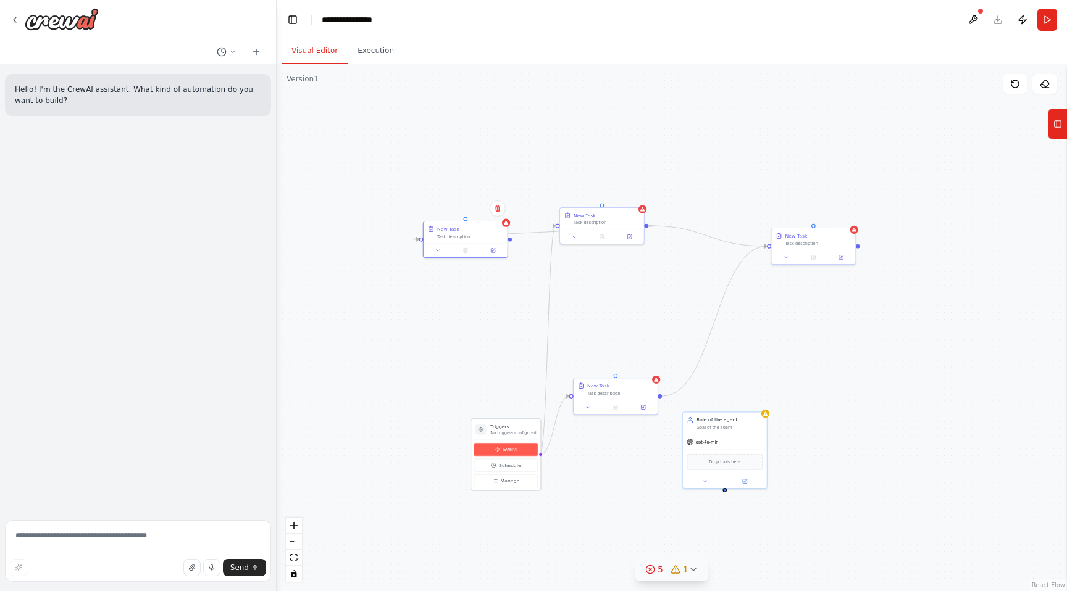
click at [514, 452] on span "Event" at bounding box center [510, 449] width 14 height 7
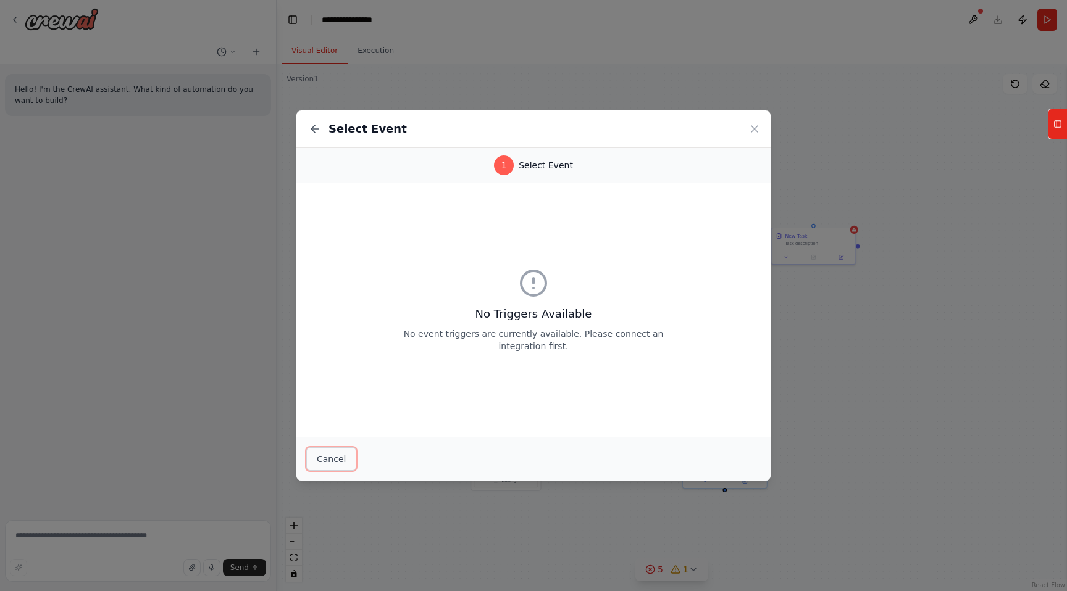
click at [338, 459] on button "Cancel" at bounding box center [331, 459] width 50 height 23
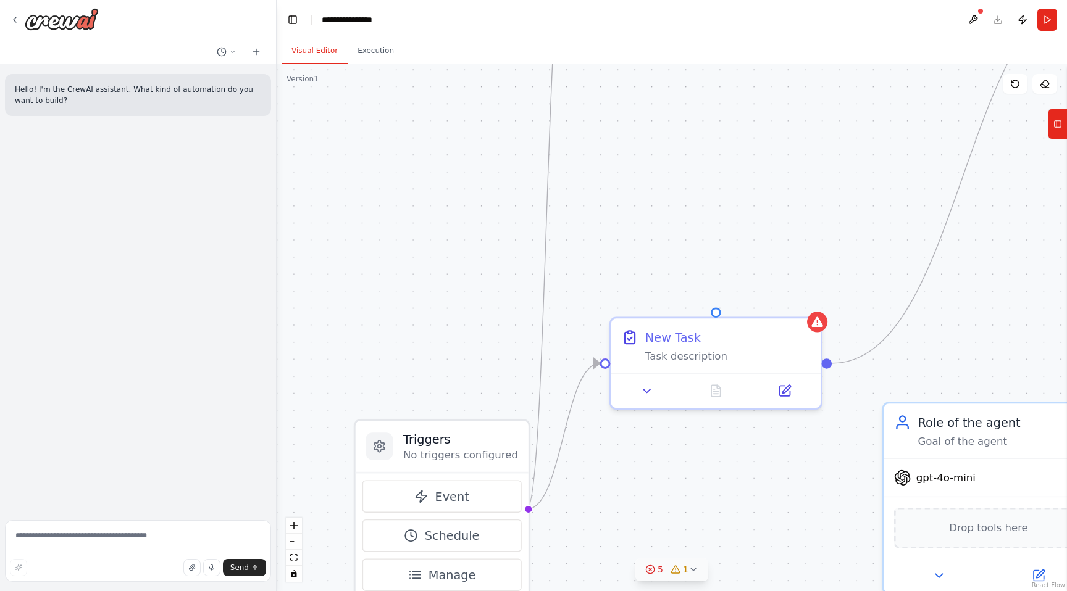
drag, startPoint x: 532, startPoint y: 330, endPoint x: 827, endPoint y: 246, distance: 306.0
click at [828, 246] on div ".deletable-edge-delete-btn { width: 20px; height: 20px; border: 0px solid #ffff…" at bounding box center [672, 327] width 790 height 527
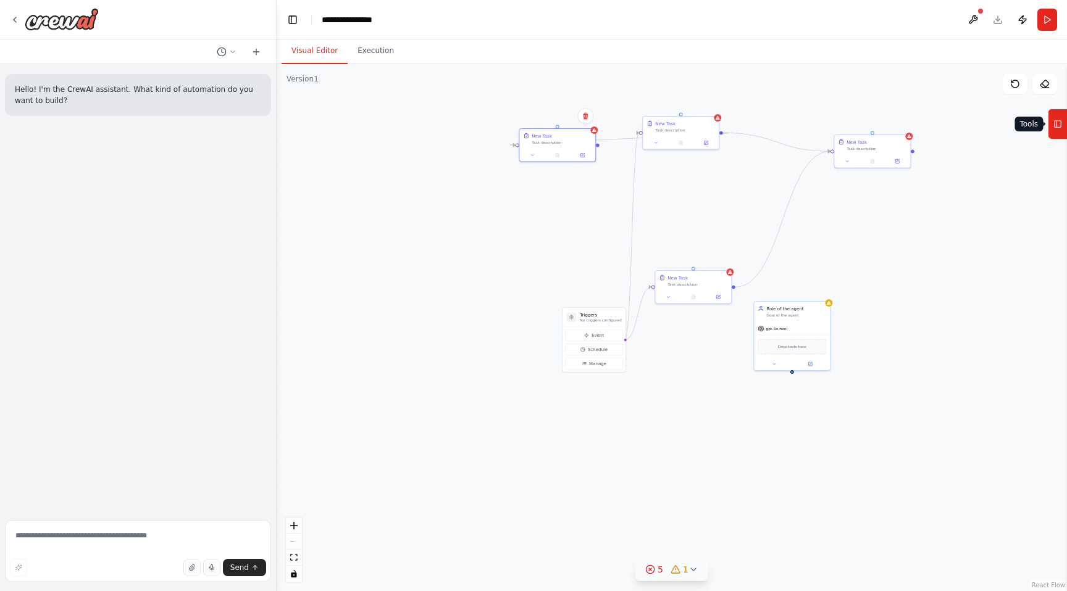
click at [1057, 130] on icon at bounding box center [1057, 124] width 9 height 20
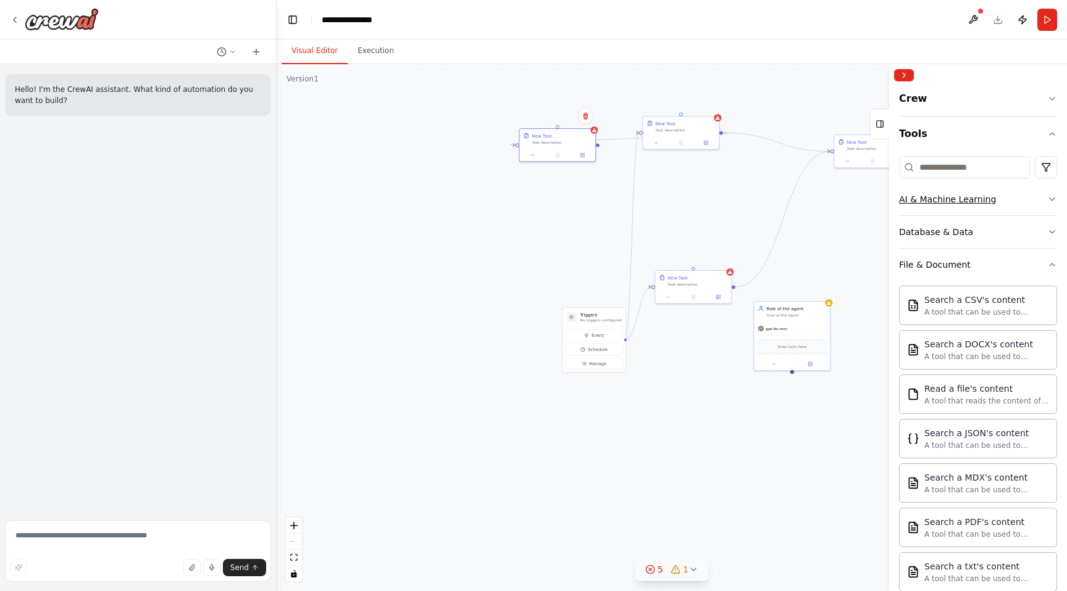
click at [1001, 199] on button "AI & Machine Learning" at bounding box center [978, 199] width 158 height 32
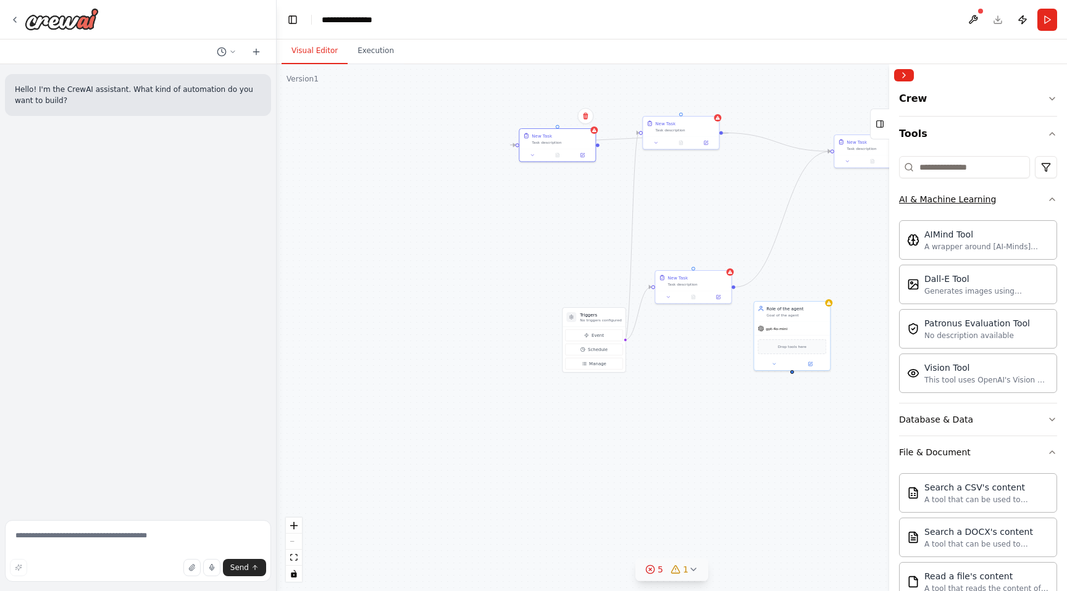
click at [1001, 199] on button "AI & Machine Learning" at bounding box center [978, 199] width 158 height 32
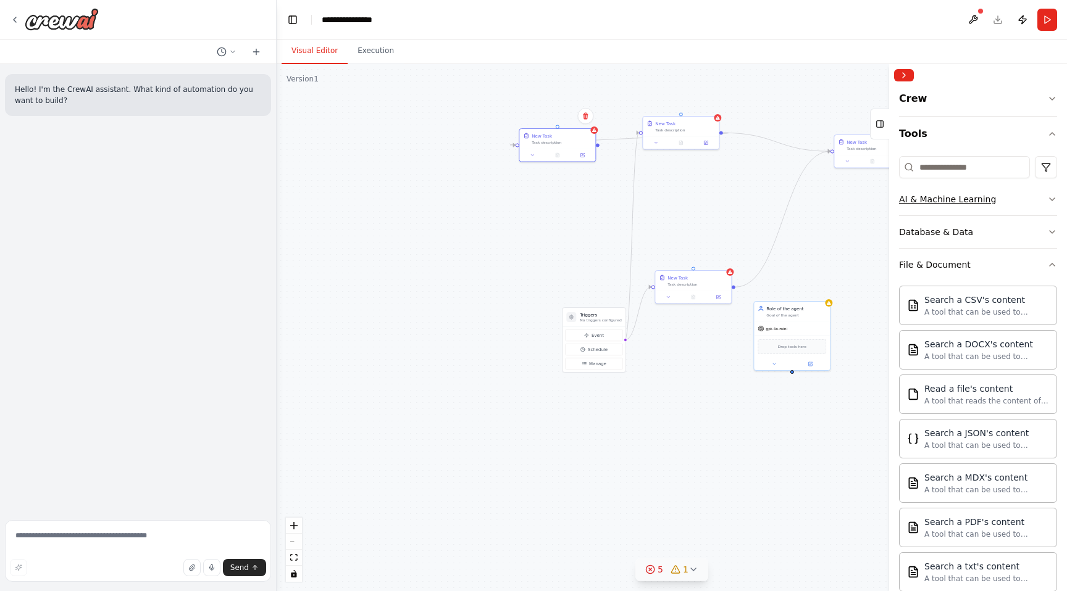
click at [990, 200] on button "AI & Machine Learning" at bounding box center [978, 199] width 158 height 32
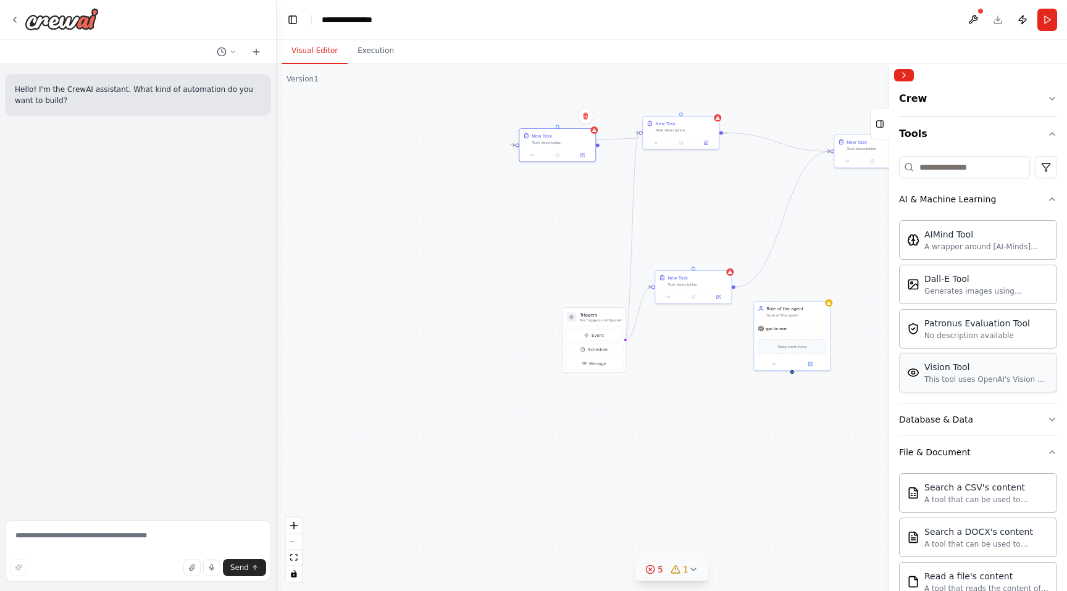
click at [951, 388] on div "Vision Tool This tool uses OpenAI's Vision API to describe the contents of an i…" at bounding box center [978, 373] width 158 height 40
click at [963, 371] on div "Vision Tool" at bounding box center [986, 367] width 125 height 12
click at [964, 370] on div "Vision Tool" at bounding box center [986, 367] width 125 height 12
drag, startPoint x: 964, startPoint y: 370, endPoint x: 591, endPoint y: 367, distance: 373.5
click at [591, 367] on div "**********" at bounding box center [533, 295] width 1067 height 591
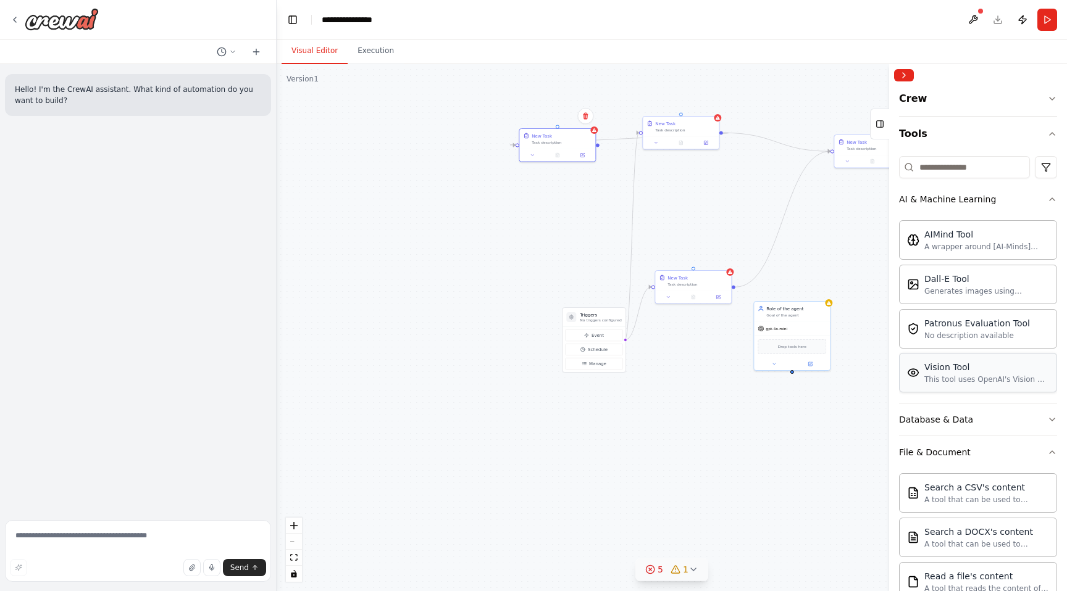
click at [959, 369] on div "Vision Tool" at bounding box center [986, 367] width 125 height 12
click at [911, 377] on img at bounding box center [913, 373] width 12 height 12
click at [954, 370] on div "Vision Tool" at bounding box center [986, 367] width 125 height 12
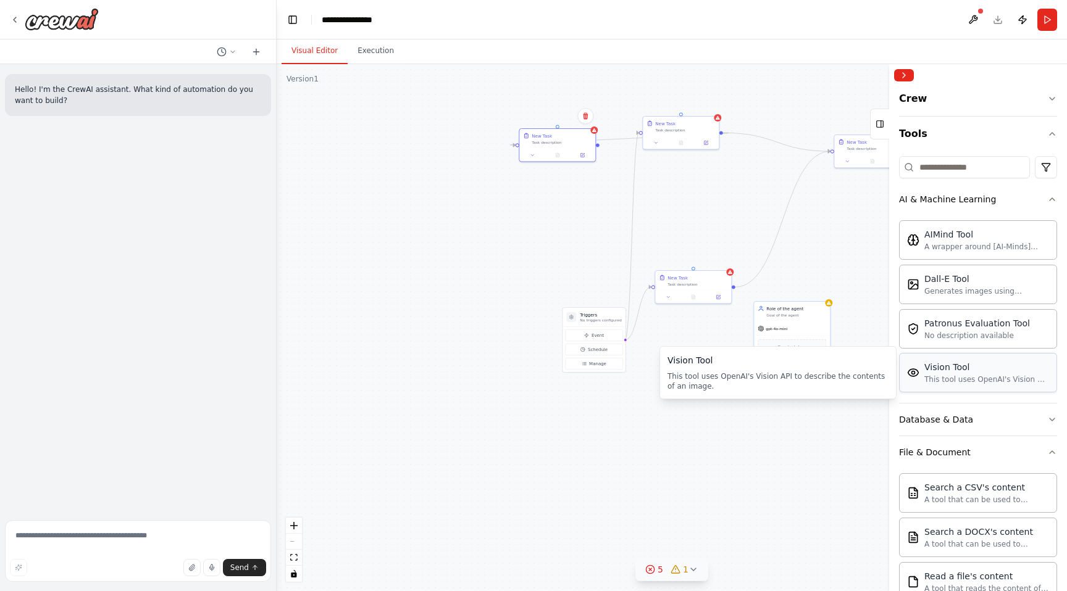
click at [939, 380] on div "This tool uses OpenAI's Vision API to describe the contents of an image." at bounding box center [986, 380] width 125 height 10
click at [967, 367] on div "Vision Tool" at bounding box center [986, 367] width 125 height 12
drag, startPoint x: 967, startPoint y: 367, endPoint x: 678, endPoint y: 398, distance: 291.1
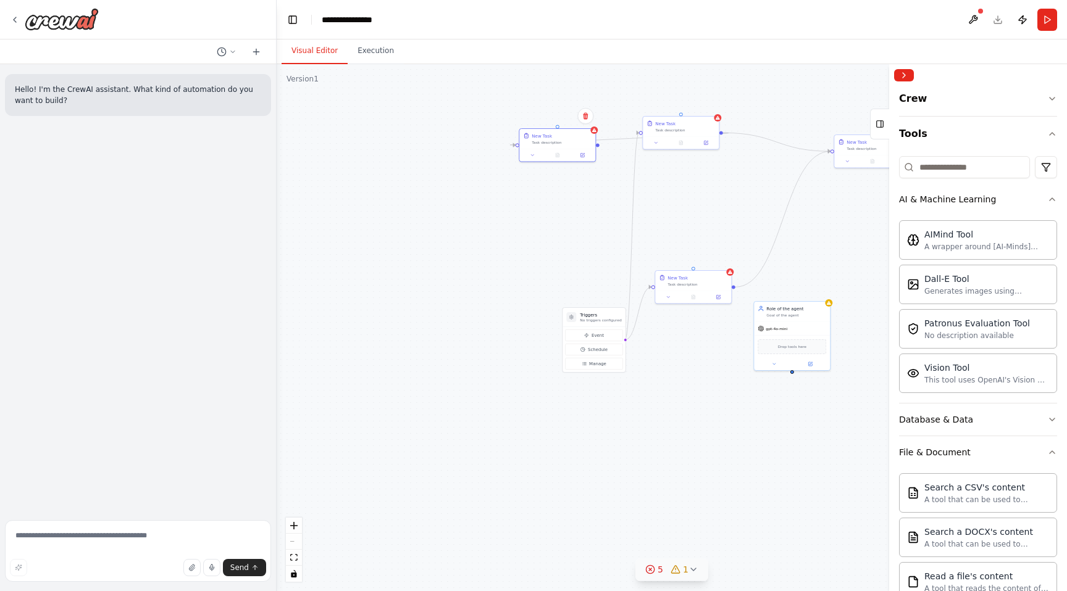
click at [678, 398] on div "**********" at bounding box center [533, 295] width 1067 height 591
click at [1048, 130] on icon "button" at bounding box center [1052, 134] width 10 height 10
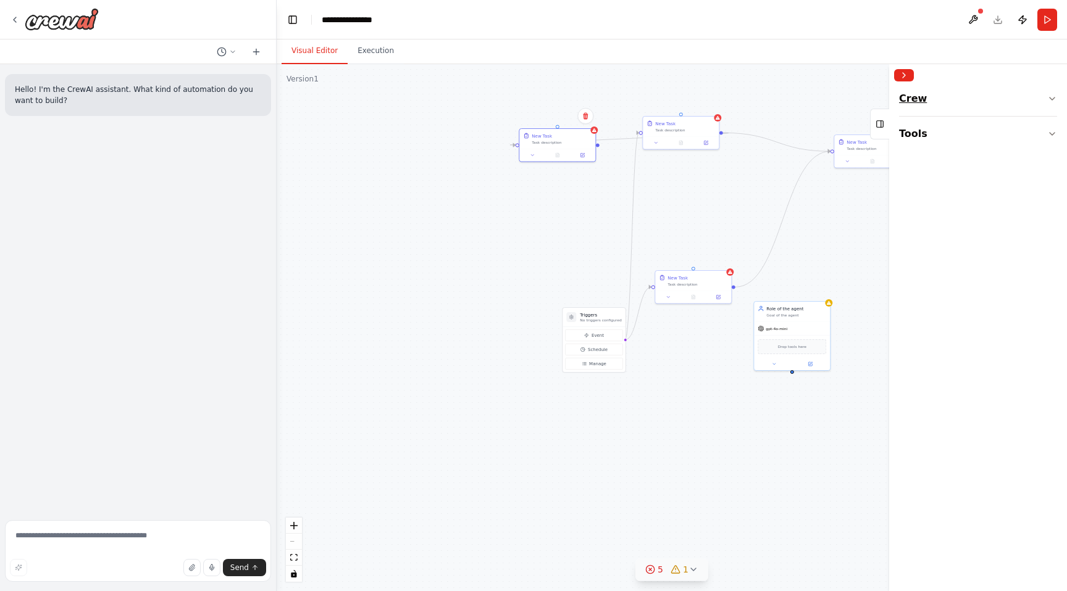
click at [1050, 98] on icon "button" at bounding box center [1052, 99] width 10 height 10
click at [665, 125] on div "New Task Task description" at bounding box center [685, 125] width 60 height 12
click at [655, 148] on div "New Task Task description" at bounding box center [680, 132] width 77 height 34
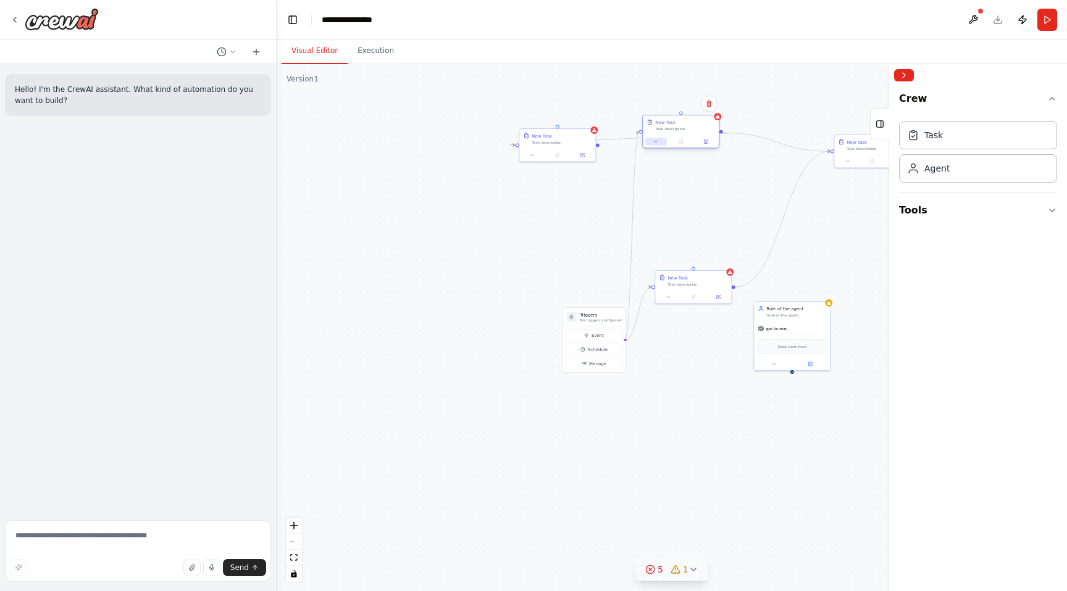
click at [658, 143] on button at bounding box center [655, 141] width 21 height 7
drag, startPoint x: 473, startPoint y: 250, endPoint x: 418, endPoint y: 415, distance: 174.5
click at [418, 415] on div ".deletable-edge-delete-btn { width: 20px; height: 20px; border: 0px solid #ffff…" at bounding box center [672, 327] width 790 height 527
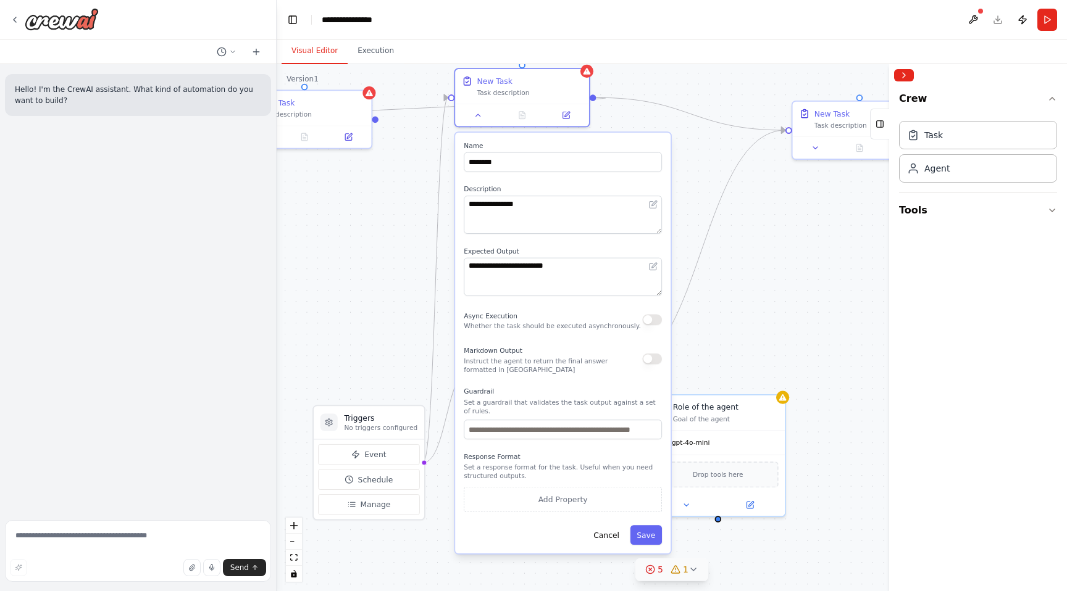
drag, startPoint x: 415, startPoint y: 383, endPoint x: 410, endPoint y: 293, distance: 90.9
click at [410, 293] on div ".deletable-edge-delete-btn { width: 20px; height: 20px; border: 0px solid #ffff…" at bounding box center [672, 327] width 790 height 527
click at [569, 120] on div at bounding box center [522, 113] width 134 height 22
click at [566, 115] on icon at bounding box center [565, 113] width 7 height 7
click at [610, 533] on button "Cancel" at bounding box center [605, 533] width 38 height 19
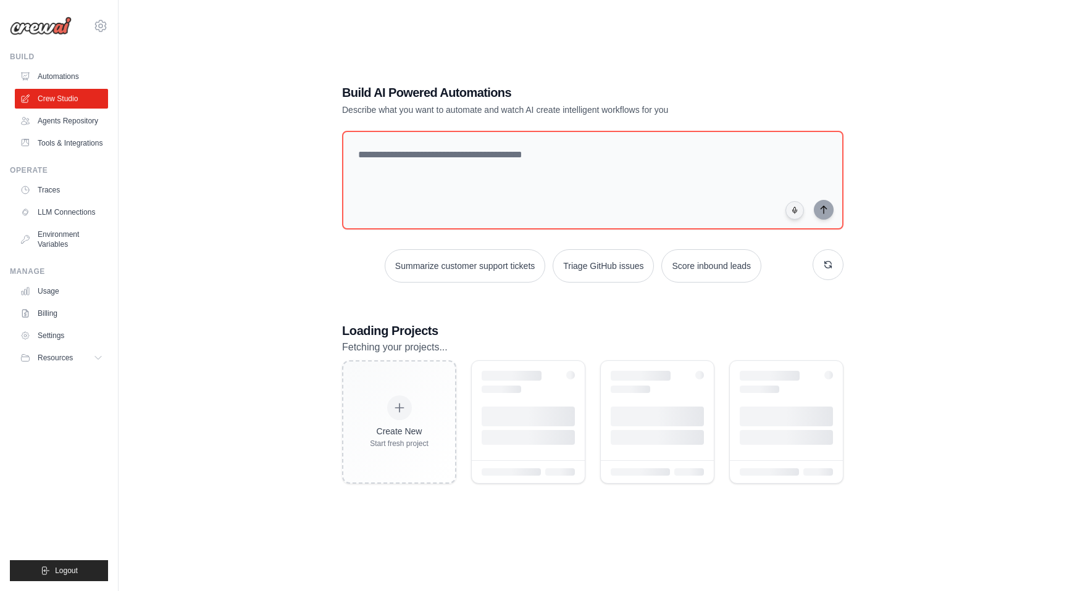
scroll to position [51, 0]
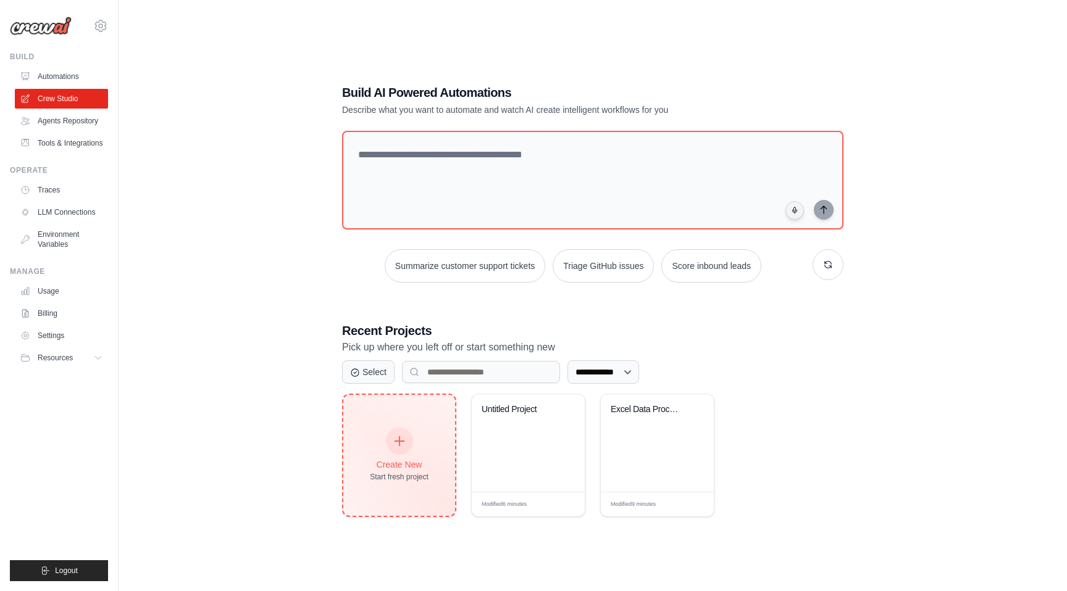
click at [393, 430] on div at bounding box center [399, 441] width 27 height 27
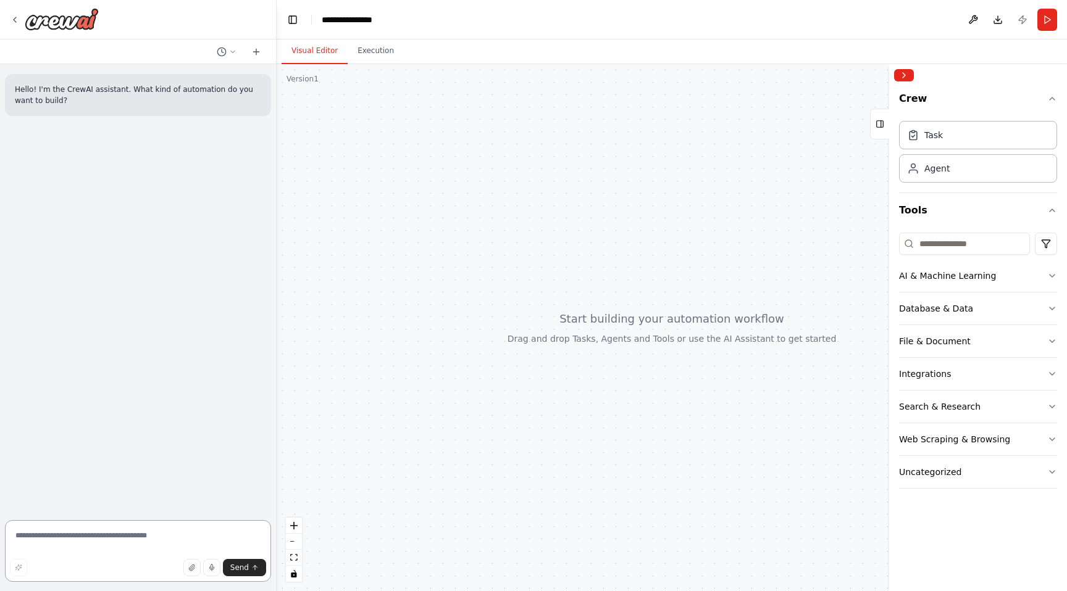
click at [79, 538] on textarea at bounding box center [138, 551] width 266 height 62
click at [192, 571] on icon "button" at bounding box center [191, 568] width 5 height 6
click at [112, 538] on textarea at bounding box center [138, 551] width 266 height 62
type textarea "**********"
click at [251, 566] on icon "submit" at bounding box center [254, 567] width 7 height 7
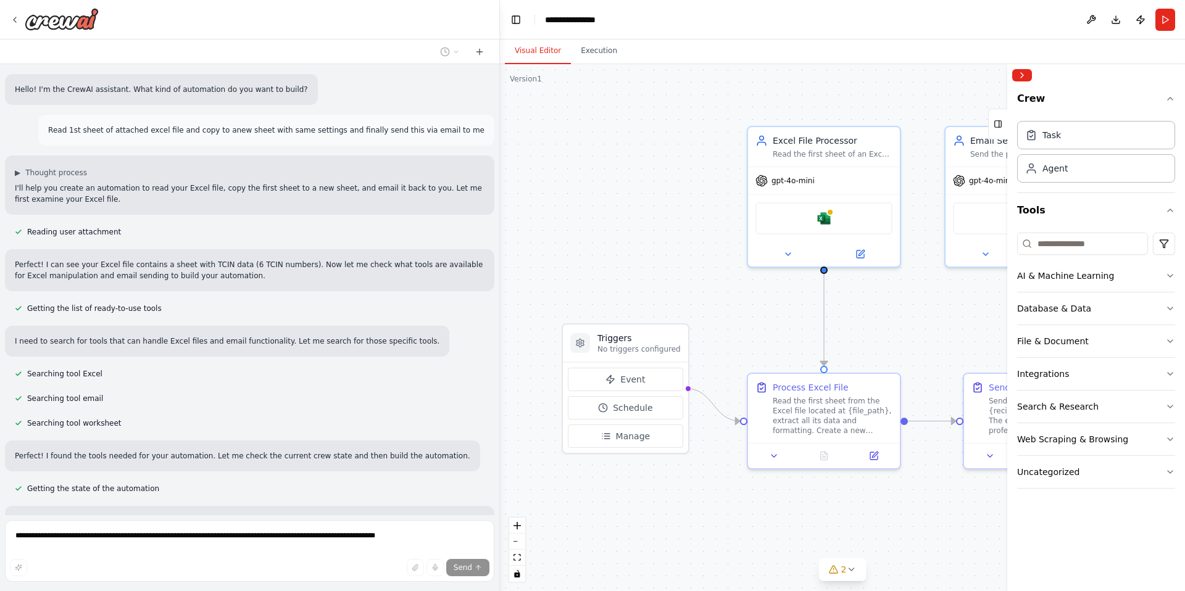
drag, startPoint x: 273, startPoint y: 172, endPoint x: 534, endPoint y: 212, distance: 263.6
click at [534, 212] on div "Hello! I'm the CrewAI assistant. What kind of automation do you want to build? …" at bounding box center [592, 295] width 1185 height 591
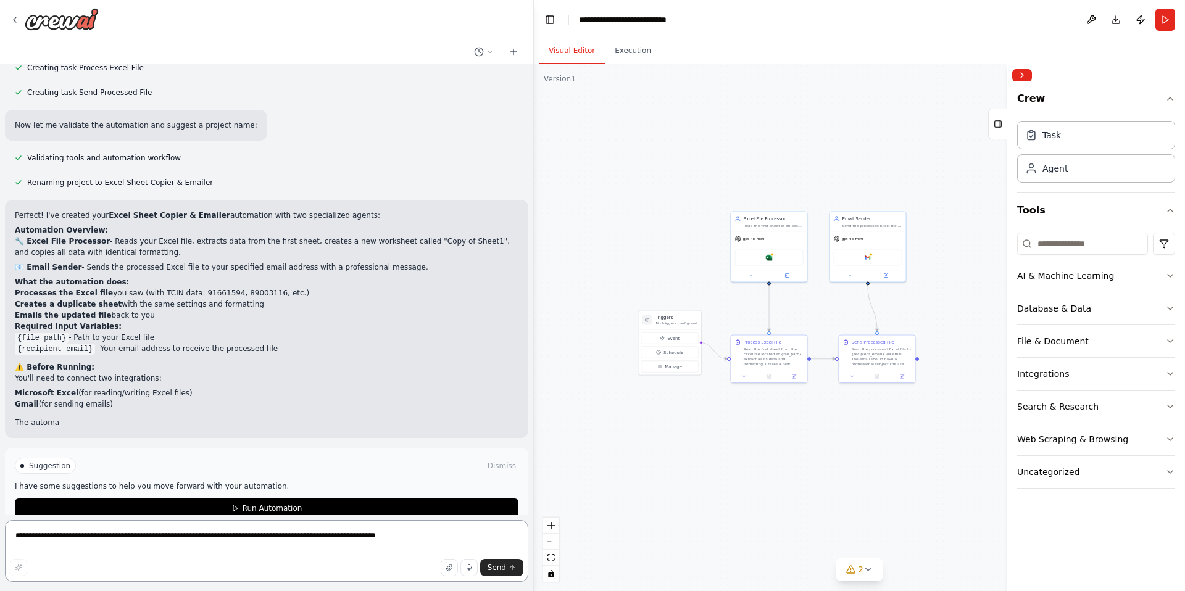
scroll to position [741, 0]
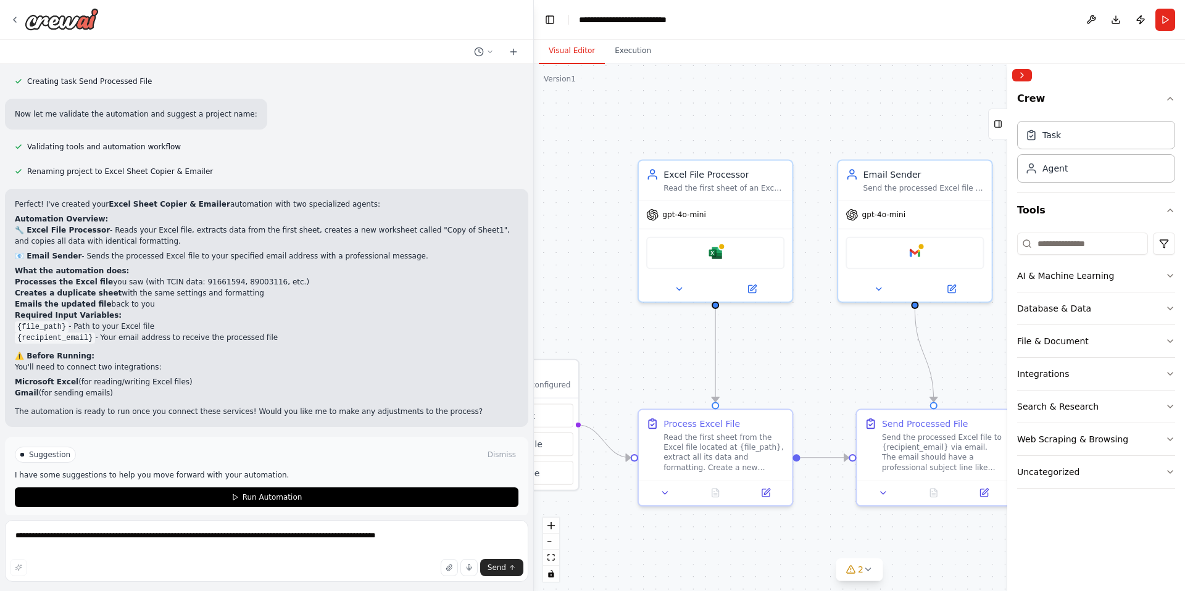
drag, startPoint x: 678, startPoint y: 270, endPoint x: 527, endPoint y: 298, distance: 153.8
click at [526, 298] on div "Hello! I'm the CrewAI assistant. What kind of automation do you want to build? …" at bounding box center [592, 295] width 1185 height 591
click at [51, 450] on span "Suggestion" at bounding box center [49, 455] width 41 height 10
click at [704, 215] on span "gpt-4o-mini" at bounding box center [683, 213] width 43 height 10
click at [758, 289] on button at bounding box center [752, 287] width 70 height 15
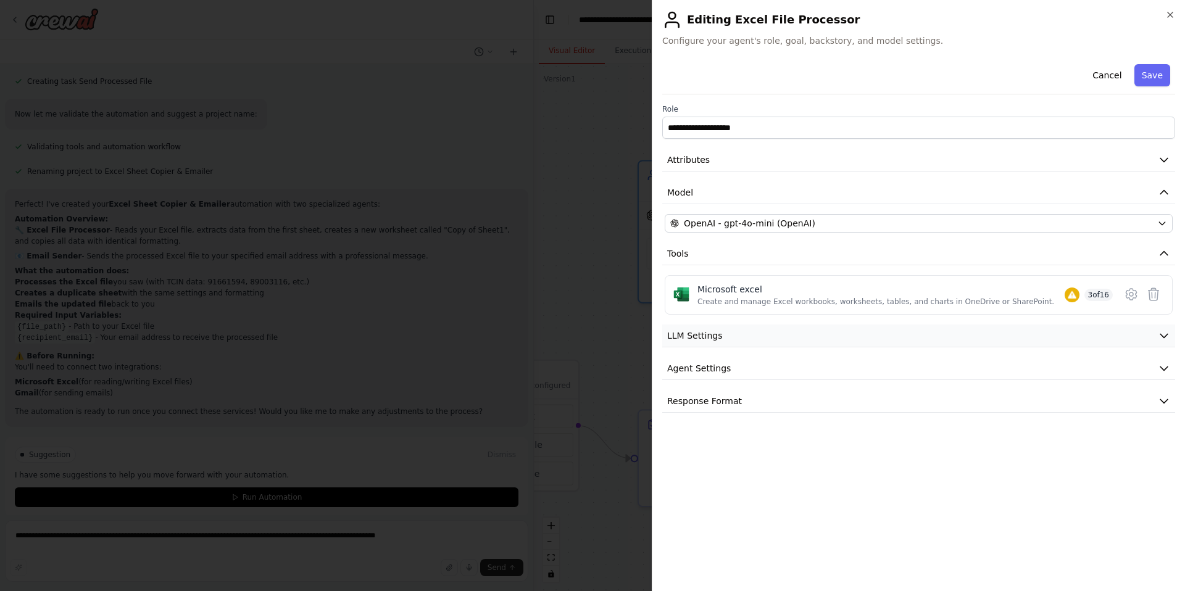
click at [814, 342] on button "LLM Settings" at bounding box center [918, 336] width 513 height 23
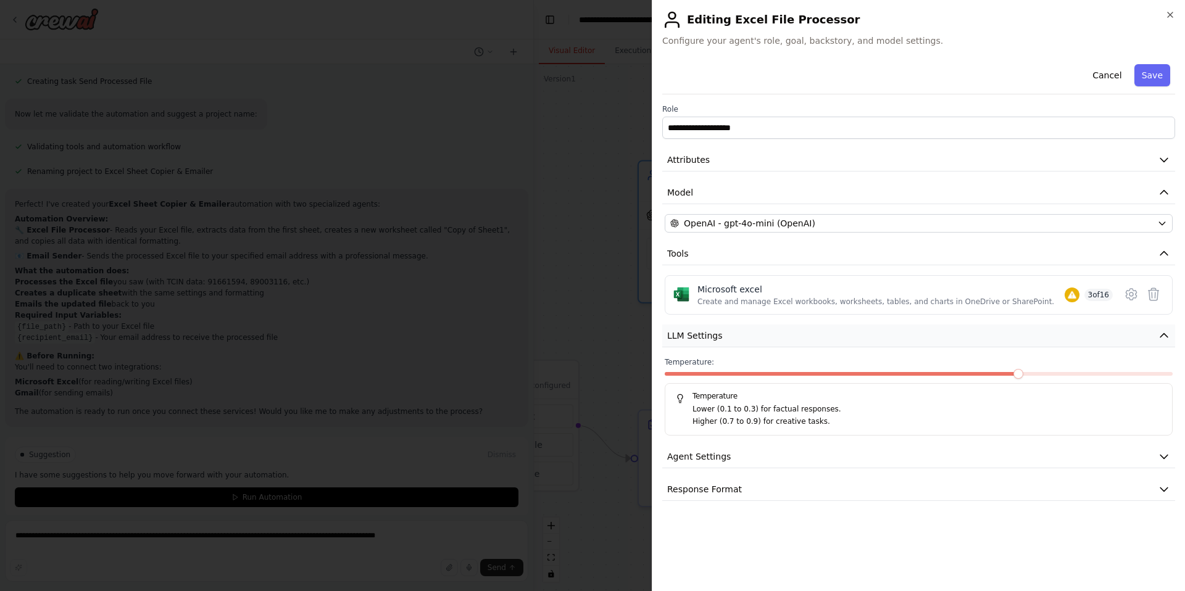
click at [814, 342] on button "LLM Settings" at bounding box center [918, 336] width 513 height 23
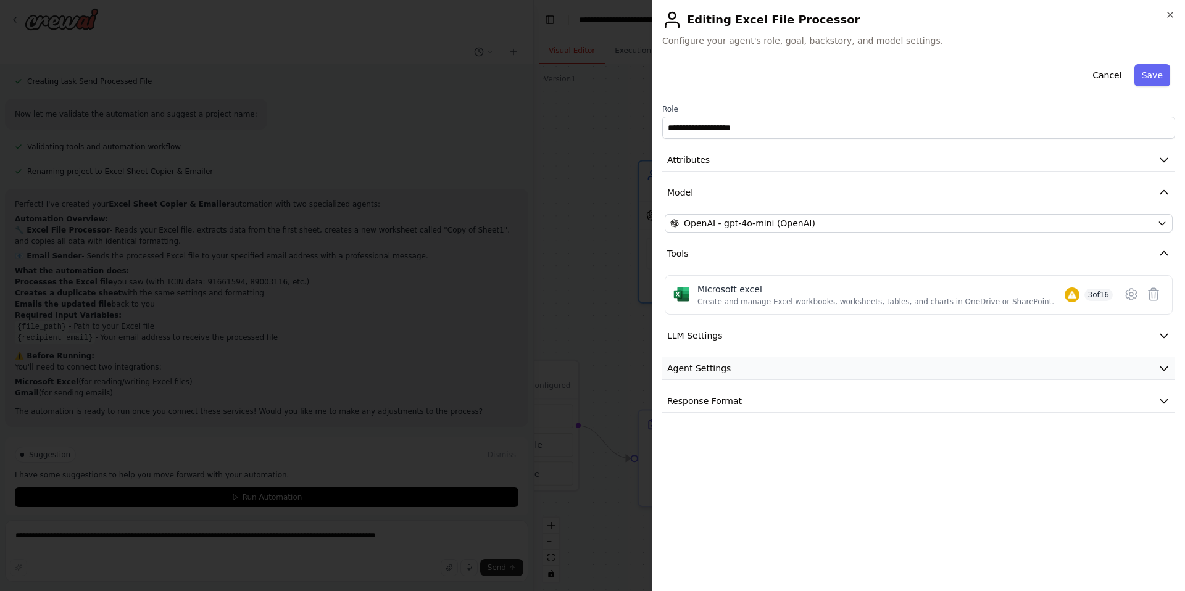
click at [785, 373] on button "Agent Settings" at bounding box center [918, 368] width 513 height 23
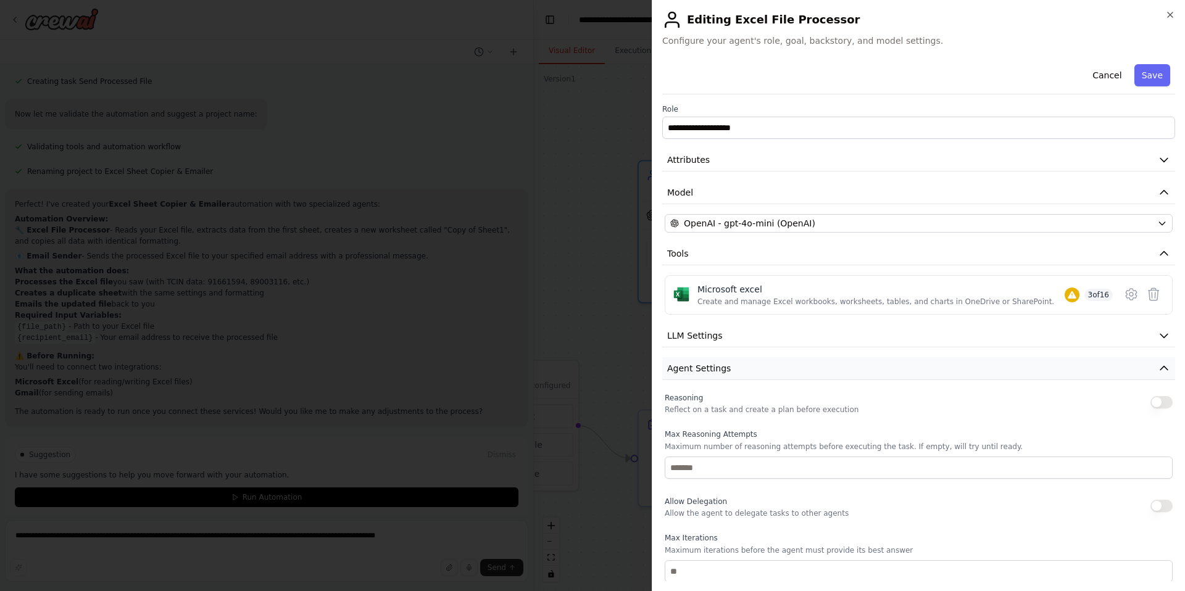
click at [785, 373] on button "Agent Settings" at bounding box center [918, 368] width 513 height 23
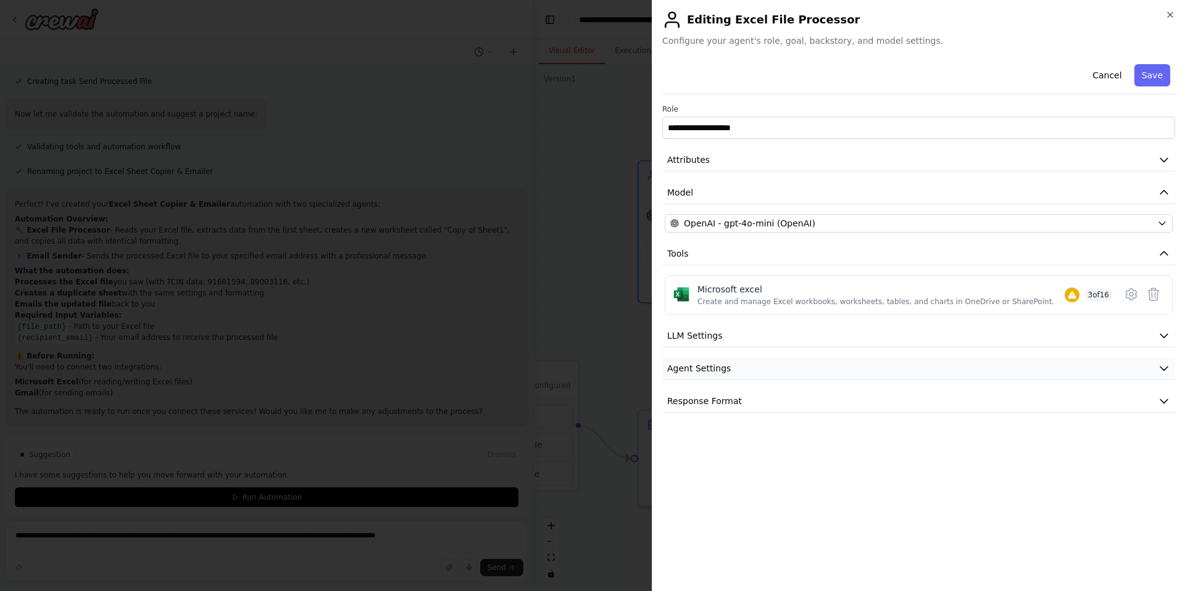
click at [785, 373] on button "Agent Settings" at bounding box center [918, 368] width 513 height 23
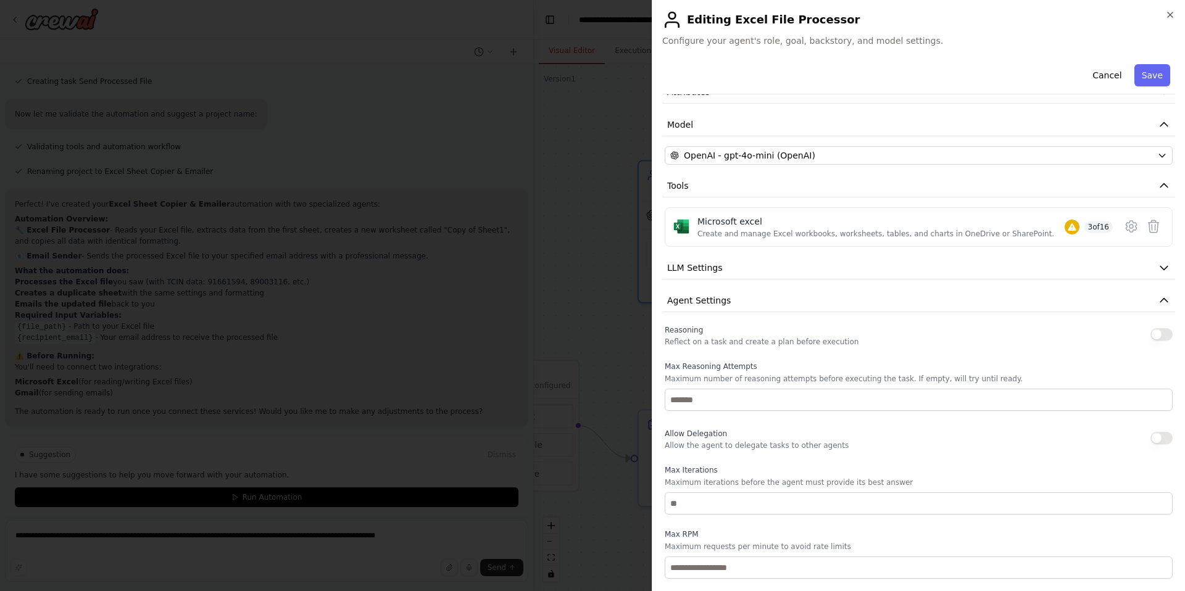
scroll to position [0, 0]
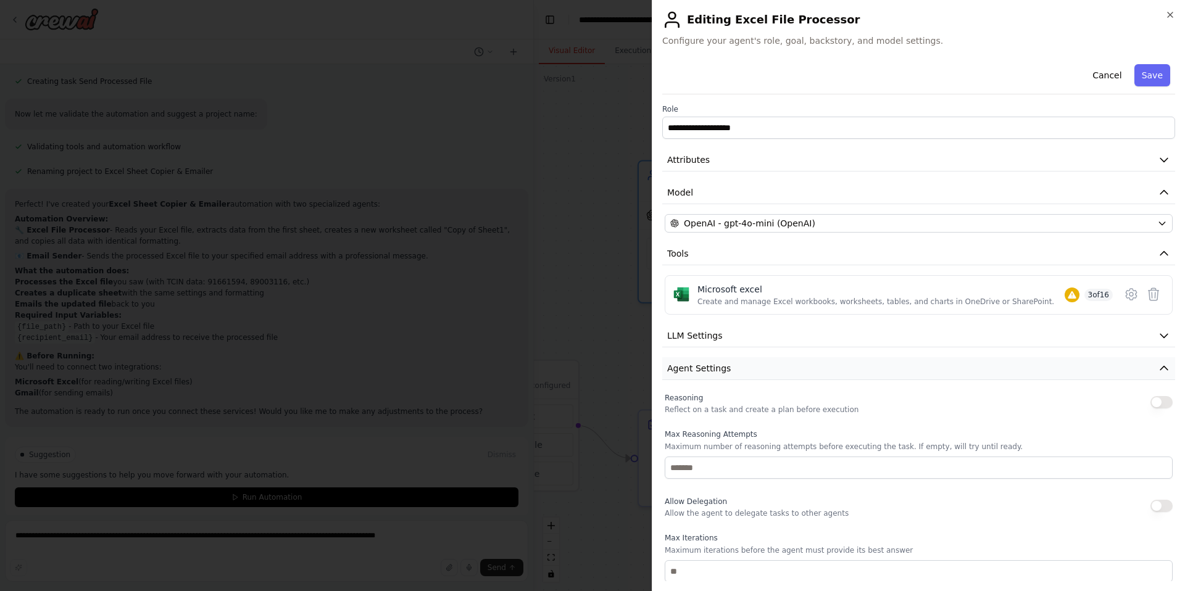
click at [772, 372] on button "Agent Settings" at bounding box center [918, 368] width 513 height 23
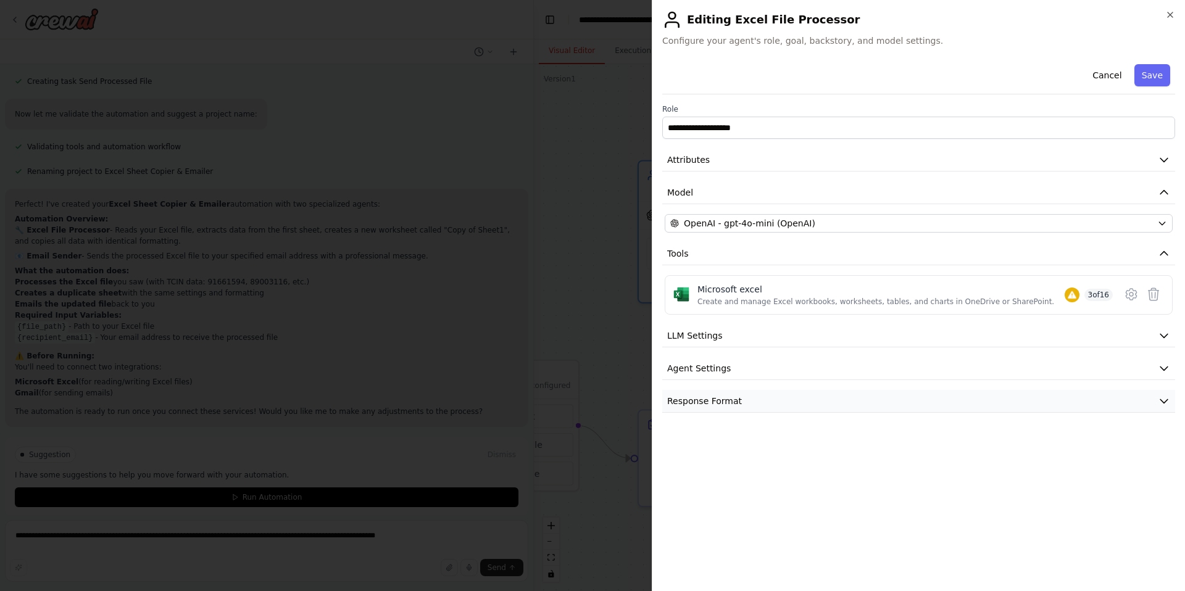
click at [762, 403] on button "Response Format" at bounding box center [918, 401] width 513 height 23
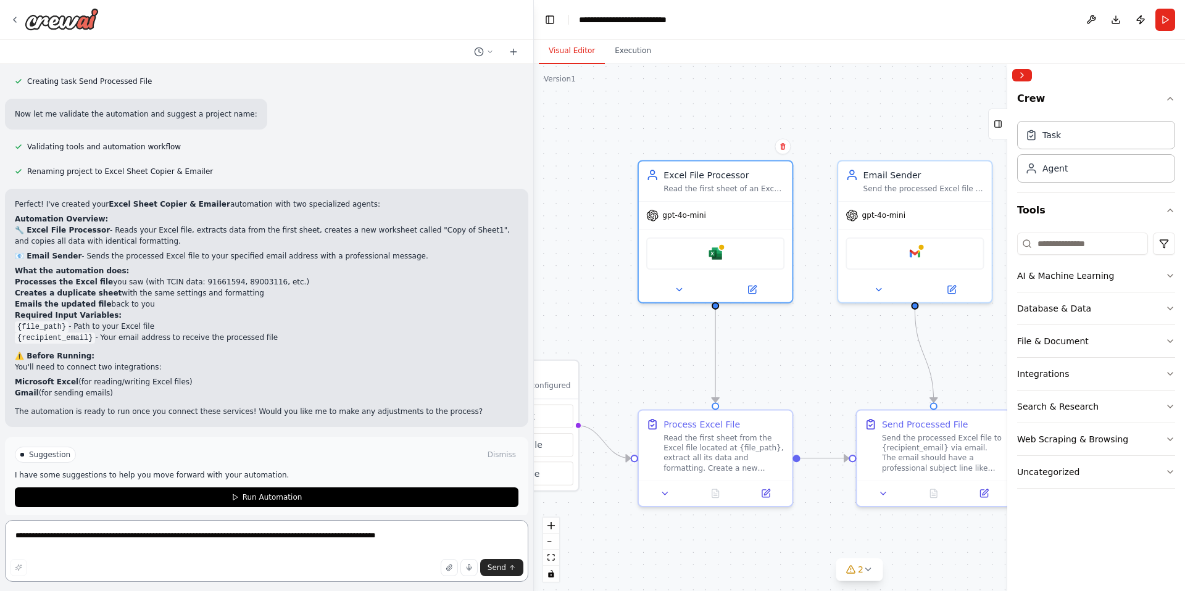
click at [132, 547] on textarea "**********" at bounding box center [266, 551] width 523 height 62
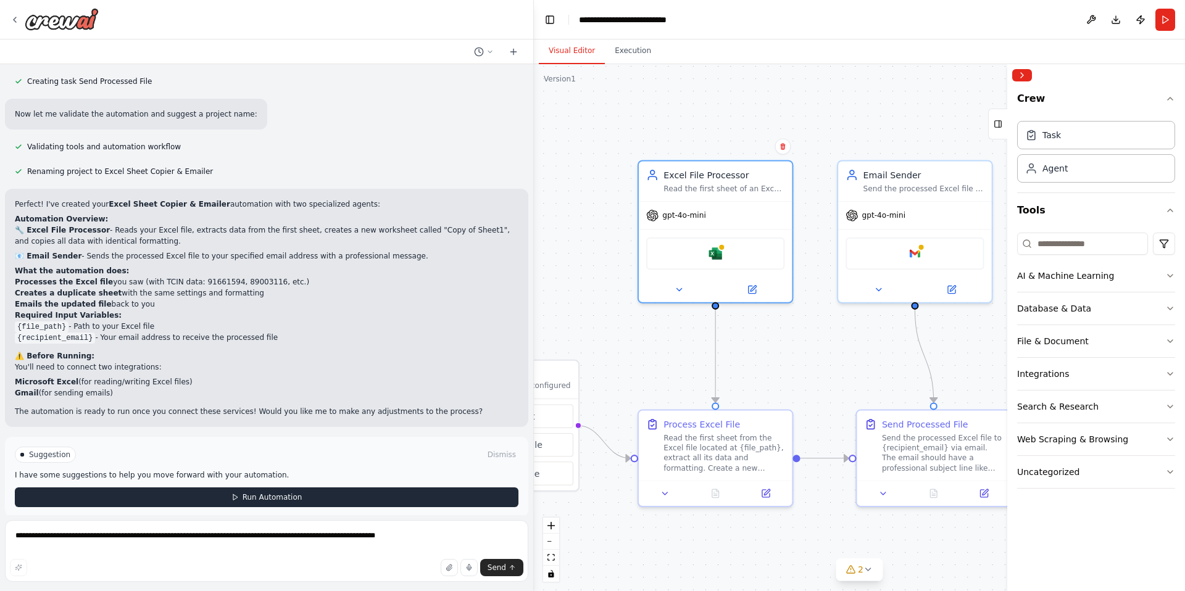
click at [267, 493] on span "Run Automation" at bounding box center [273, 498] width 60 height 10
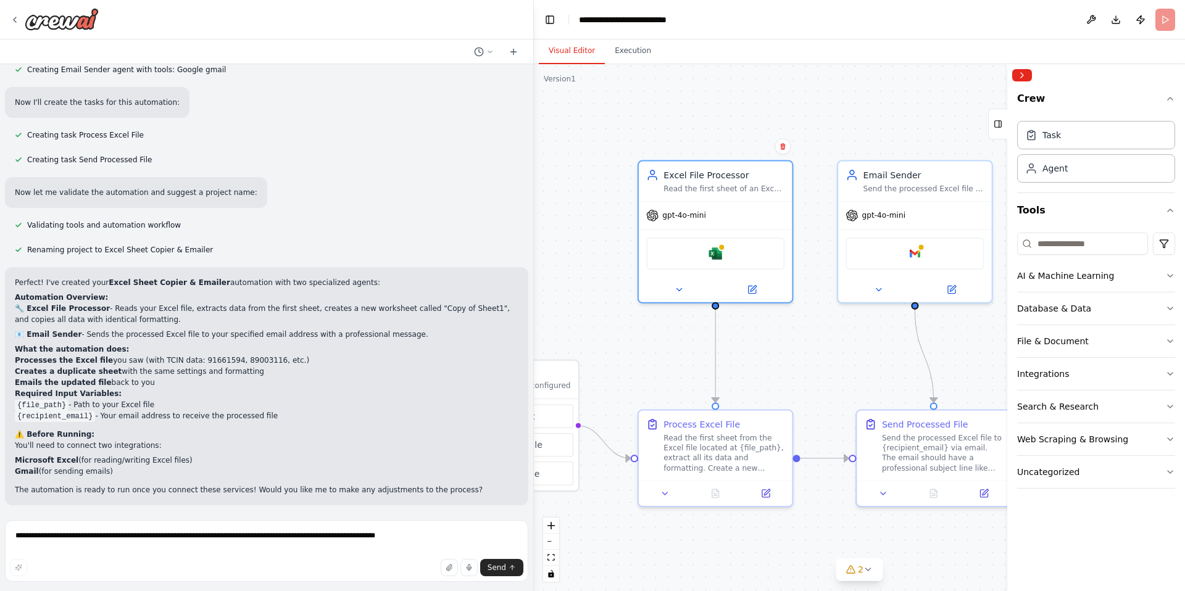
scroll to position [651, 0]
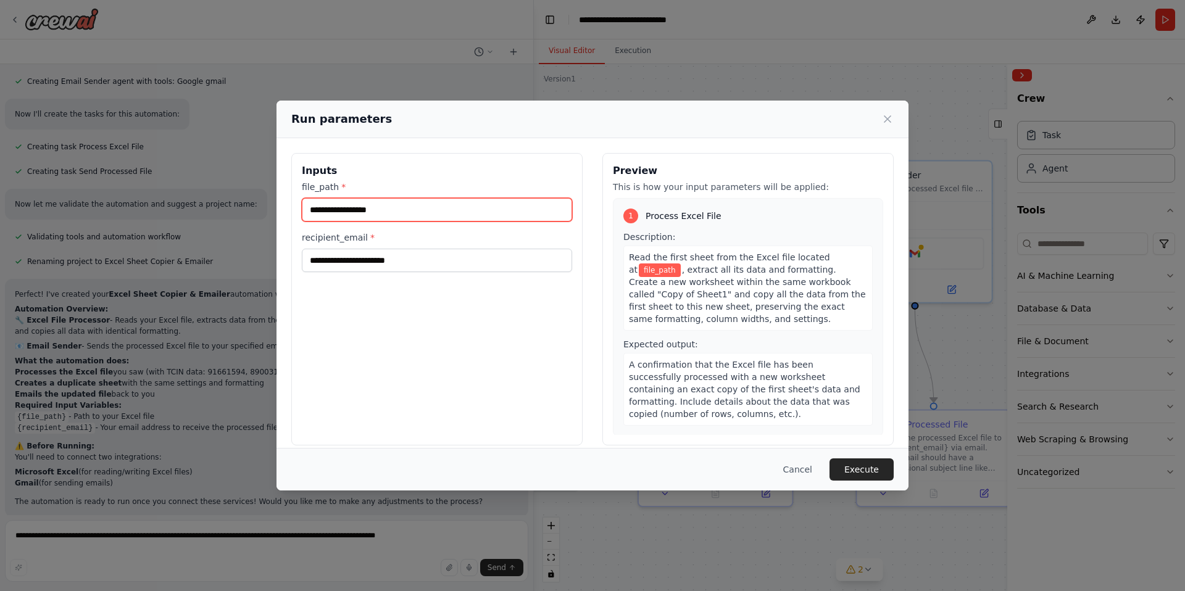
click at [348, 212] on input "file_path *" at bounding box center [437, 209] width 270 height 23
click at [349, 211] on input "file_path *" at bounding box center [437, 209] width 270 height 23
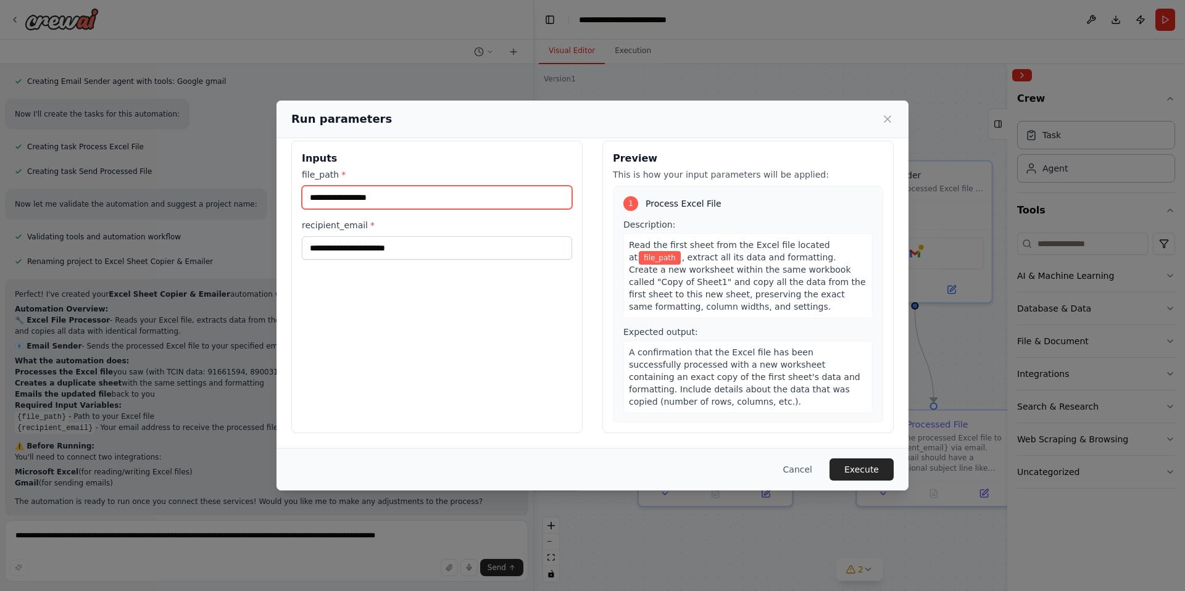
scroll to position [0, 0]
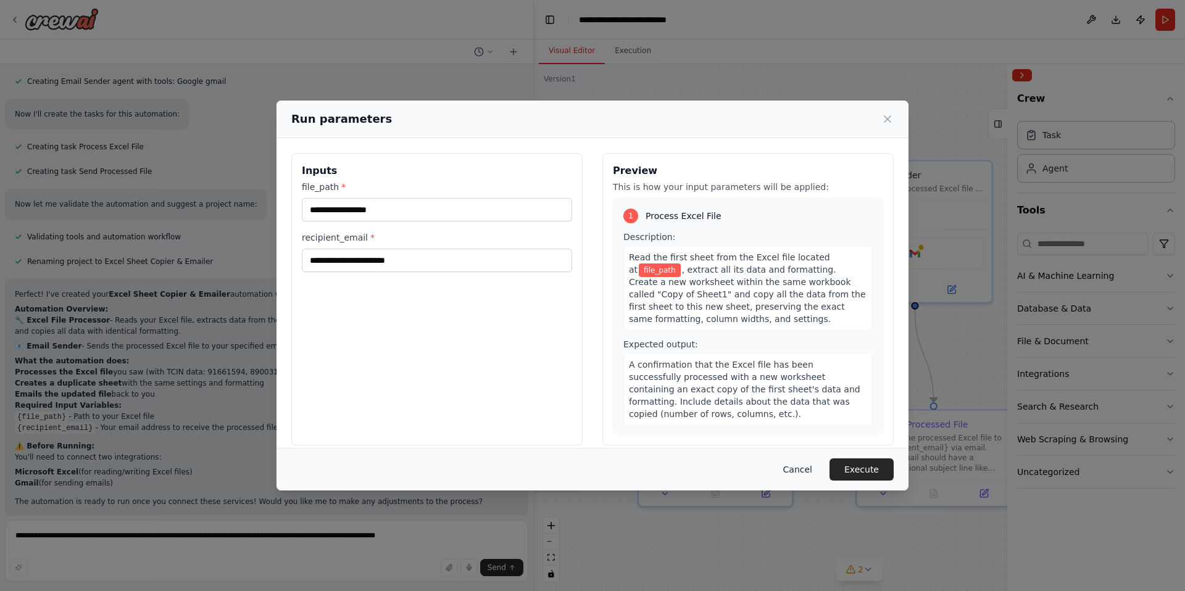
click at [801, 467] on button "Cancel" at bounding box center [797, 470] width 49 height 22
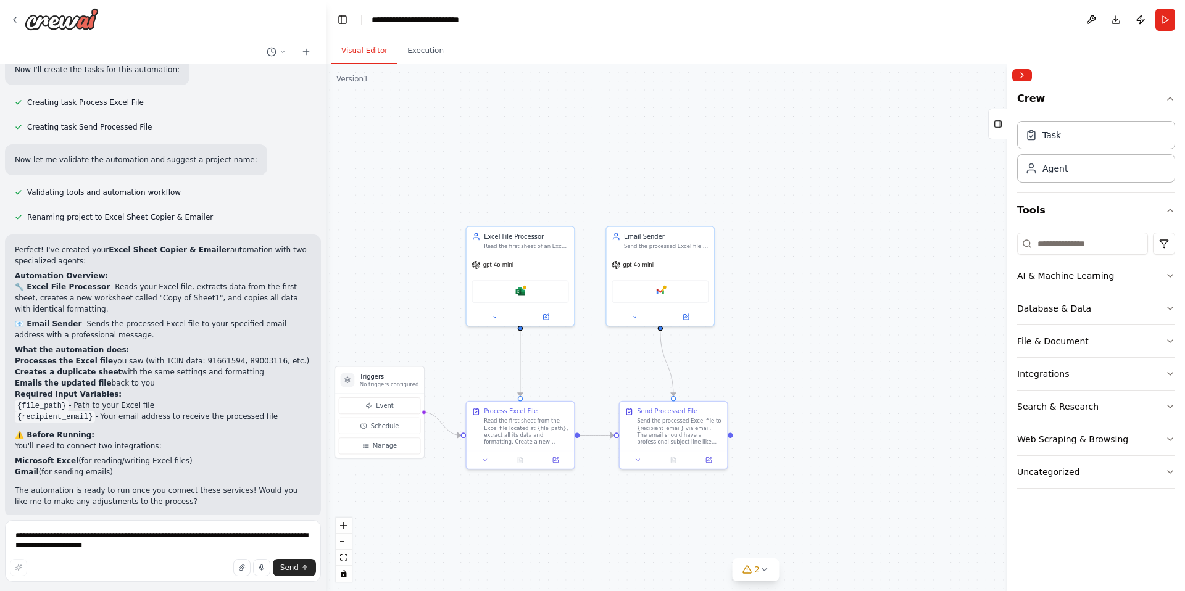
scroll to position [760, 0]
drag, startPoint x: 530, startPoint y: 320, endPoint x: 324, endPoint y: 321, distance: 206.2
click at [324, 321] on div at bounding box center [322, 295] width 5 height 591
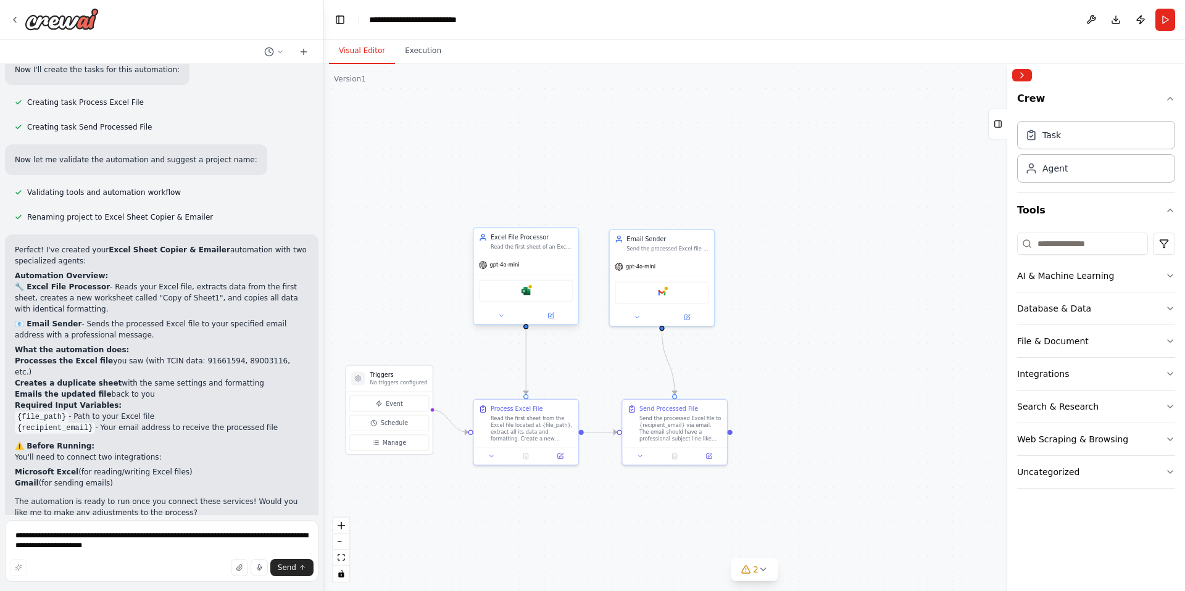
click at [531, 294] on div "Microsoft excel" at bounding box center [526, 291] width 94 height 22
click at [501, 319] on icon at bounding box center [501, 315] width 7 height 7
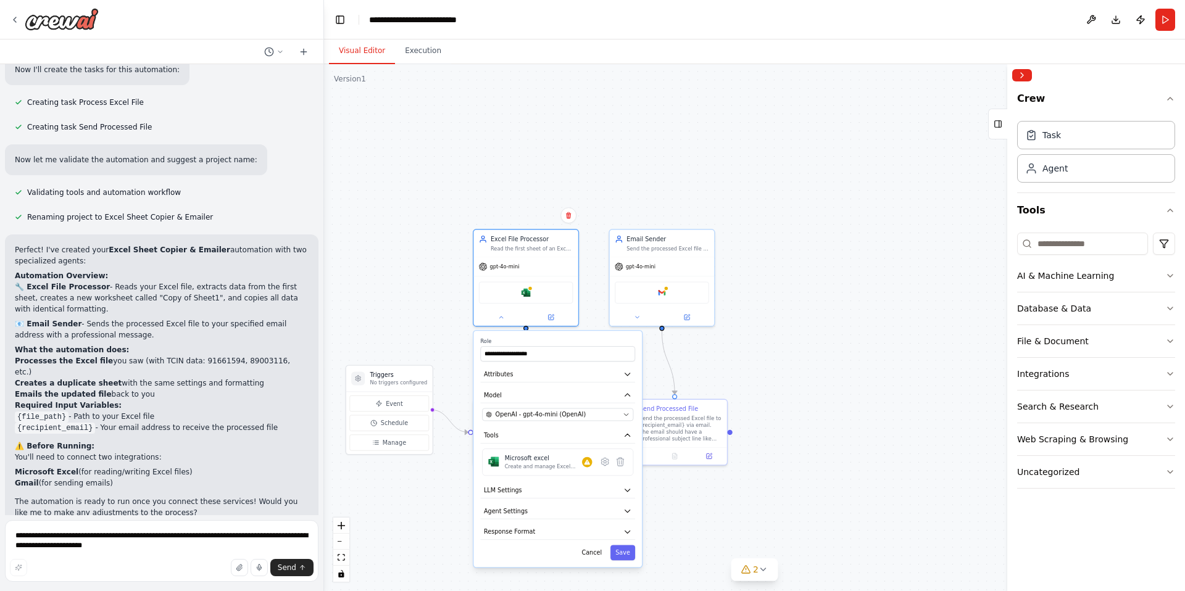
click at [447, 525] on div ".deletable-edge-delete-btn { width: 20px; height: 20px; border: 0px solid #ffff…" at bounding box center [754, 327] width 861 height 527
click at [430, 316] on div ".deletable-edge-delete-btn { width: 20px; height: 20px; border: 0px solid #ffff…" at bounding box center [754, 327] width 861 height 527
click at [596, 554] on button "Cancel" at bounding box center [592, 552] width 30 height 15
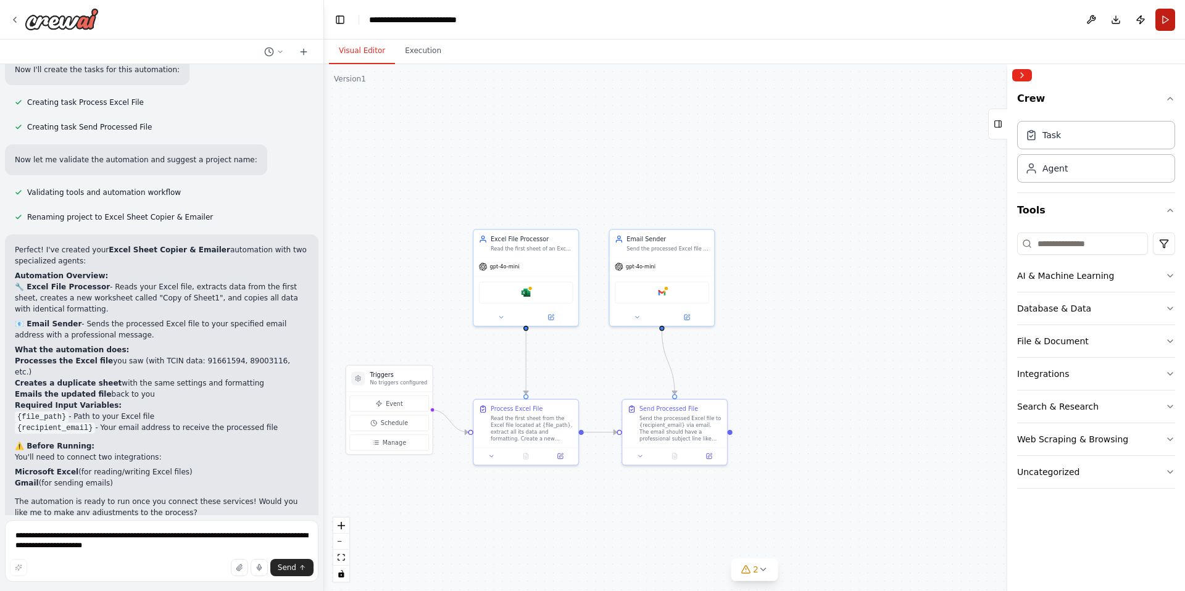
click at [1066, 23] on button "Run" at bounding box center [1166, 20] width 20 height 22
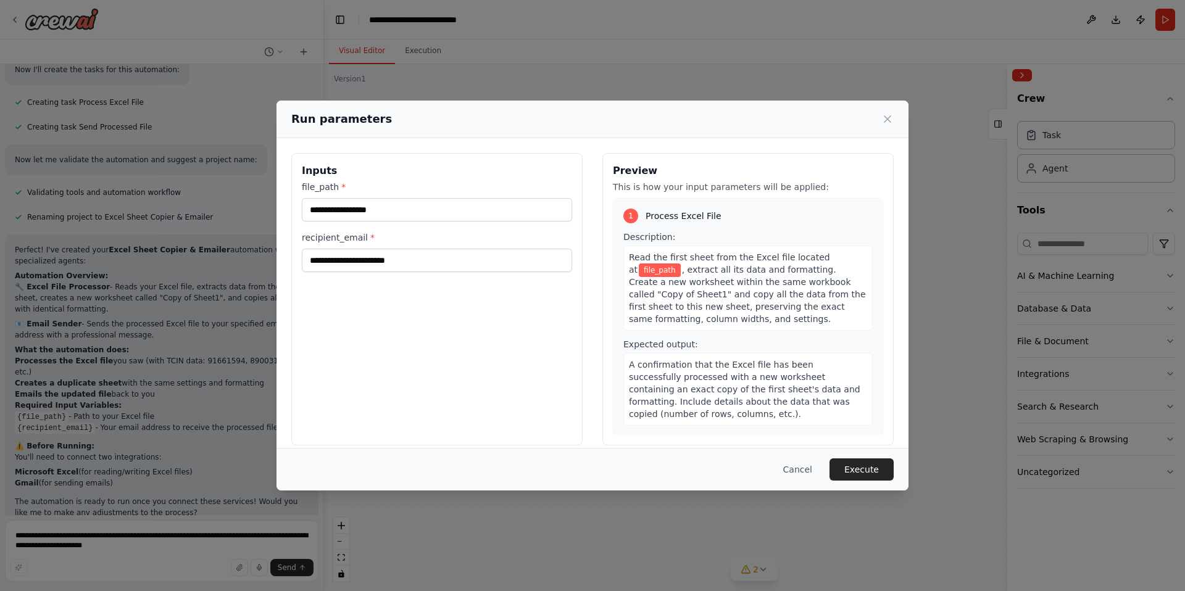
click at [753, 567] on div "Run parameters Inputs file_path * recipient_email * Preview This is how your in…" at bounding box center [592, 295] width 1185 height 591
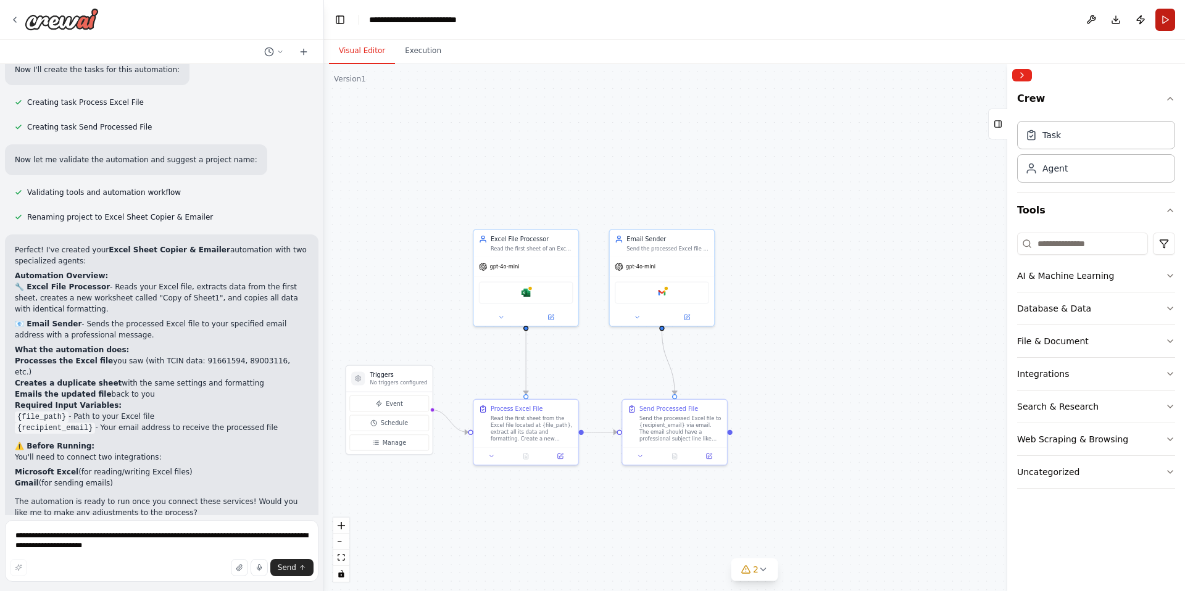
click at [1066, 15] on button "Run" at bounding box center [1166, 20] width 20 height 22
